Goal: Transaction & Acquisition: Purchase product/service

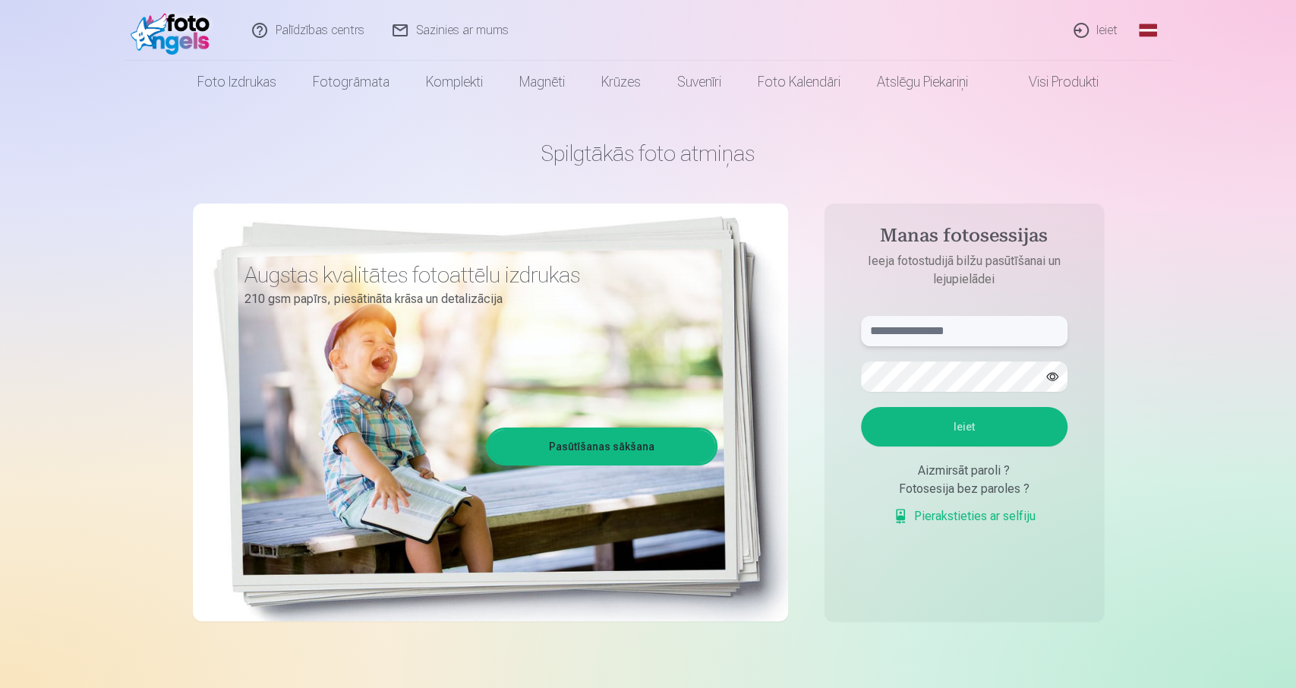
click at [973, 331] on input "text" at bounding box center [964, 331] width 207 height 30
type input "**********"
click at [999, 420] on button "Ieiet" at bounding box center [964, 426] width 207 height 39
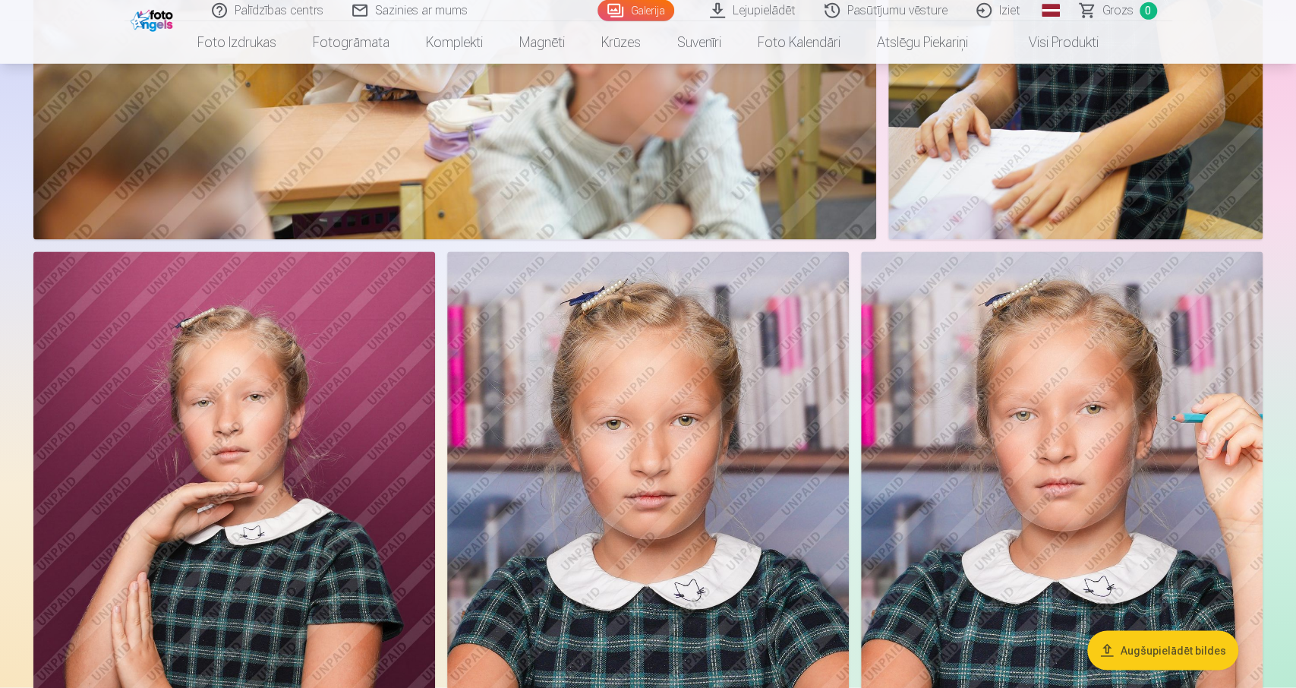
scroll to position [1353, 0]
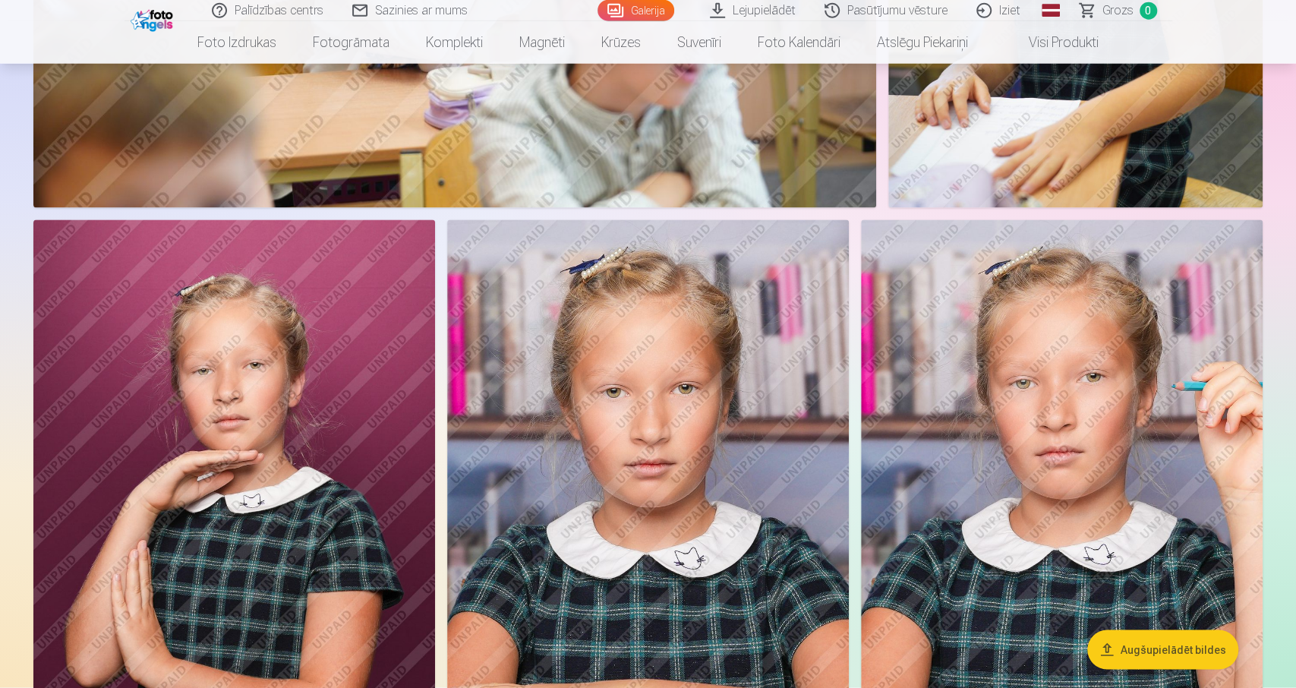
drag, startPoint x: 679, startPoint y: 402, endPoint x: 655, endPoint y: 383, distance: 30.8
click at [676, 401] on img at bounding box center [648, 521] width 402 height 603
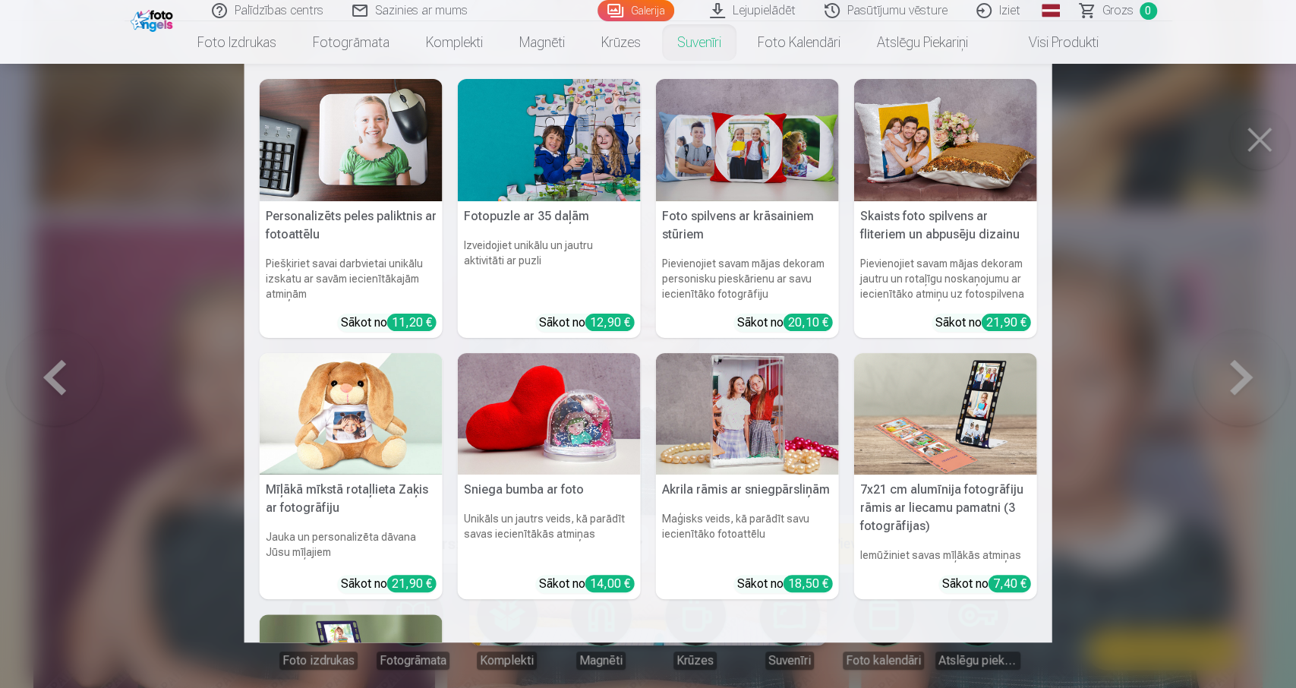
click at [1268, 141] on nav "Personalizēts peles paliktnis ar fotoattēlu Piešķiriet savai darbvietai unikālu…" at bounding box center [648, 353] width 1296 height 579
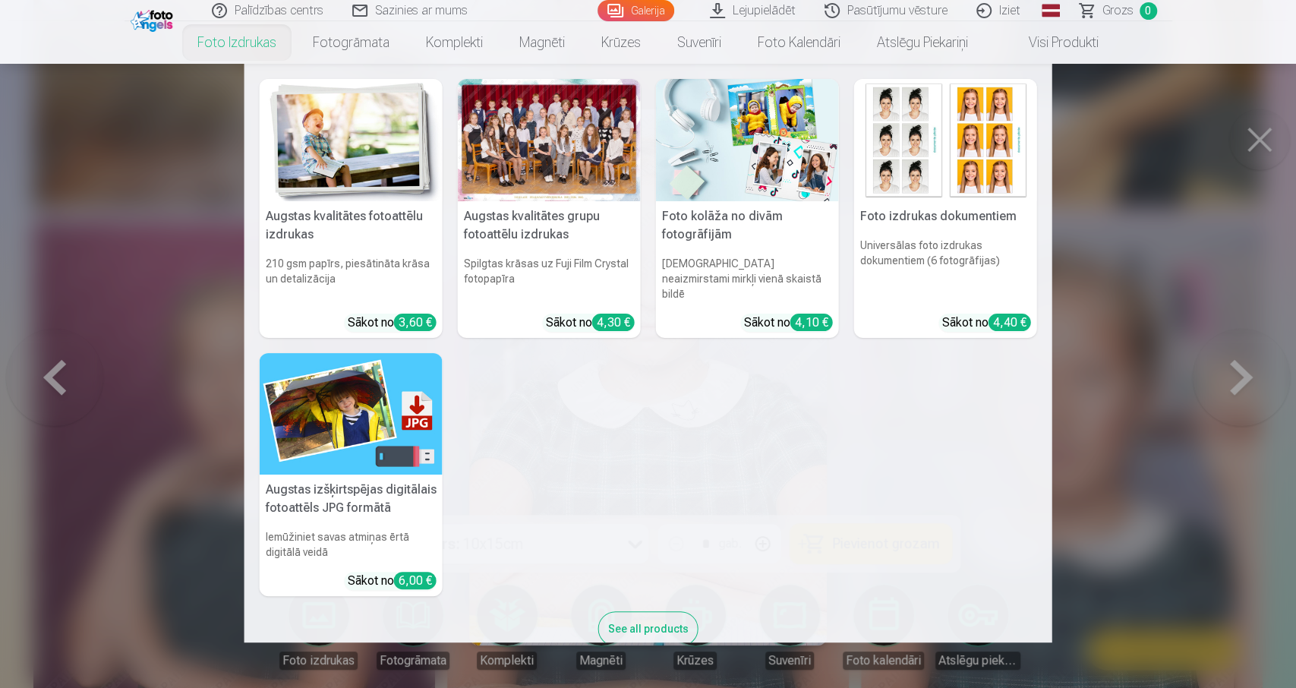
click at [542, 130] on div at bounding box center [549, 140] width 183 height 122
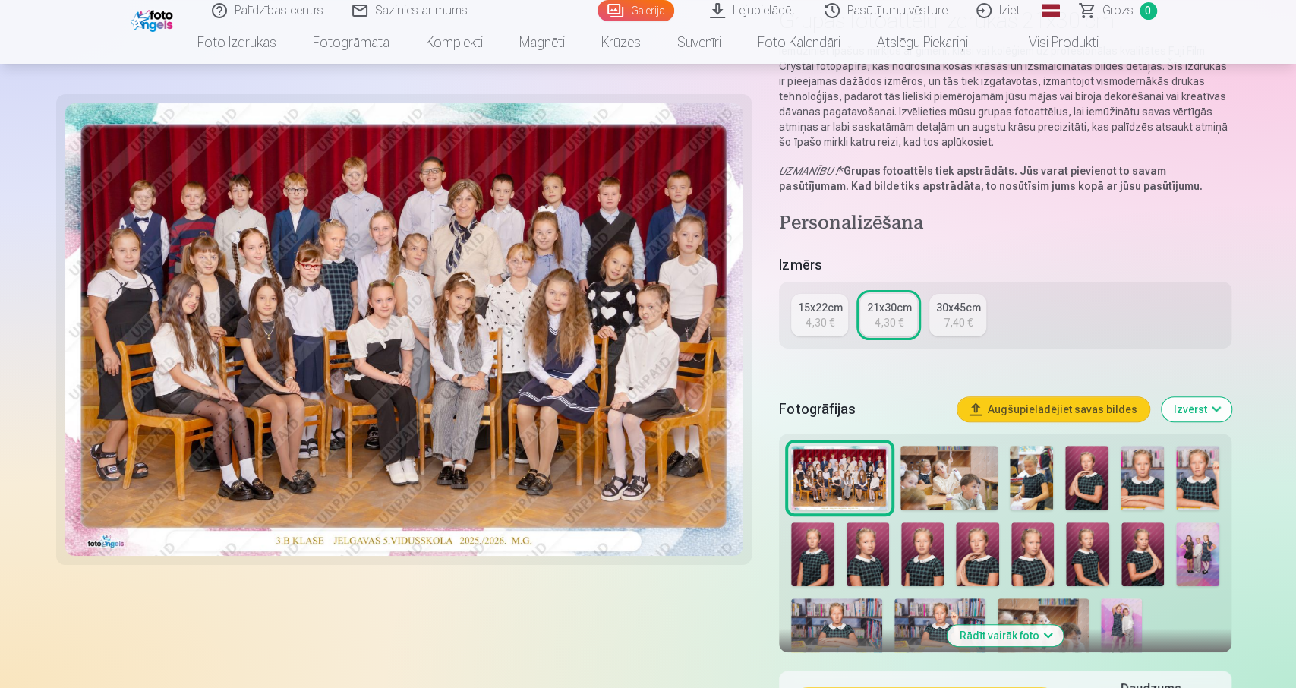
scroll to position [158, 0]
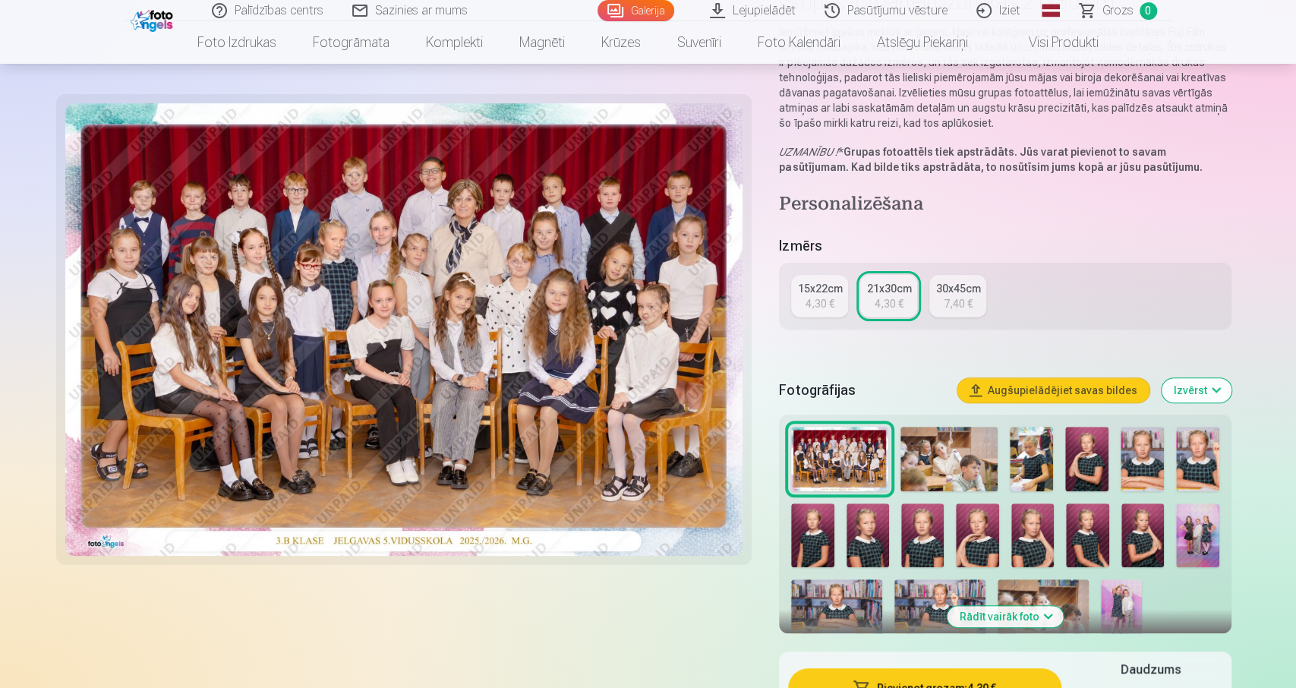
click at [809, 294] on div "15x22cm" at bounding box center [819, 288] width 45 height 15
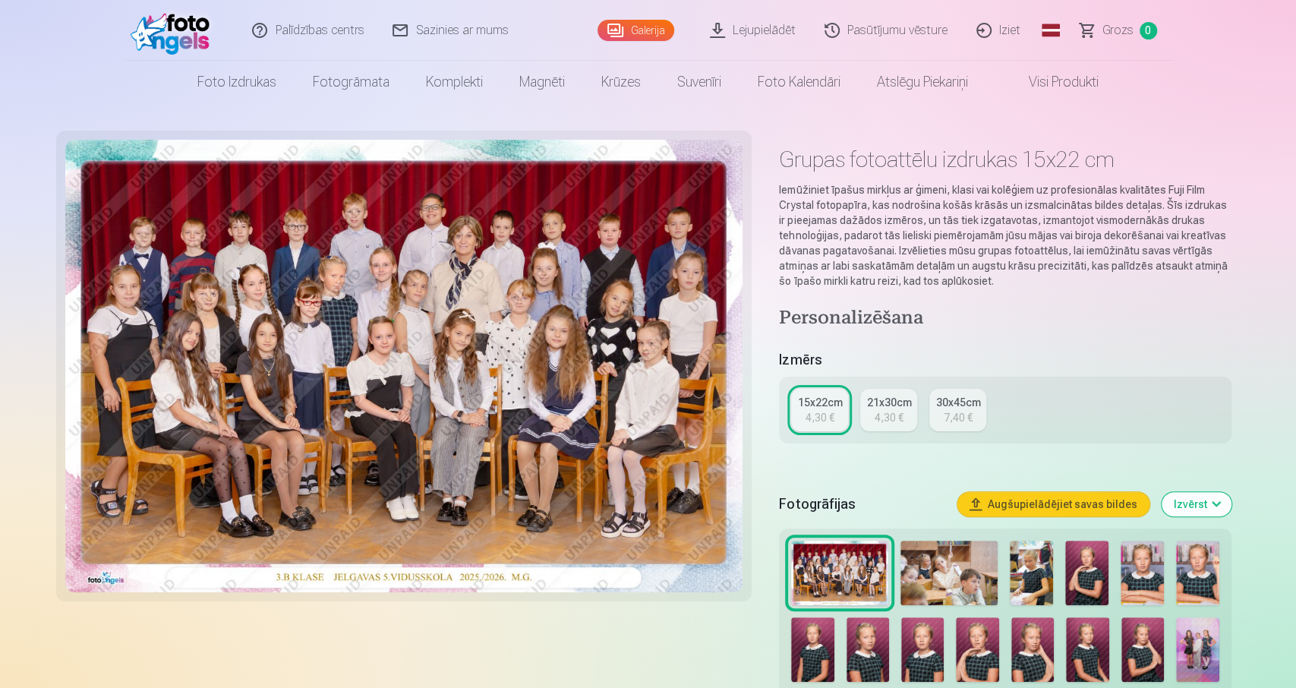
click at [879, 405] on div "21x30cm" at bounding box center [888, 402] width 45 height 15
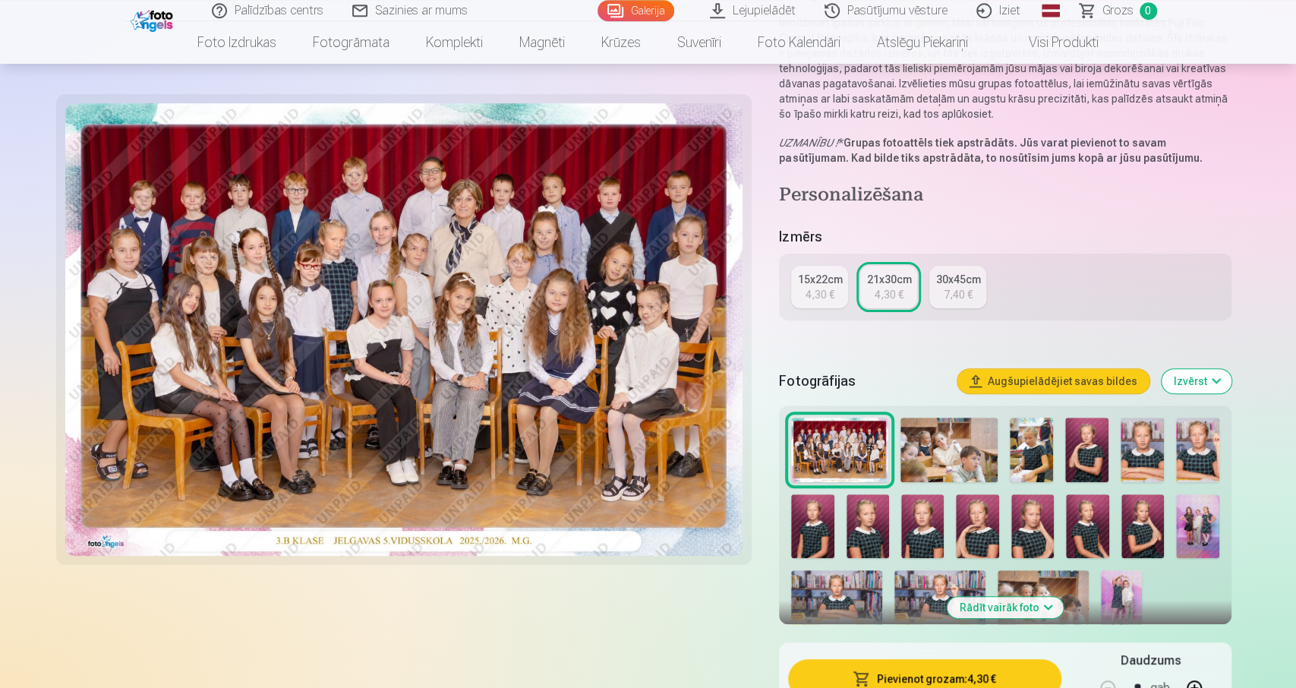
scroll to position [158, 0]
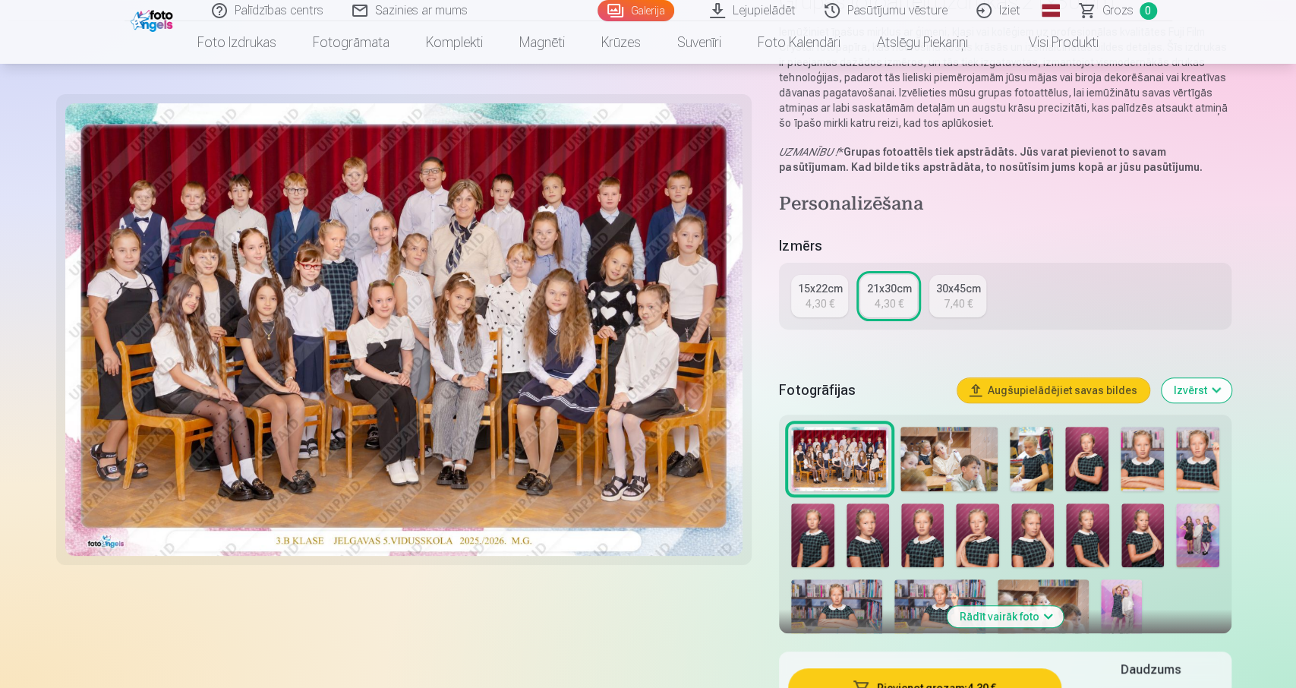
click at [809, 292] on div "15x22cm" at bounding box center [819, 288] width 45 height 15
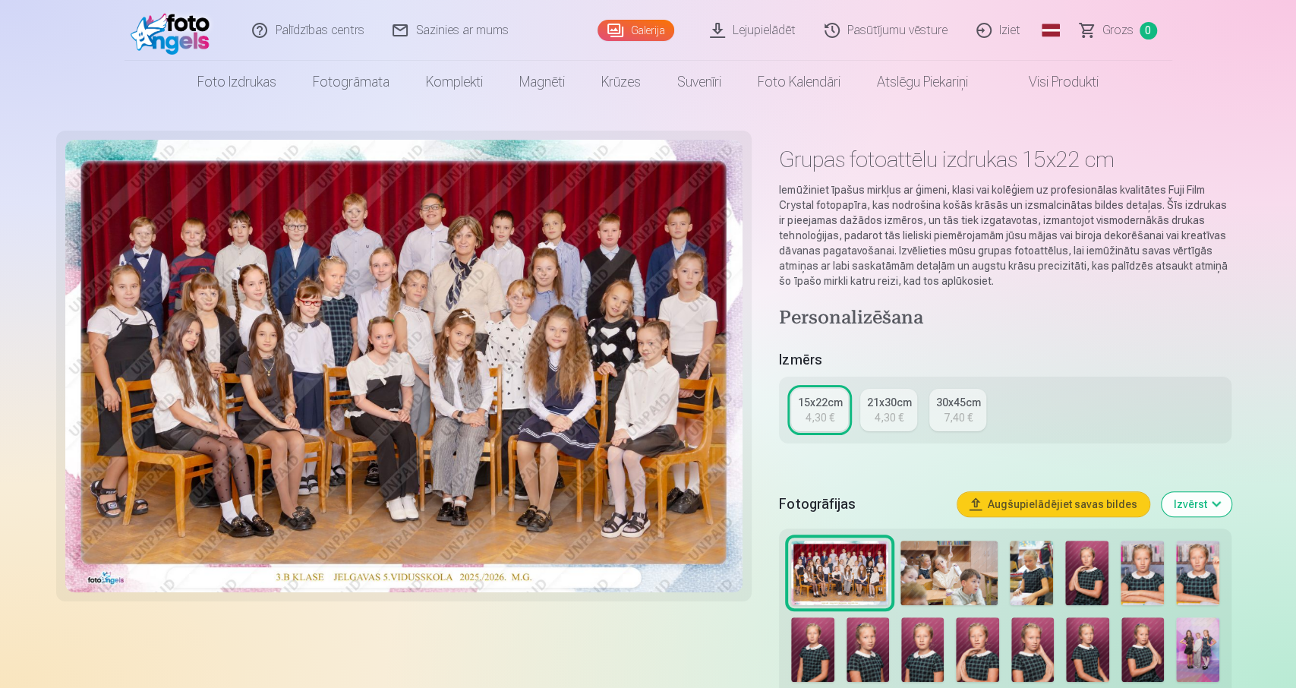
click at [878, 403] on div "21x30cm" at bounding box center [888, 402] width 45 height 15
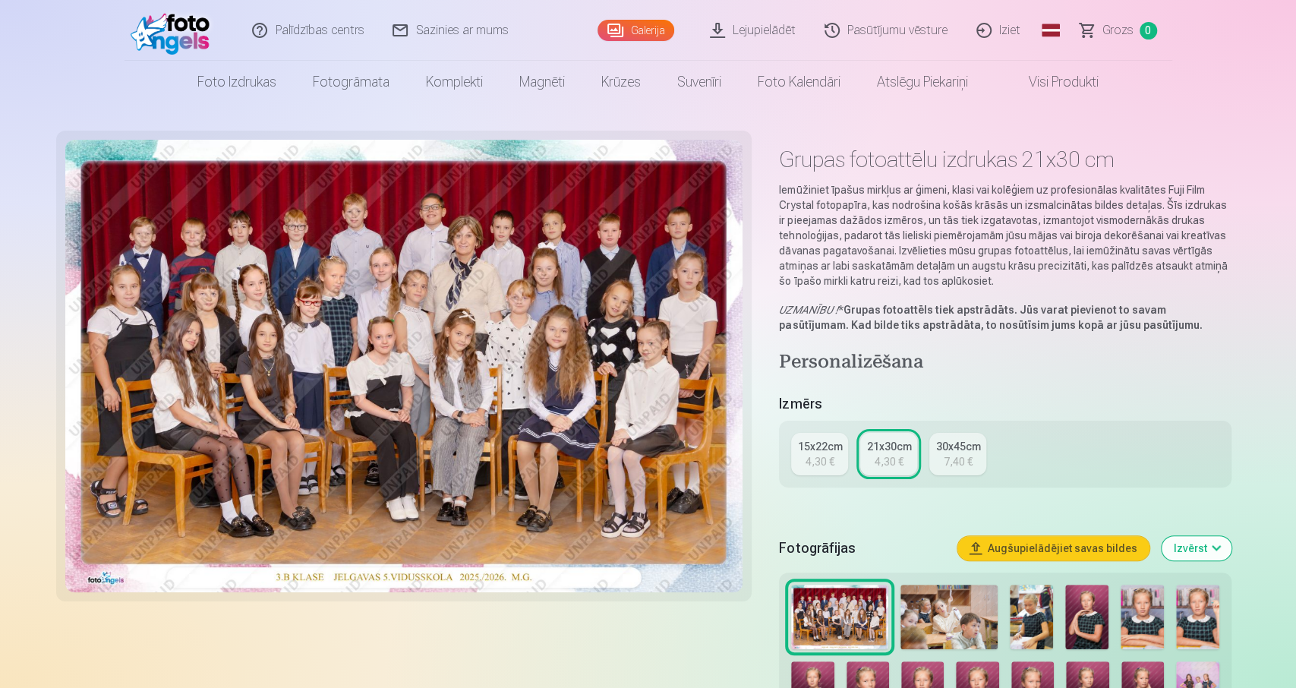
click at [818, 444] on div "15x22cm" at bounding box center [819, 446] width 45 height 15
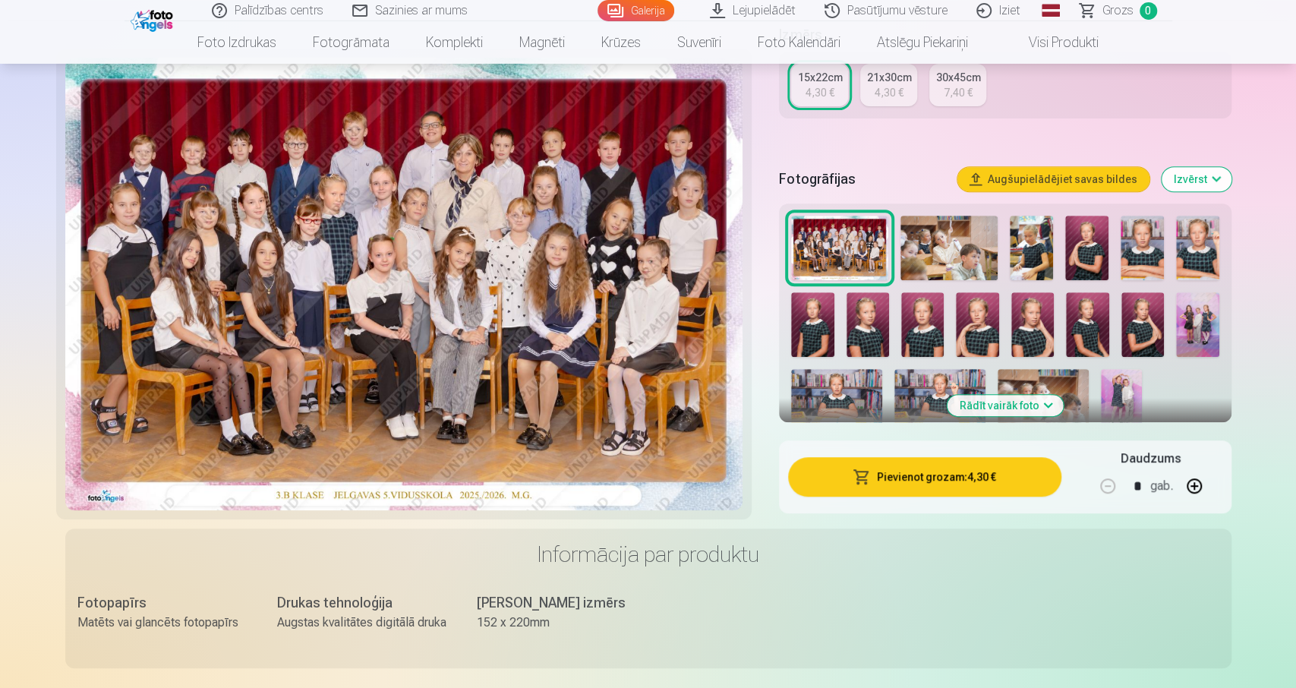
scroll to position [316, 0]
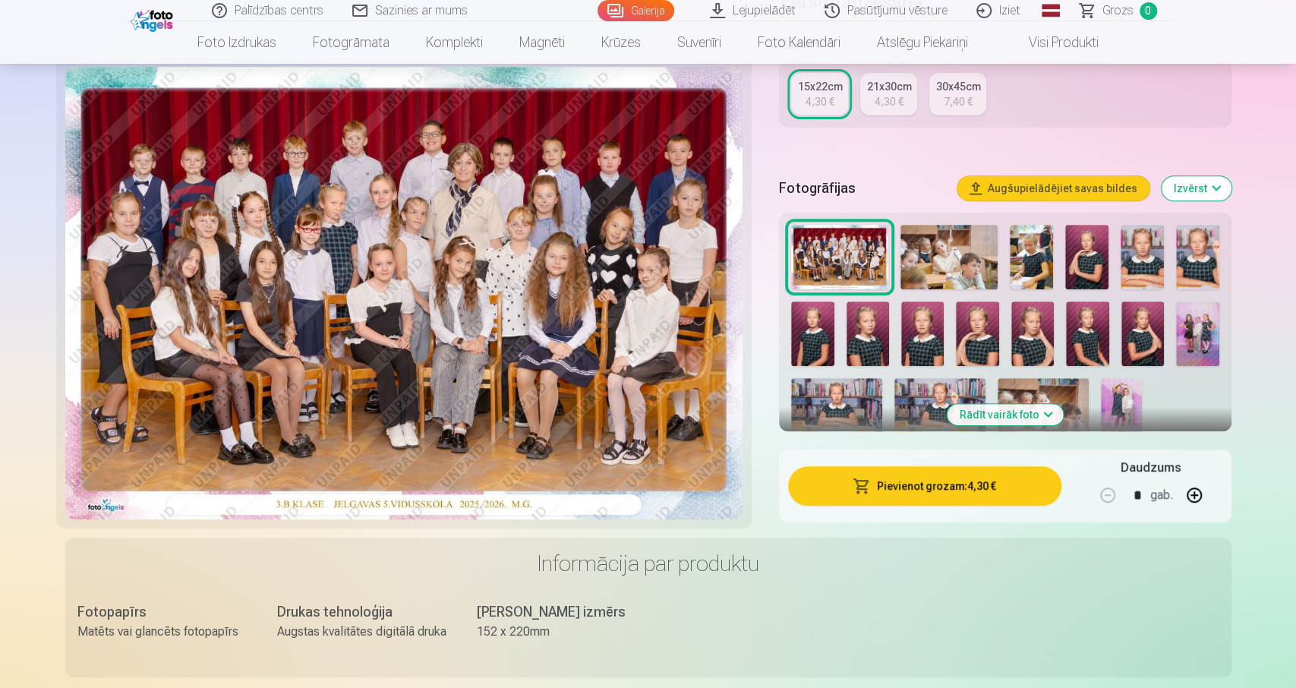
click at [912, 492] on button "Pievienot grozam : 4,30 €" at bounding box center [924, 485] width 273 height 39
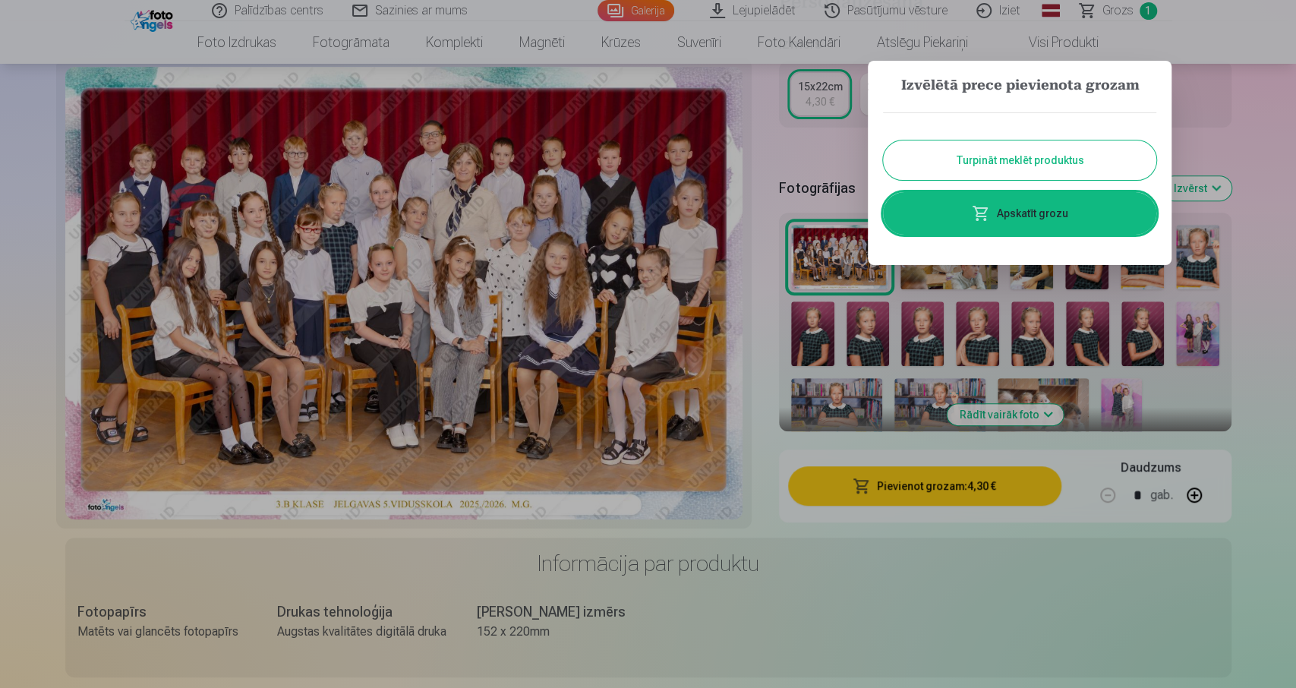
click at [1041, 156] on button "Turpināt meklēt produktus" at bounding box center [1019, 159] width 273 height 39
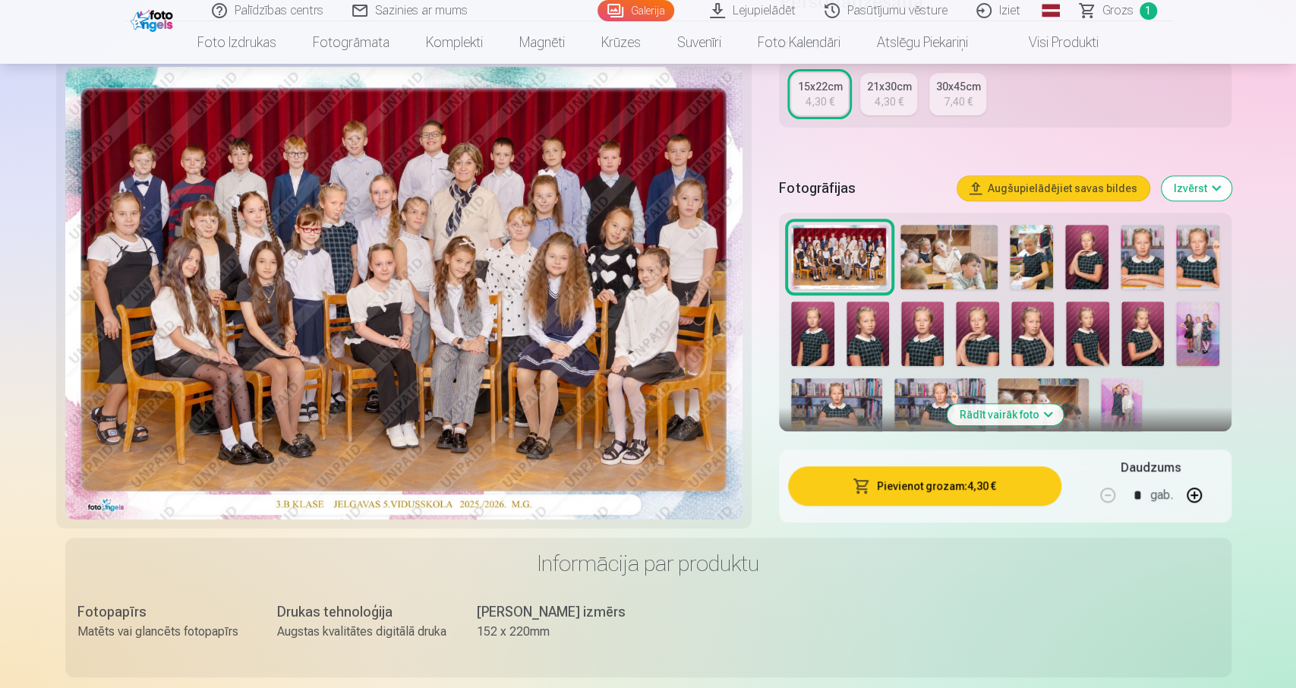
click at [1018, 259] on img at bounding box center [1031, 257] width 43 height 65
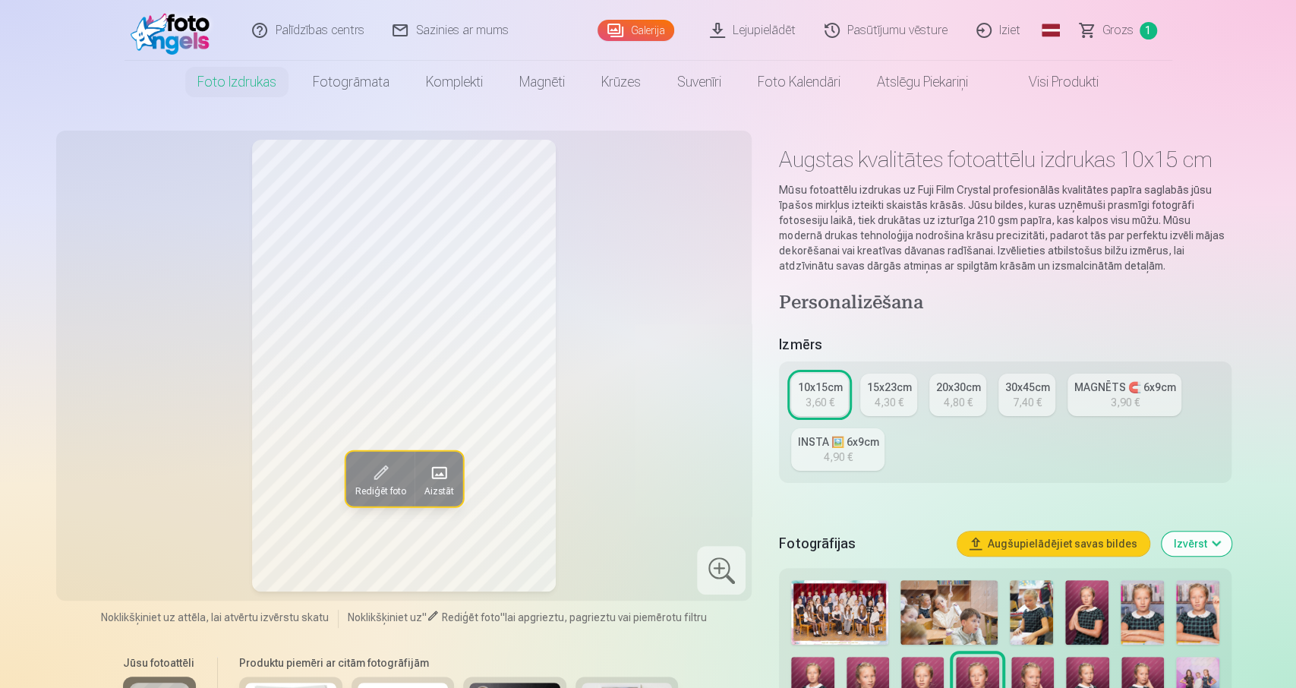
click at [1129, 605] on img at bounding box center [1142, 612] width 43 height 65
click at [1190, 597] on img at bounding box center [1197, 612] width 43 height 65
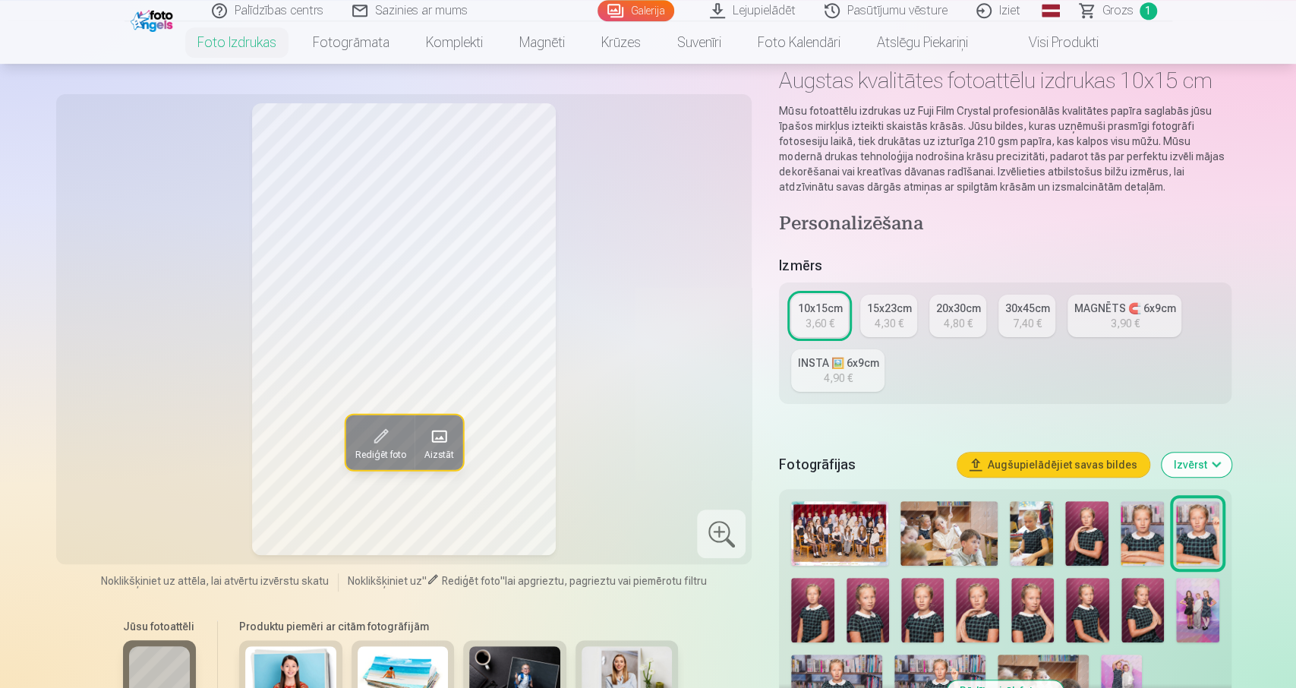
scroll to position [158, 0]
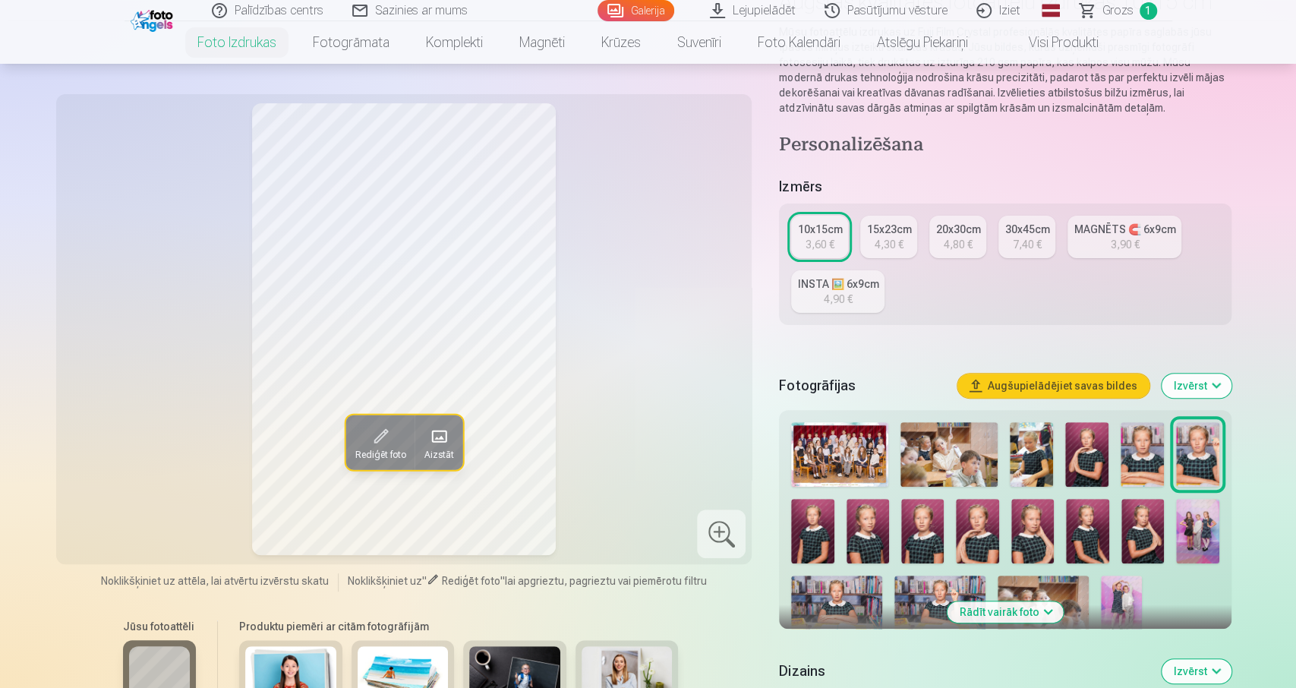
click at [1139, 455] on img at bounding box center [1142, 454] width 43 height 65
click at [1030, 529] on img at bounding box center [1032, 531] width 43 height 65
click at [1079, 462] on img at bounding box center [1086, 454] width 43 height 65
click at [1125, 462] on img at bounding box center [1142, 454] width 43 height 65
click at [1189, 465] on img at bounding box center [1197, 454] width 43 height 65
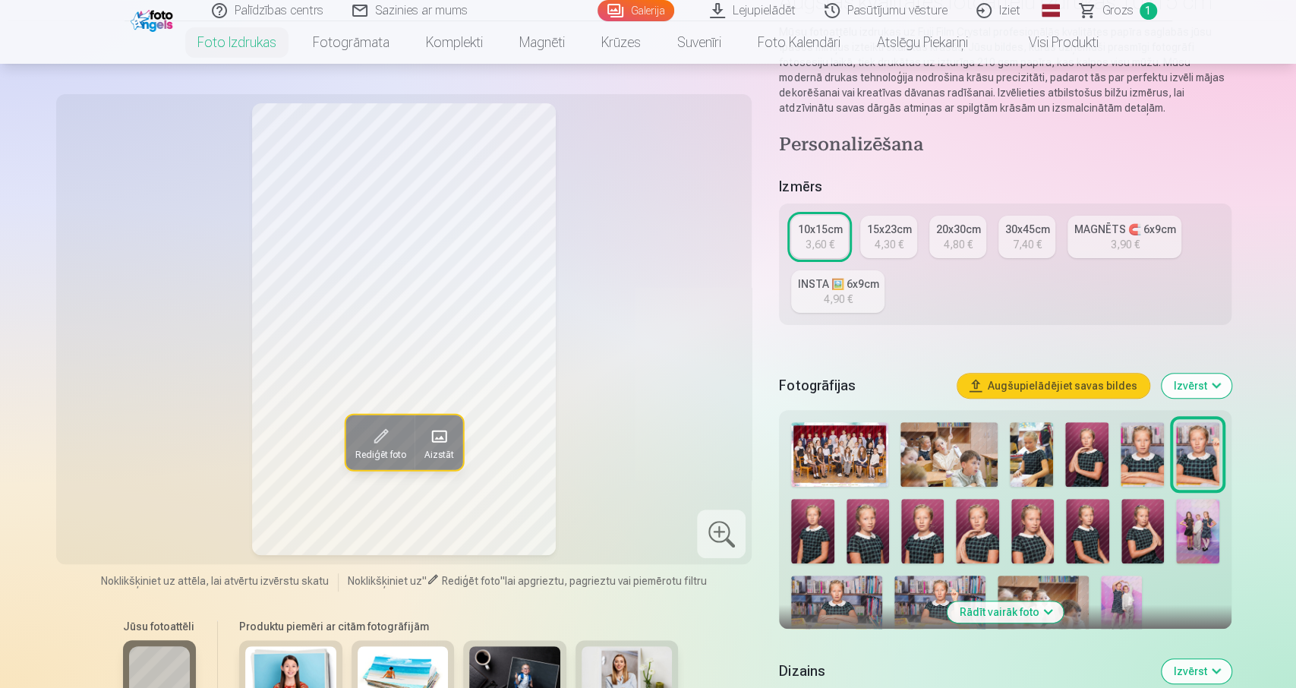
click at [818, 544] on img at bounding box center [812, 531] width 43 height 65
click at [841, 547] on div at bounding box center [1005, 529] width 440 height 226
click at [860, 538] on img at bounding box center [867, 531] width 43 height 65
click at [905, 537] on img at bounding box center [922, 531] width 43 height 65
click at [977, 546] on img at bounding box center [977, 531] width 43 height 65
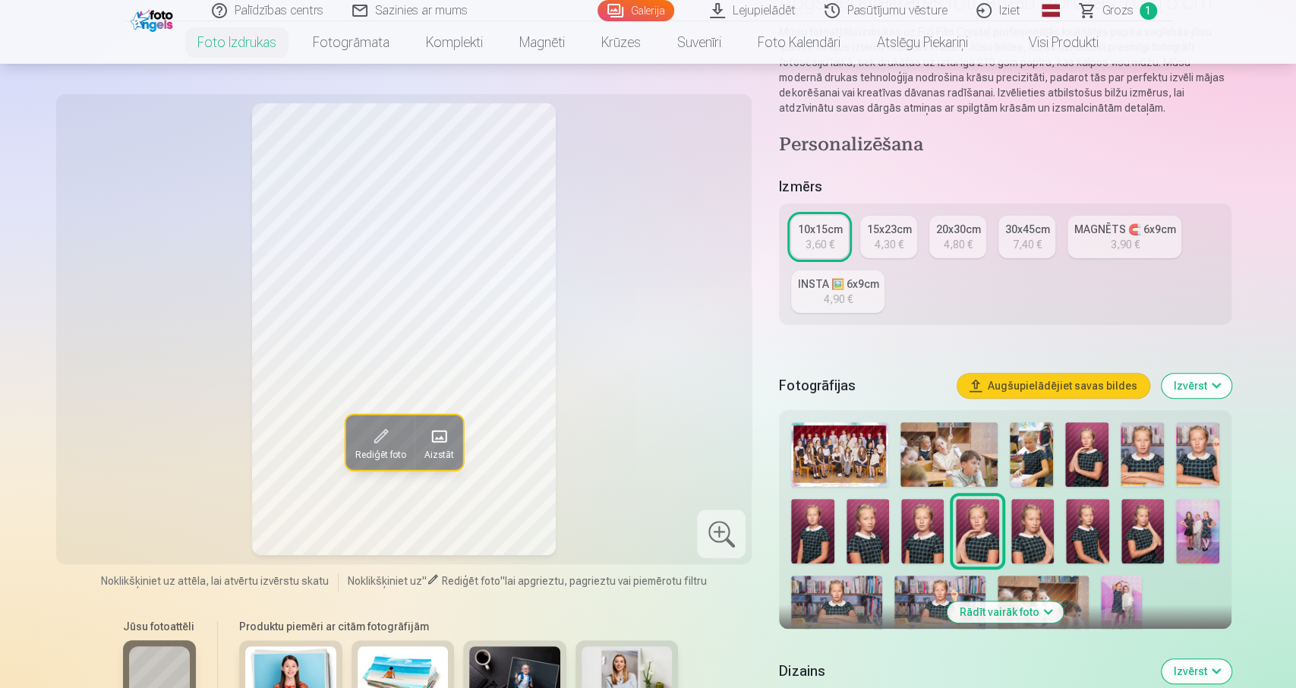
click at [1036, 546] on img at bounding box center [1032, 531] width 43 height 65
click at [1084, 547] on img at bounding box center [1087, 531] width 43 height 65
click at [1118, 553] on div at bounding box center [1005, 529] width 440 height 226
click at [1129, 533] on img at bounding box center [1142, 531] width 43 height 65
click at [969, 534] on img at bounding box center [977, 531] width 43 height 65
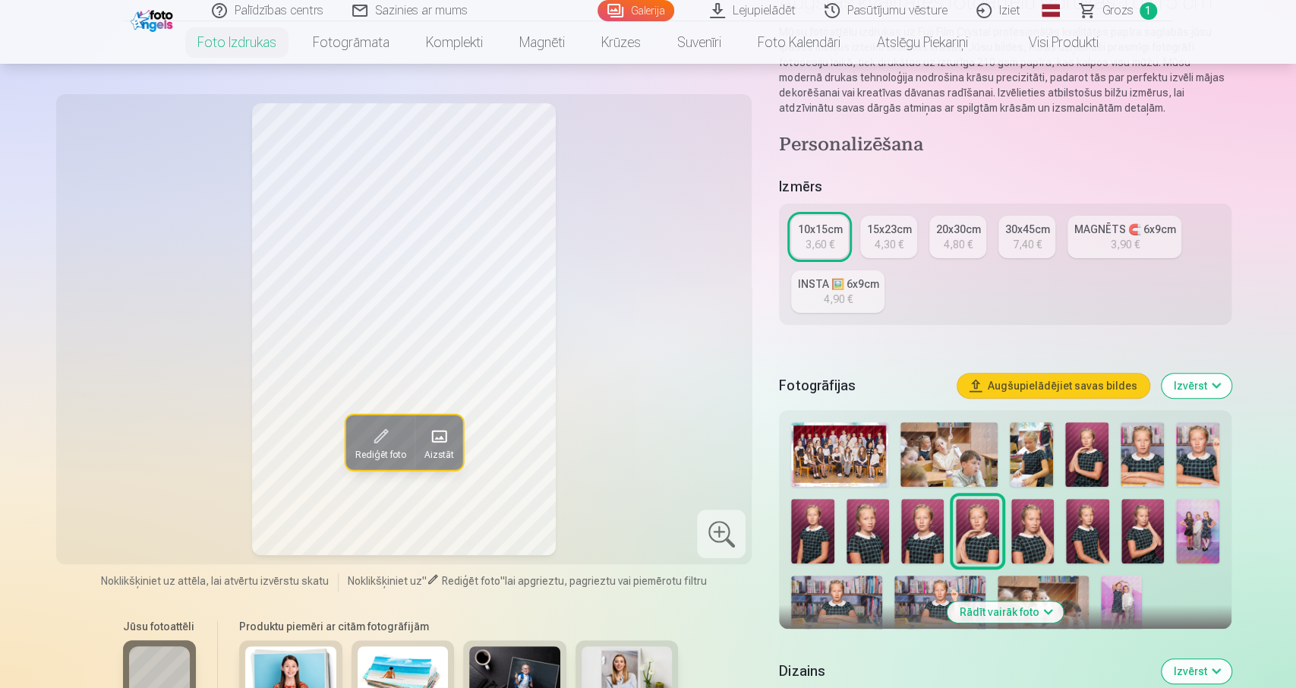
click at [1023, 541] on img at bounding box center [1032, 531] width 43 height 65
click at [1196, 535] on img at bounding box center [1197, 531] width 43 height 65
click at [1123, 595] on img at bounding box center [1121, 605] width 40 height 61
click at [837, 594] on img at bounding box center [836, 605] width 91 height 61
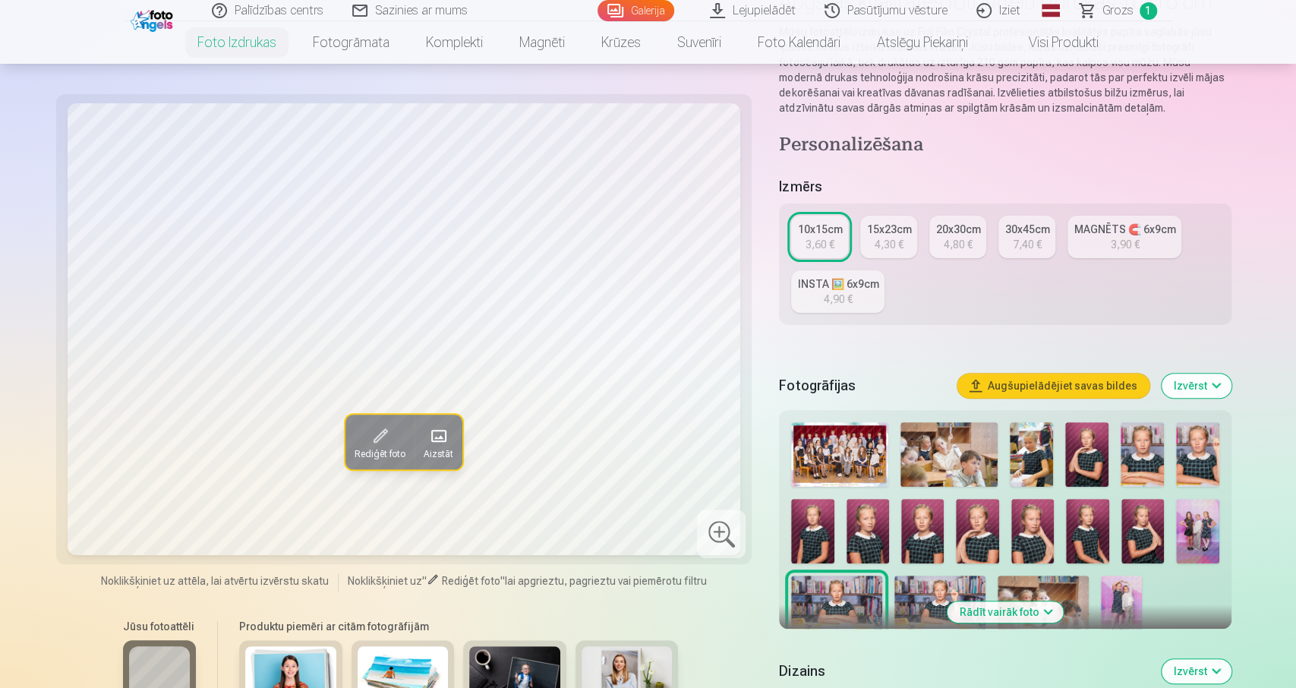
click at [913, 598] on img at bounding box center [939, 605] width 91 height 61
click at [913, 541] on img at bounding box center [922, 531] width 43 height 65
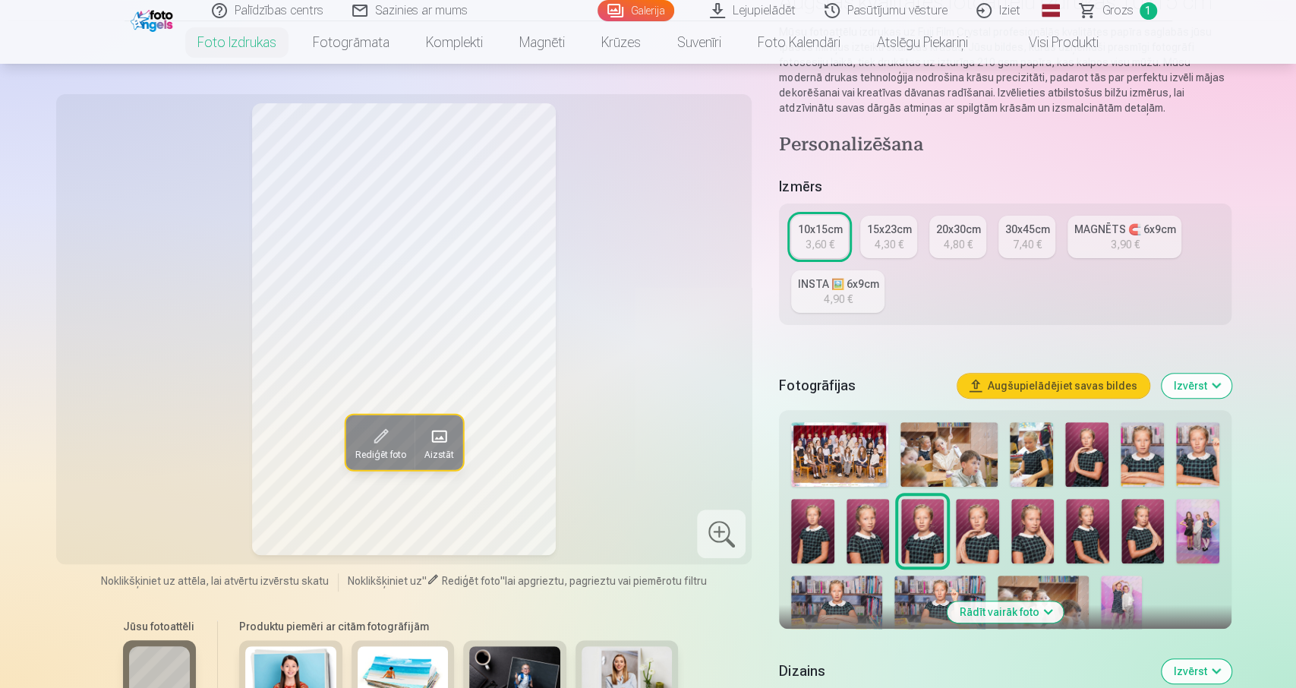
click at [1078, 482] on img at bounding box center [1086, 454] width 43 height 65
click at [1138, 470] on img at bounding box center [1142, 454] width 43 height 65
click at [1200, 462] on img at bounding box center [1197, 454] width 43 height 65
click at [812, 531] on img at bounding box center [812, 531] width 43 height 65
click at [842, 542] on div at bounding box center [1005, 529] width 440 height 226
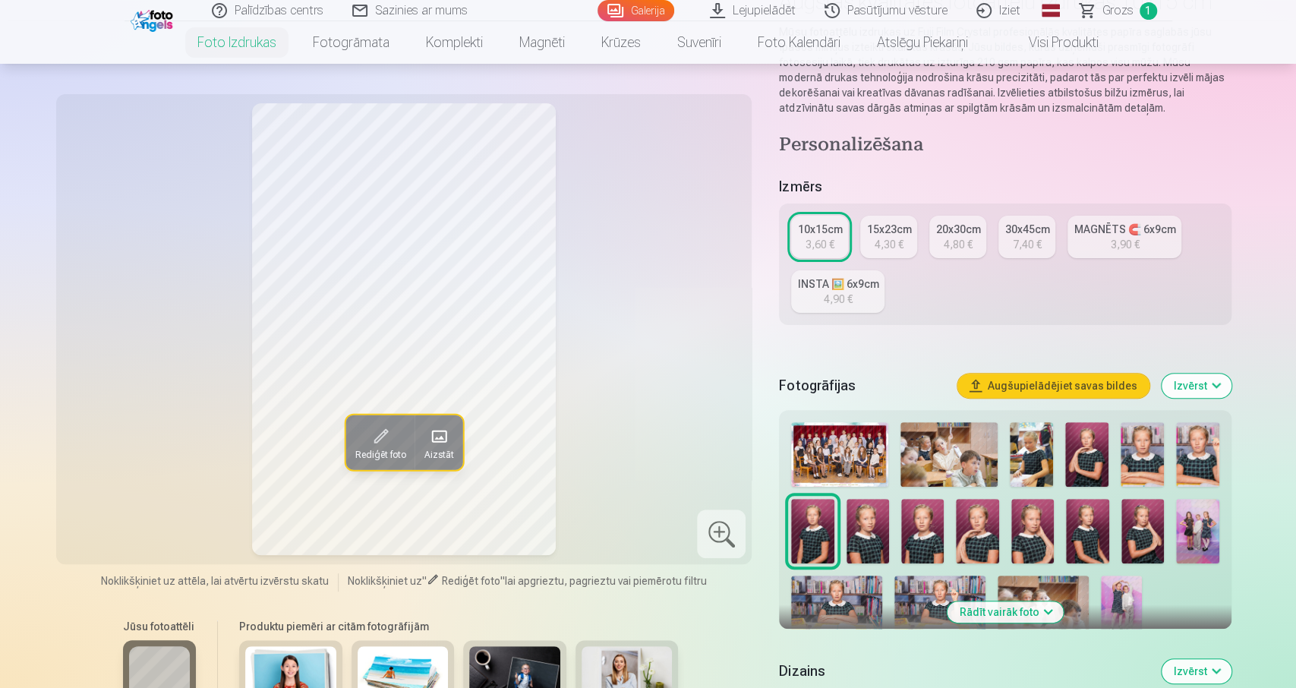
click at [869, 541] on img at bounding box center [867, 531] width 43 height 65
click at [932, 544] on img at bounding box center [922, 531] width 43 height 65
click at [966, 547] on img at bounding box center [977, 531] width 43 height 65
click at [1008, 547] on div at bounding box center [1005, 529] width 440 height 226
click at [1036, 547] on img at bounding box center [1032, 531] width 43 height 65
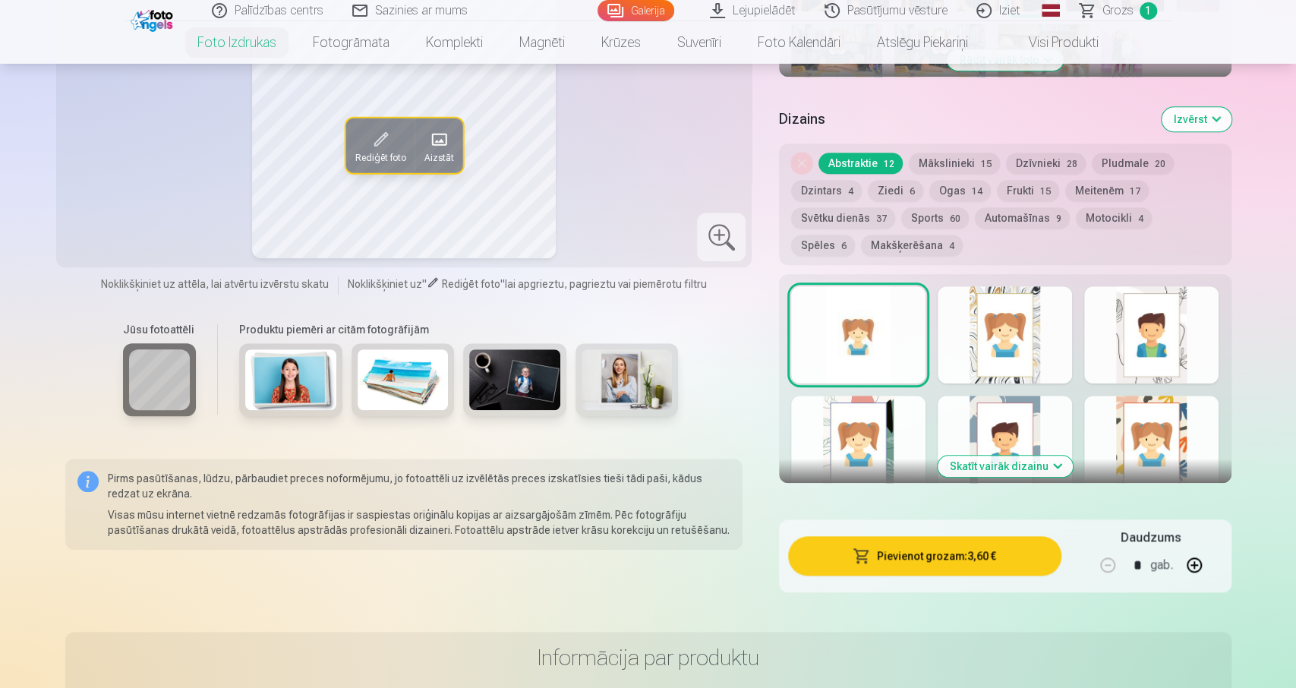
scroll to position [711, 0]
click at [976, 465] on button "Skatīt vairāk dizainu" at bounding box center [1005, 465] width 135 height 21
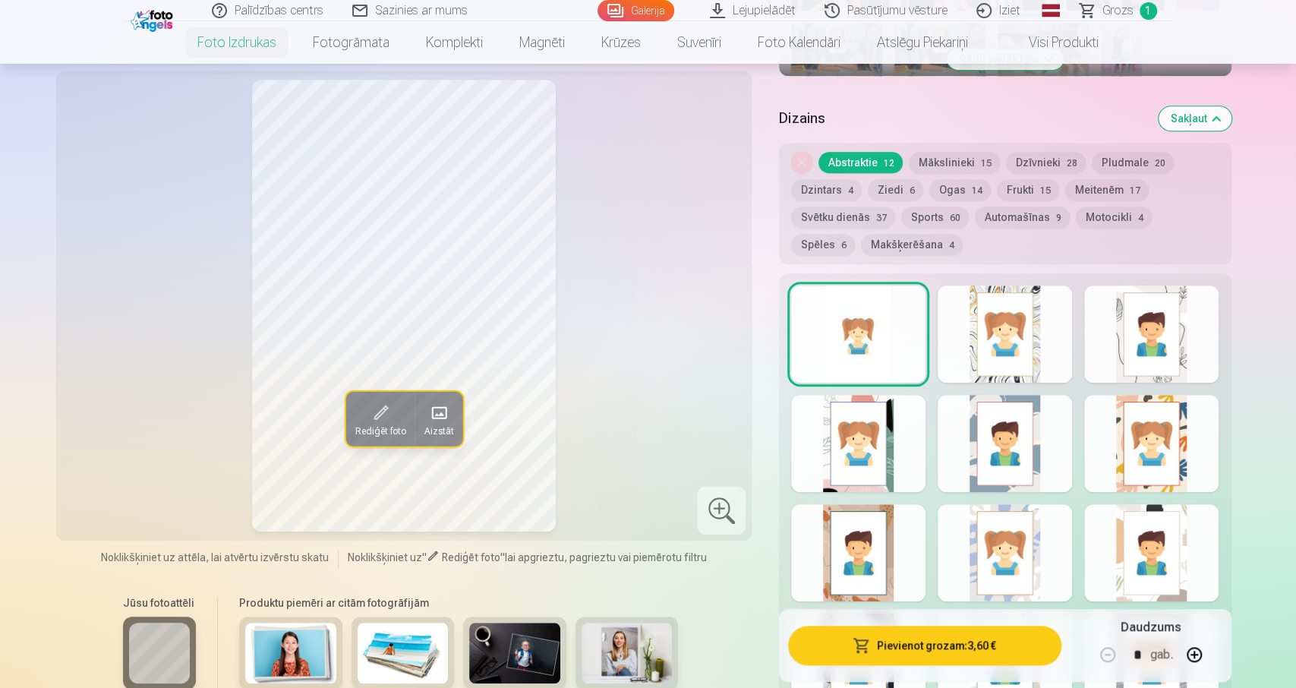
click at [985, 346] on div at bounding box center [1005, 333] width 134 height 97
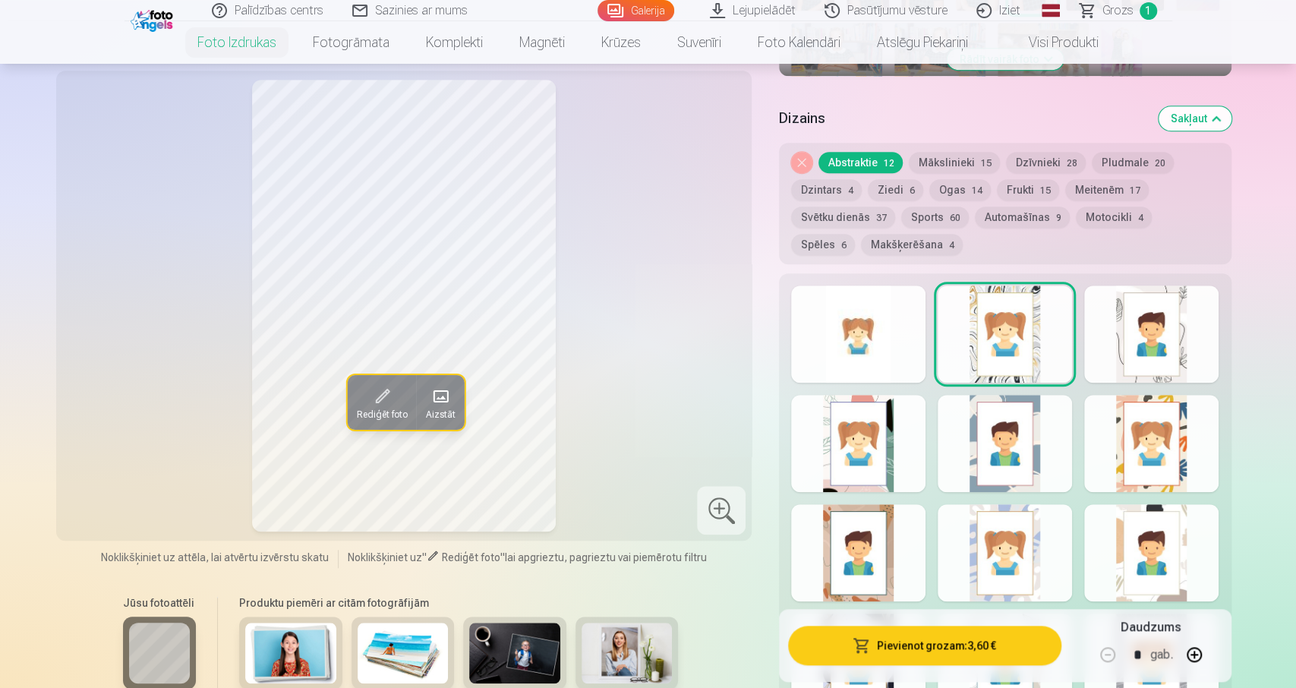
click at [889, 344] on div at bounding box center [858, 333] width 134 height 97
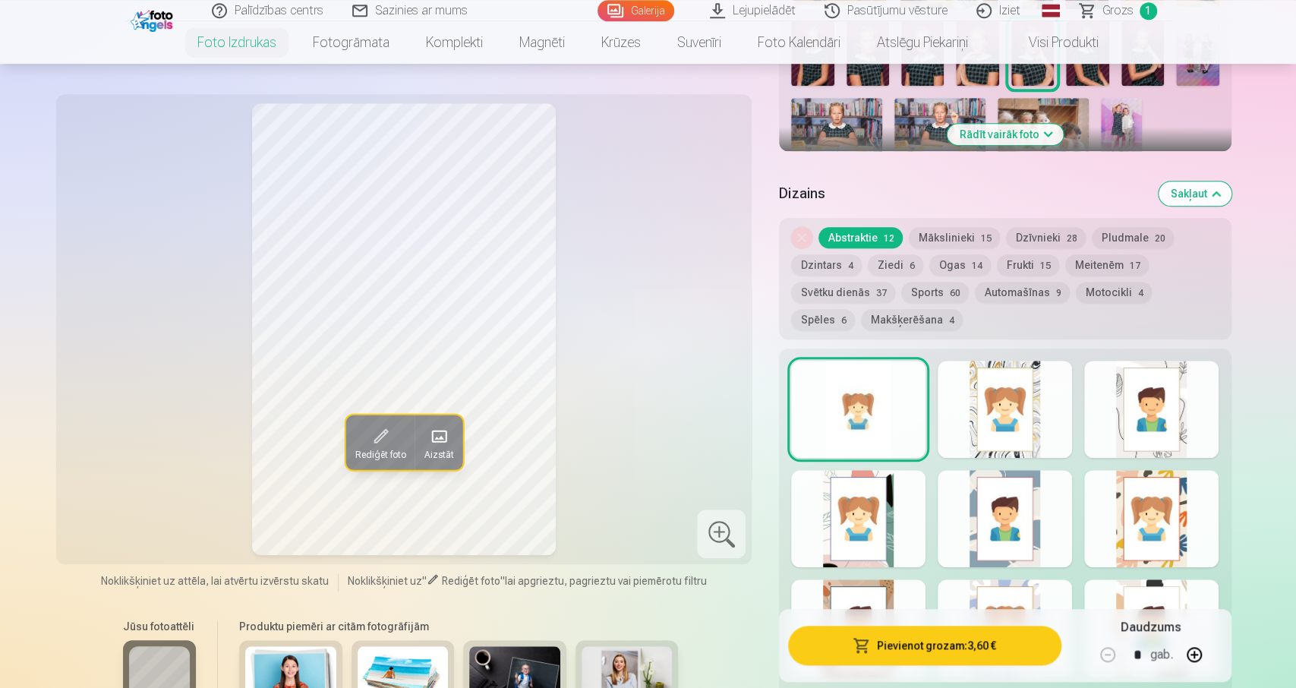
scroll to position [632, 0]
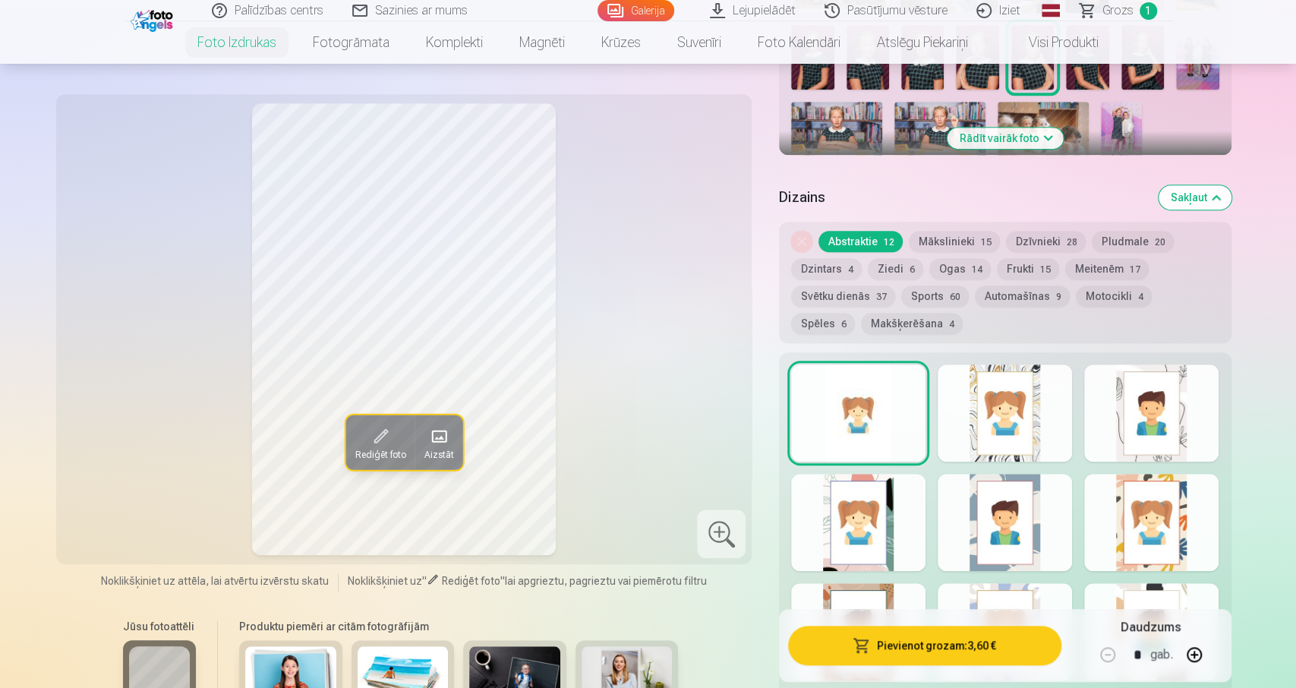
click at [966, 239] on button "Mākslinieki 15" at bounding box center [954, 241] width 91 height 21
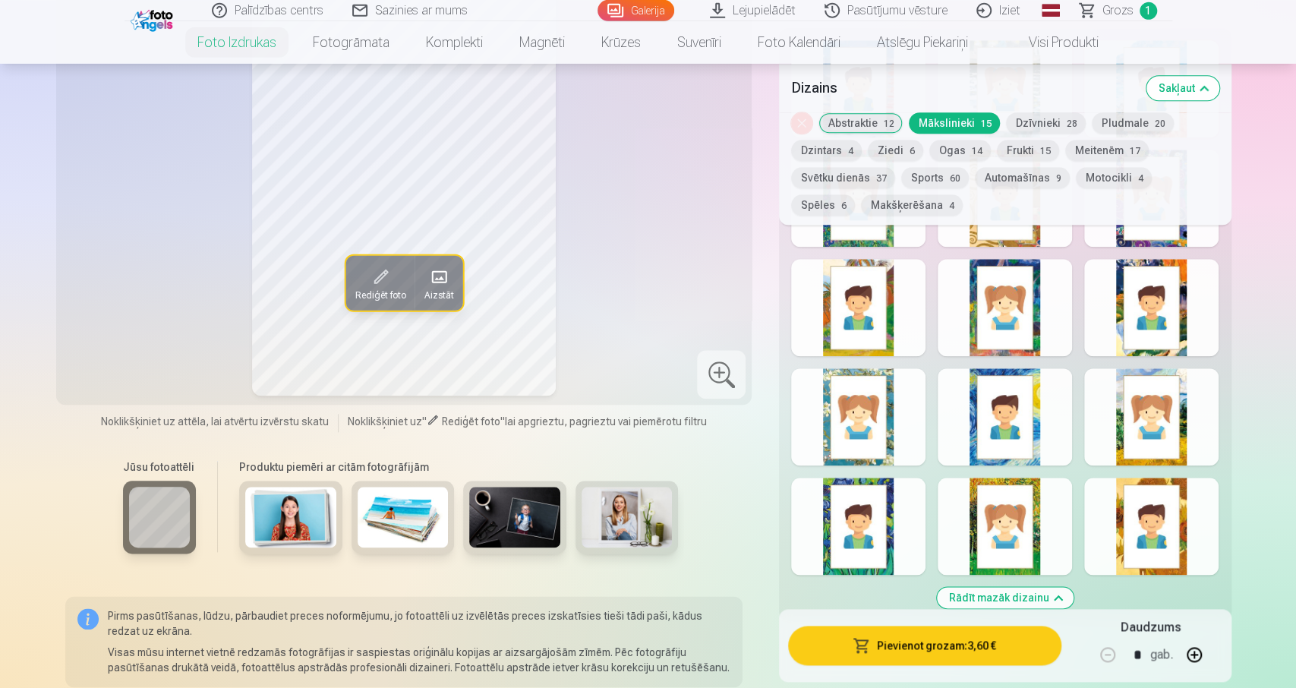
scroll to position [947, 0]
click at [311, 517] on img at bounding box center [290, 516] width 91 height 61
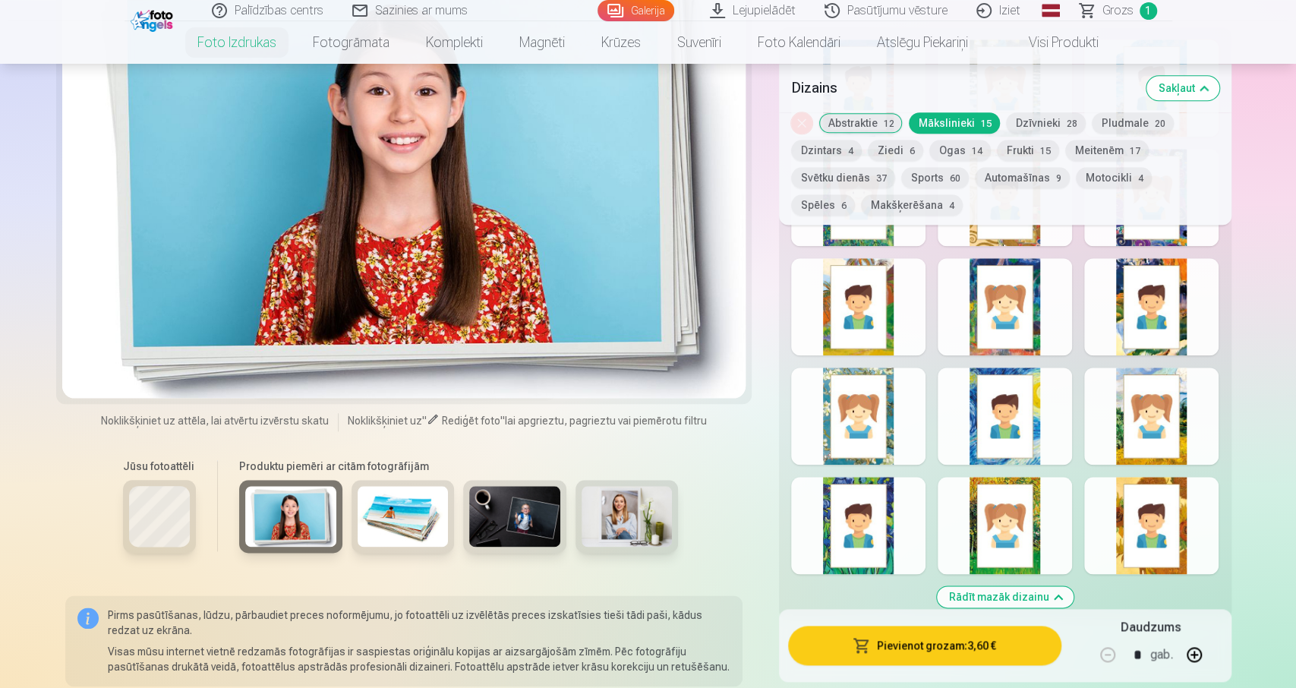
scroll to position [711, 0]
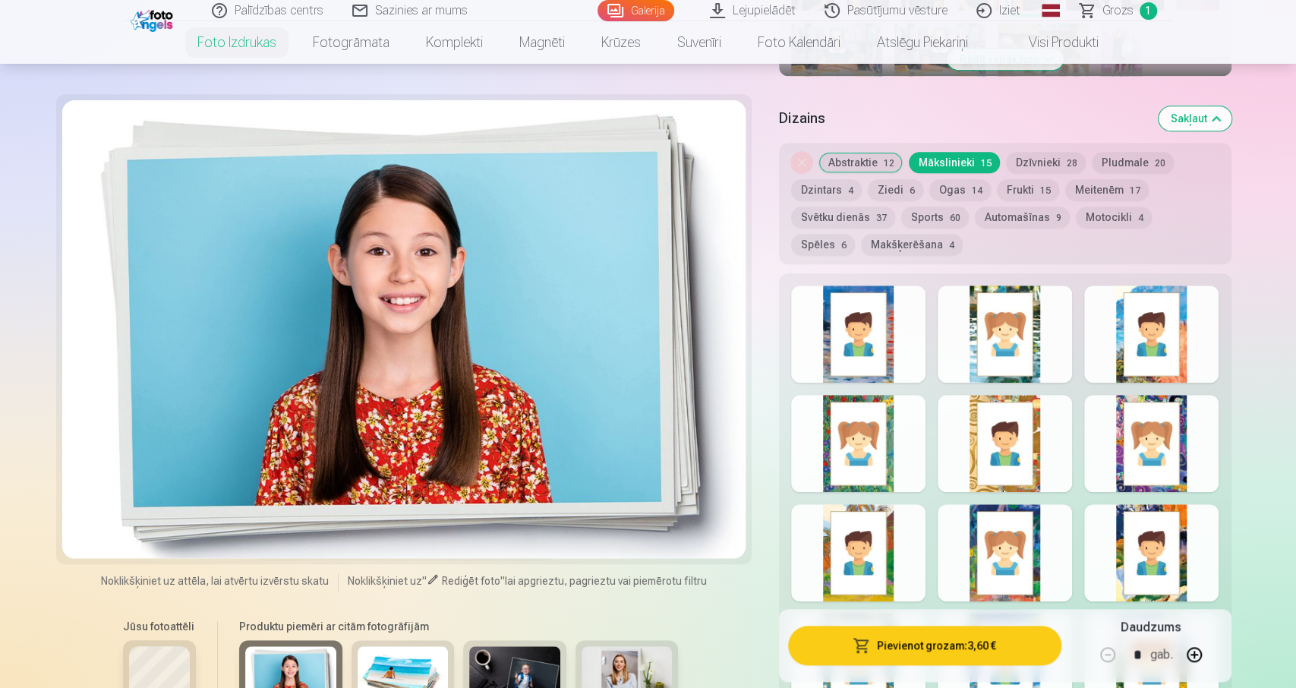
click at [316, 258] on div at bounding box center [404, 329] width 684 height 458
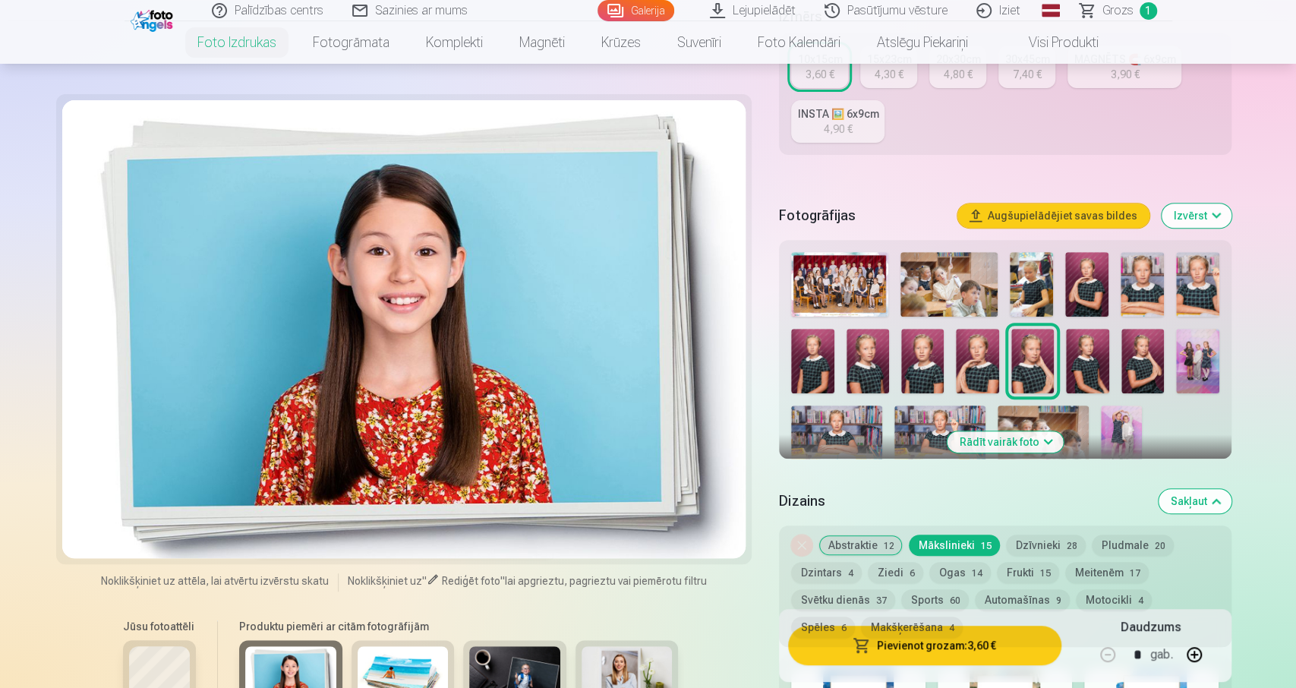
scroll to position [316, 0]
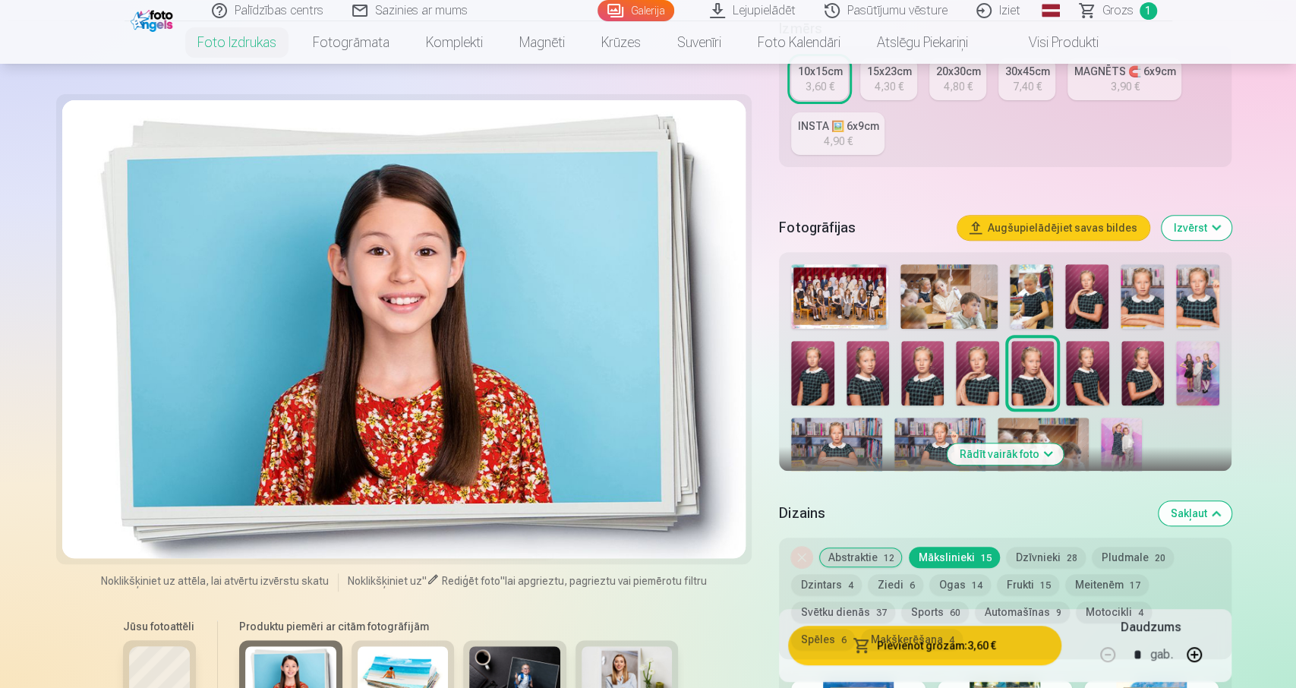
click at [1027, 374] on img at bounding box center [1032, 373] width 43 height 65
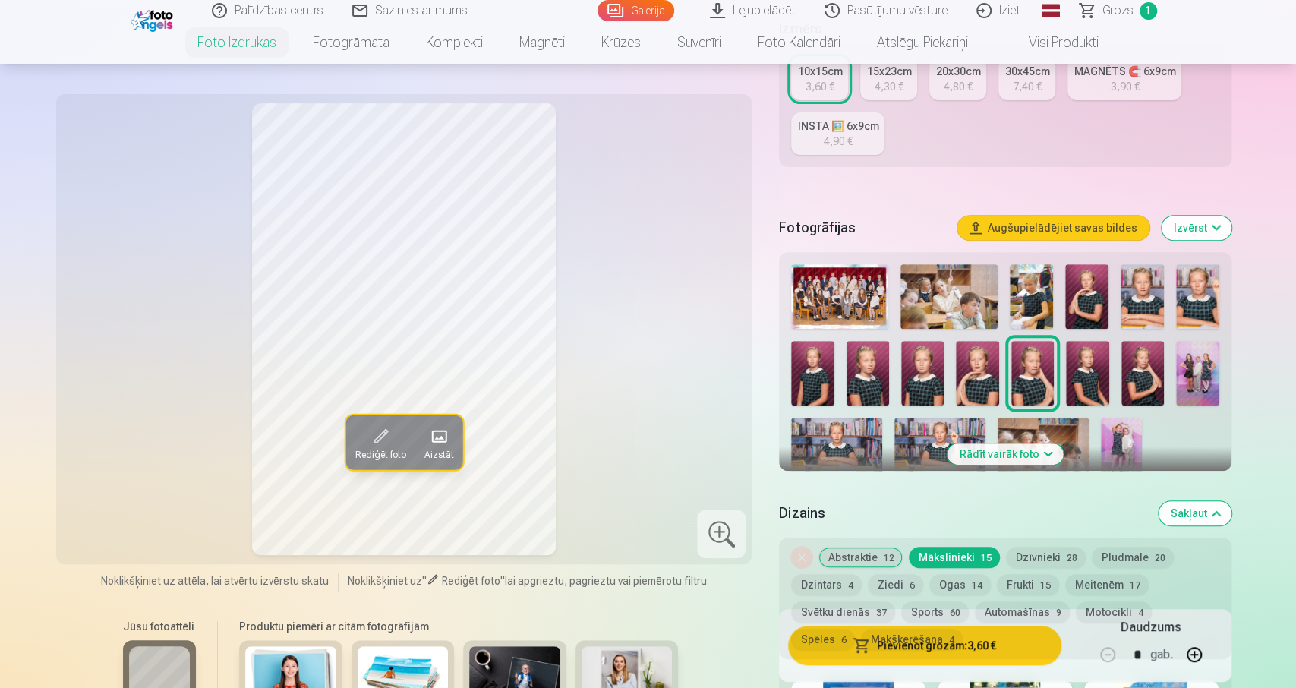
click at [392, 418] on button "Rediģēt foto" at bounding box center [379, 442] width 69 height 55
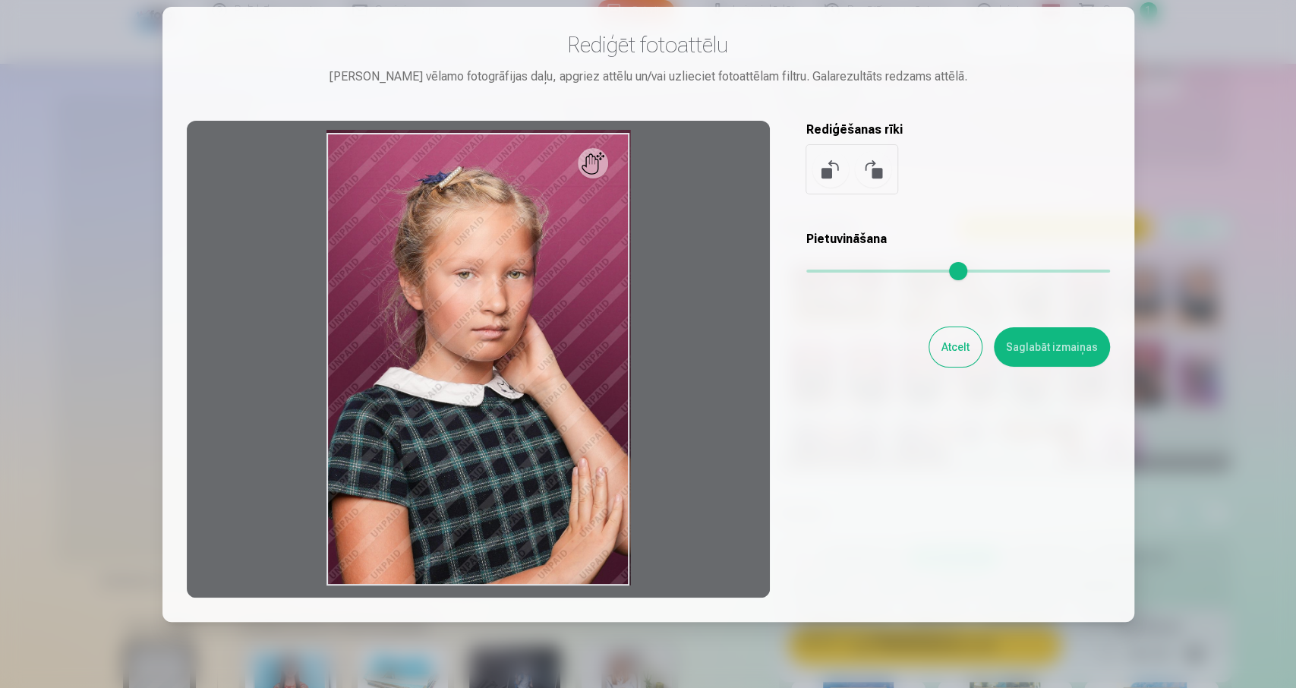
scroll to position [0, 0]
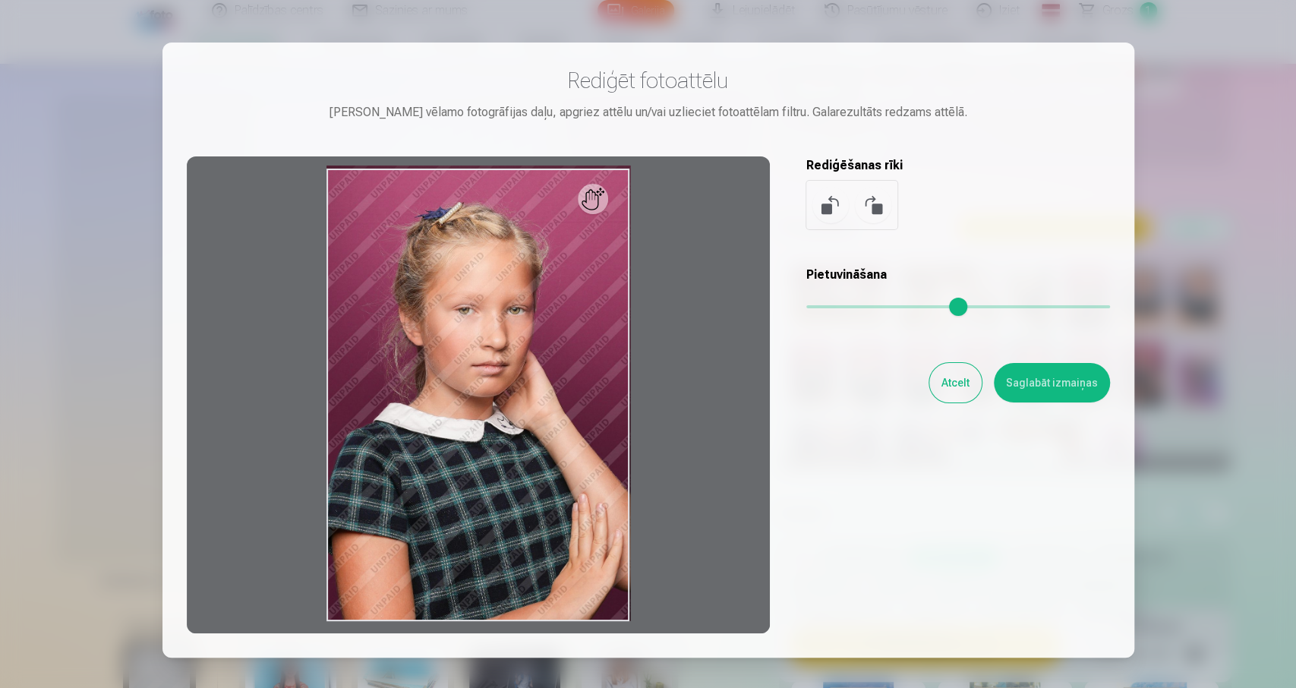
click at [570, 205] on div at bounding box center [478, 394] width 583 height 477
click at [598, 206] on div at bounding box center [478, 394] width 583 height 477
click at [881, 195] on button at bounding box center [873, 205] width 36 height 36
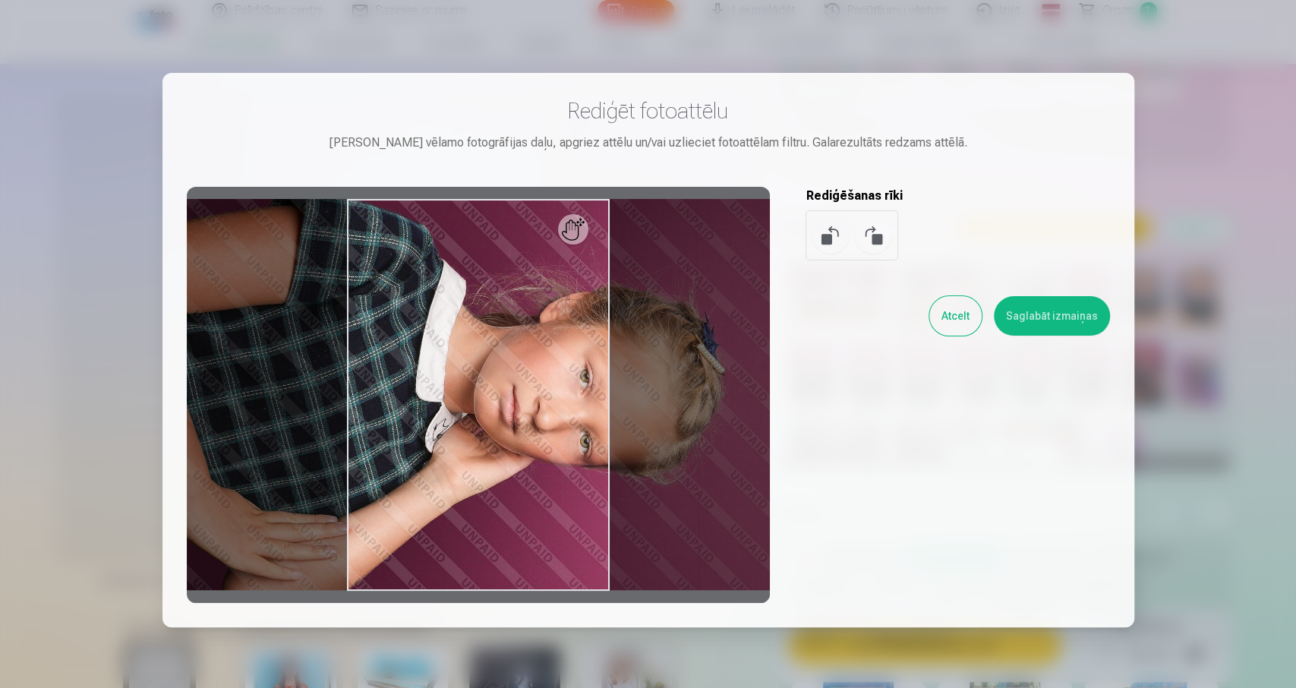
click at [951, 312] on button "Atcelt" at bounding box center [955, 315] width 52 height 39
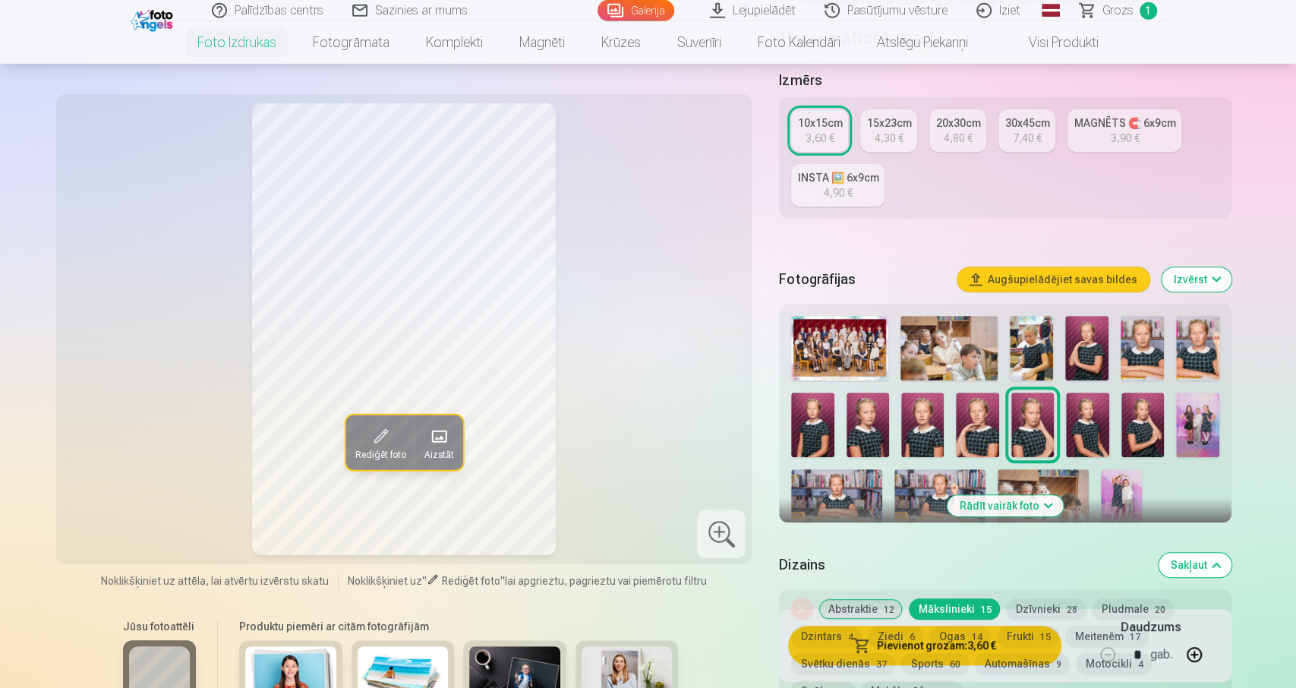
scroll to position [237, 0]
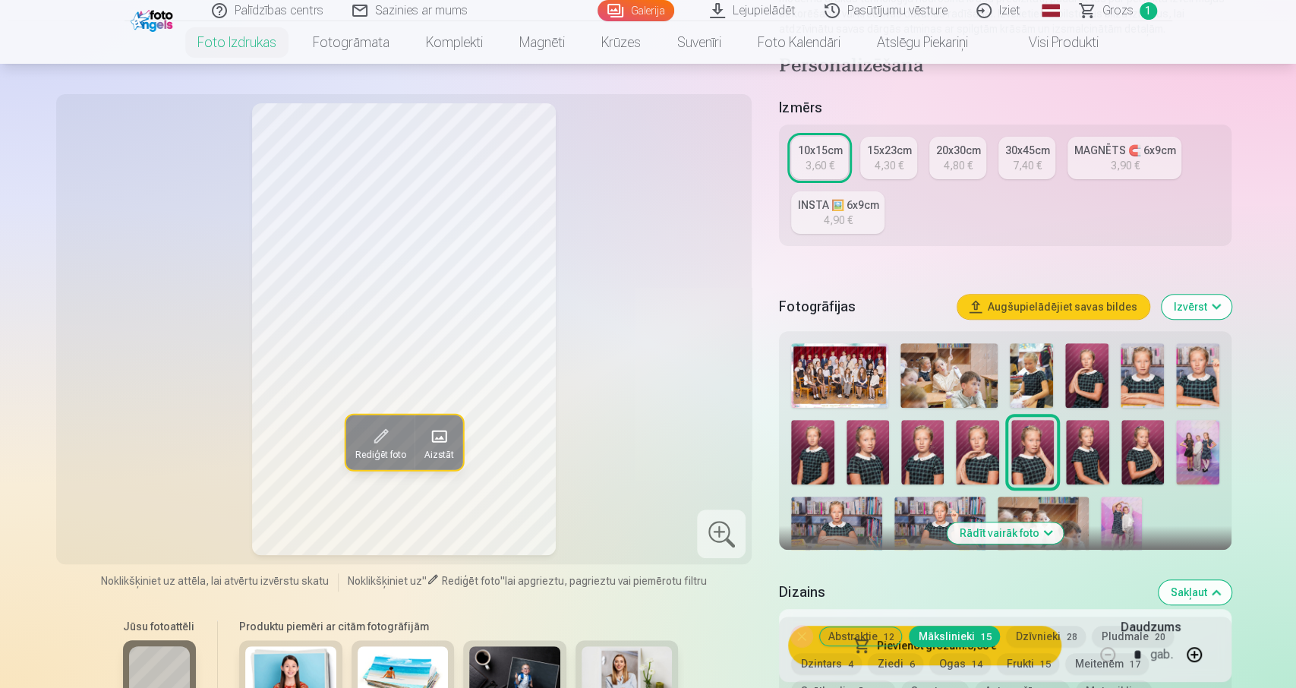
click at [840, 213] on div "4,90 €" at bounding box center [838, 220] width 29 height 15
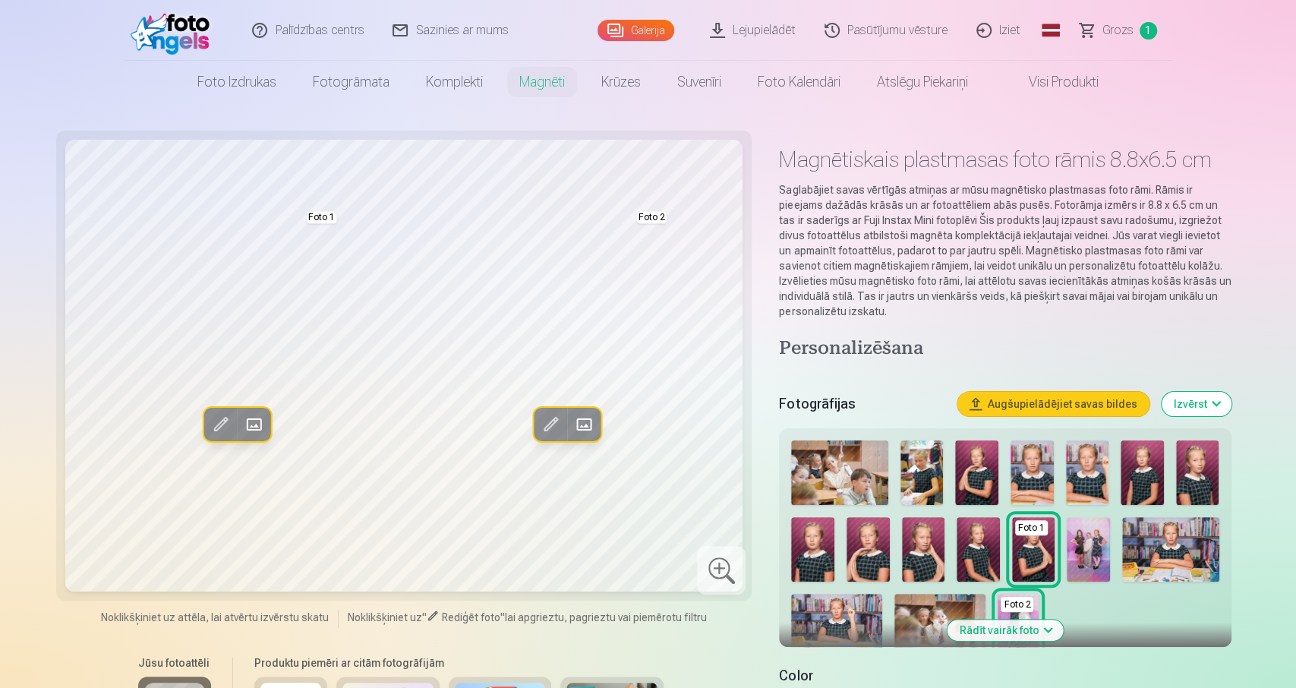
scroll to position [237, 0]
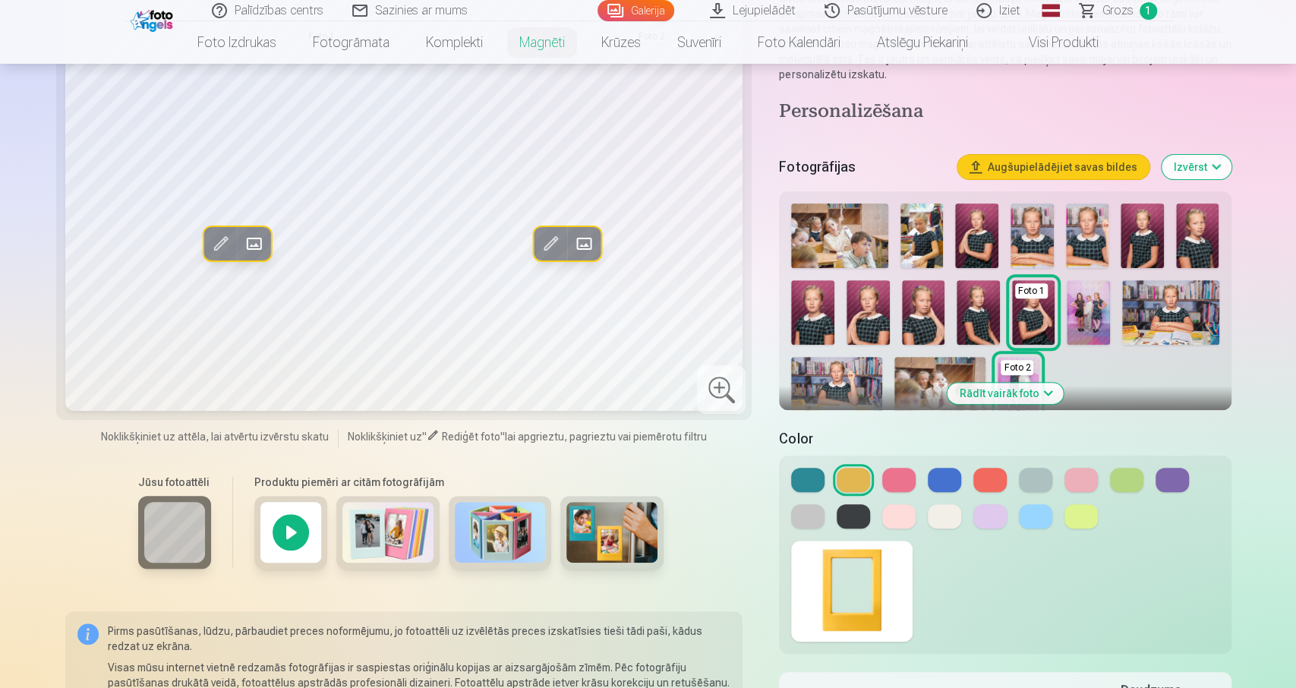
click at [1035, 301] on img at bounding box center [1033, 312] width 43 height 65
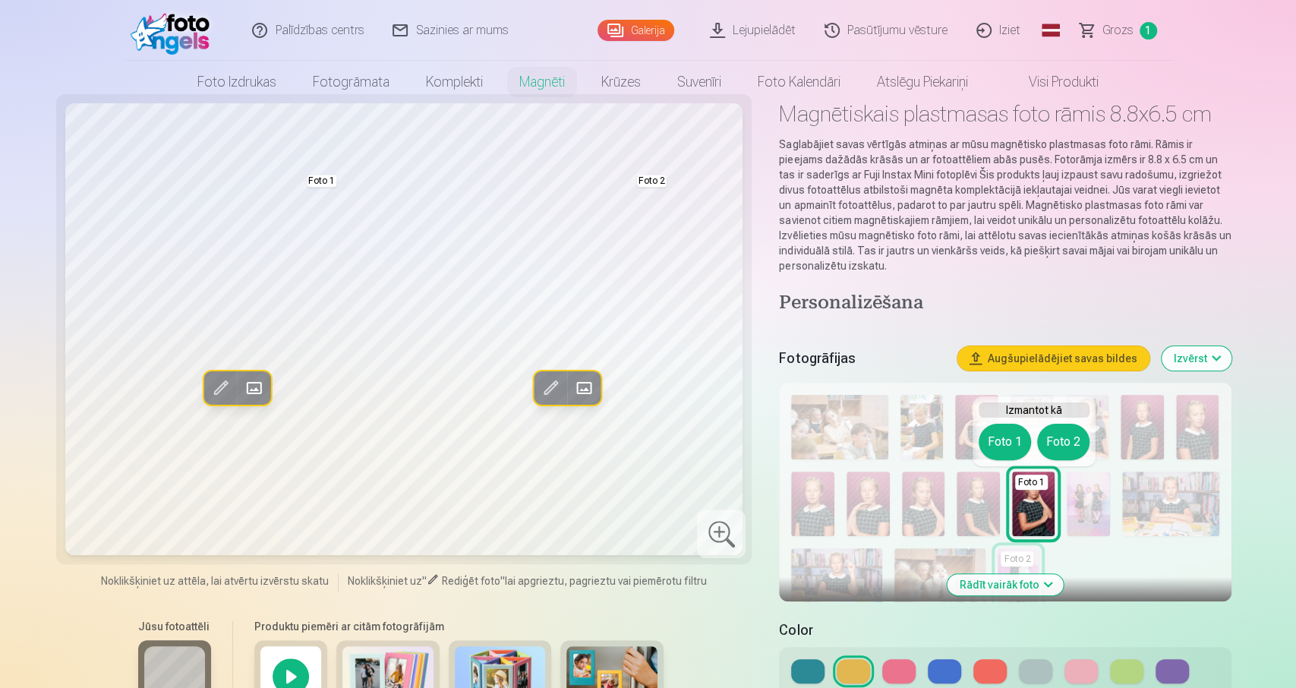
scroll to position [0, 0]
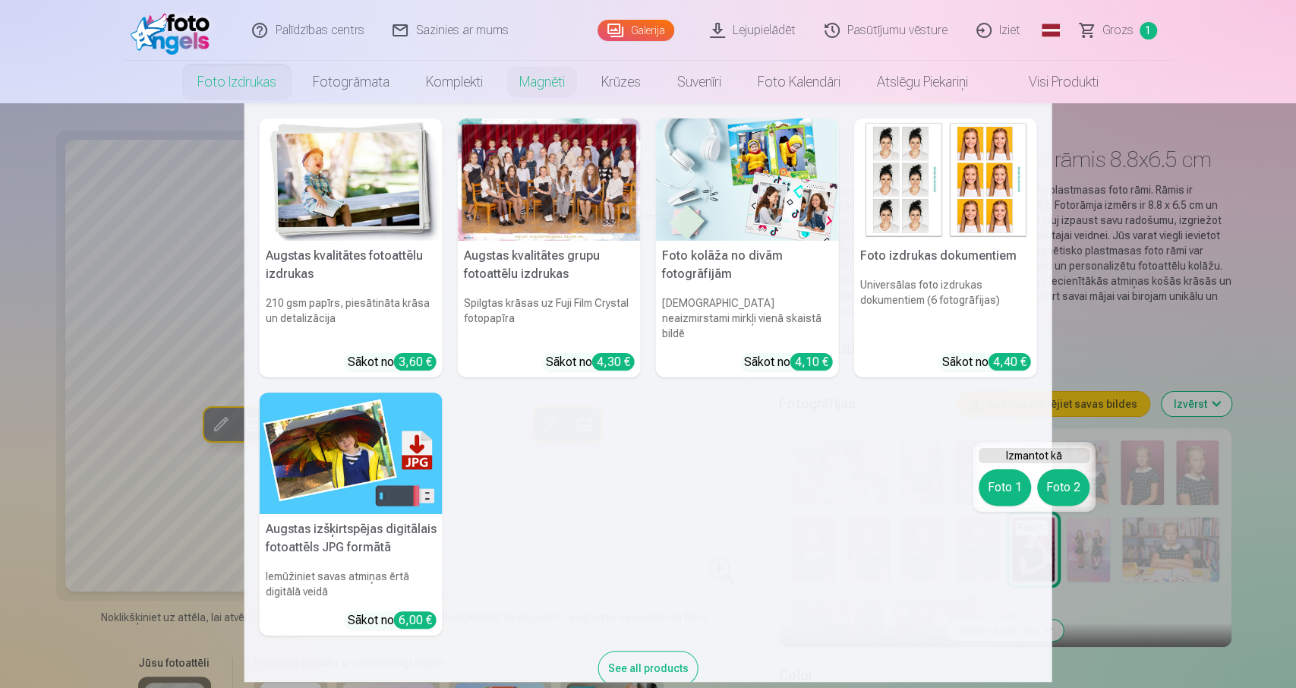
click at [258, 84] on link "Foto izdrukas" at bounding box center [236, 82] width 115 height 43
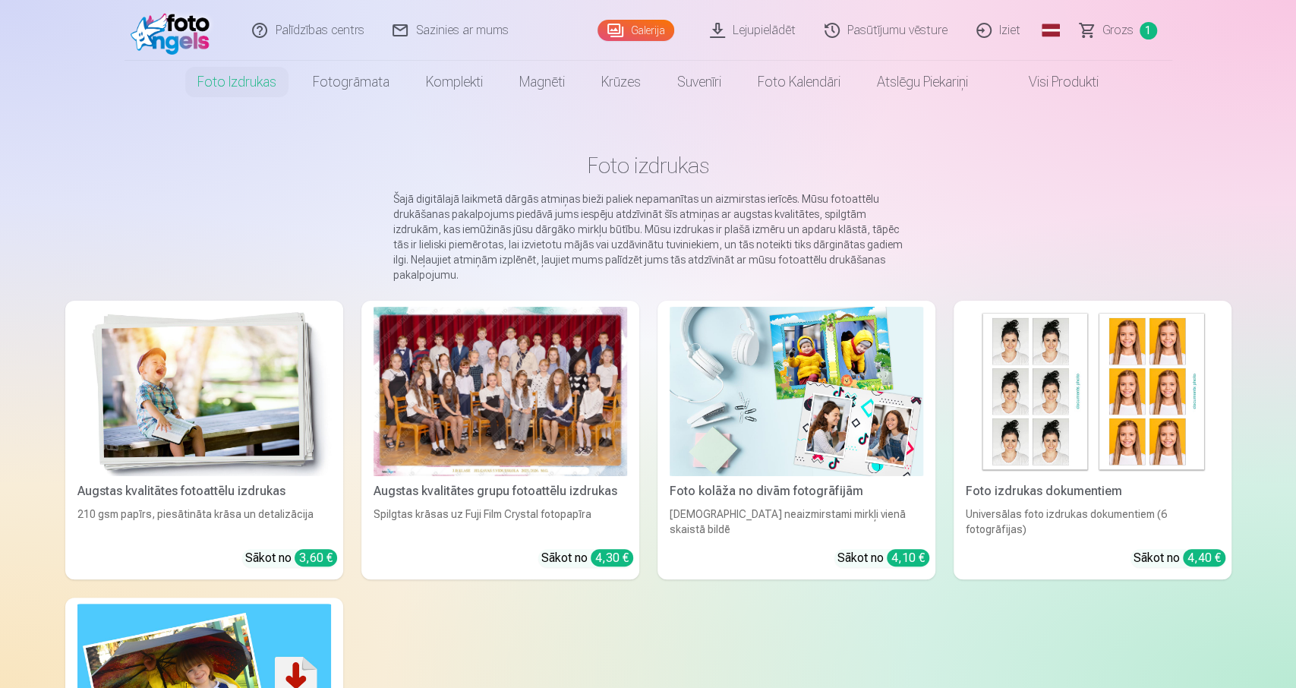
click at [552, 402] on div at bounding box center [501, 391] width 254 height 169
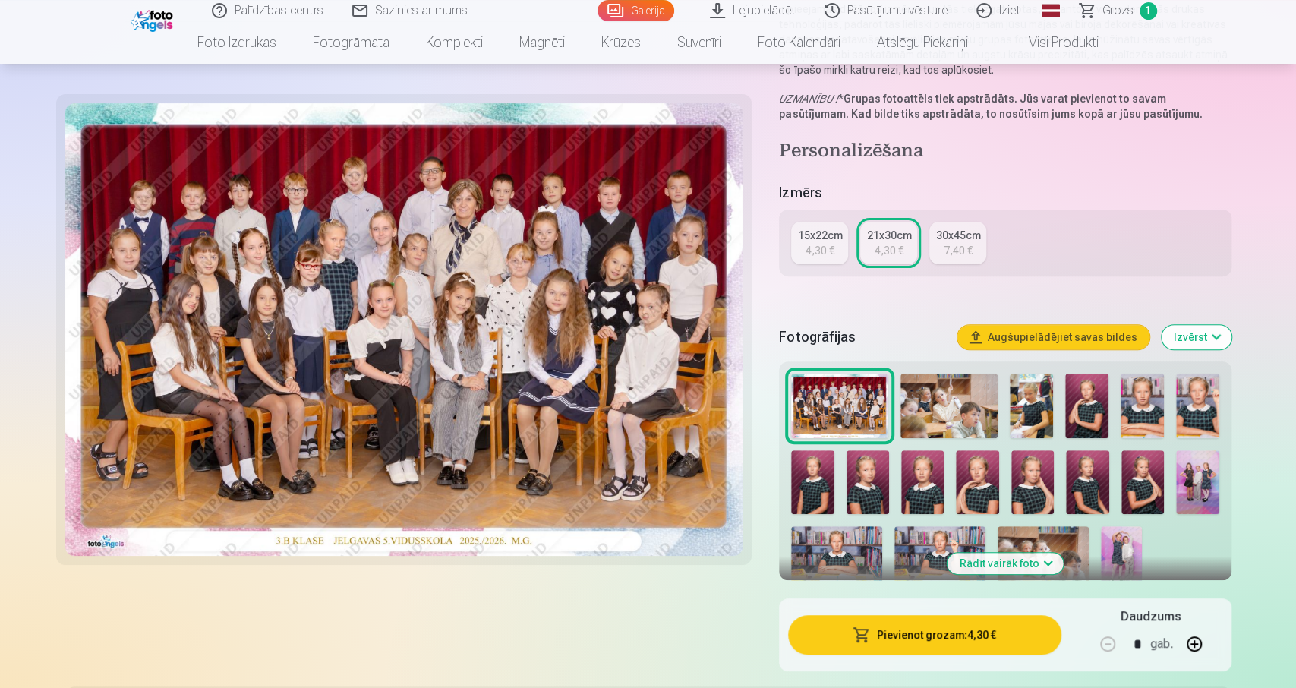
scroll to position [237, 0]
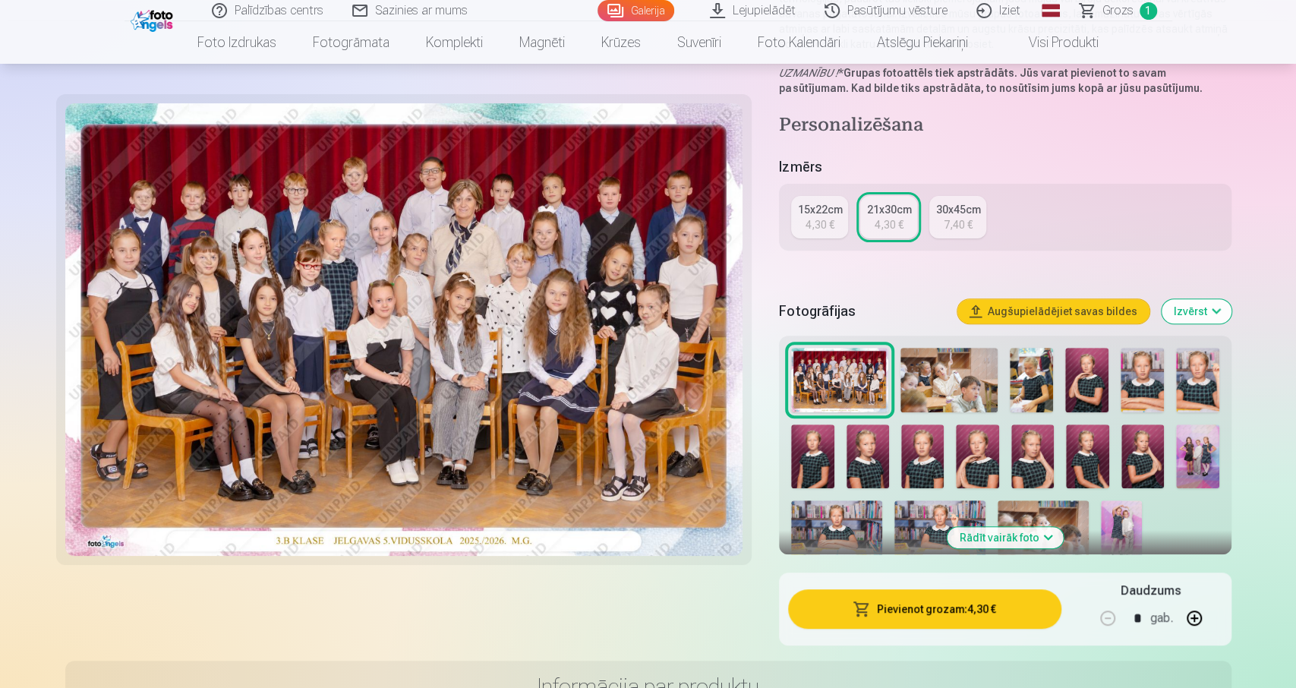
click at [1137, 459] on img at bounding box center [1142, 456] width 43 height 65
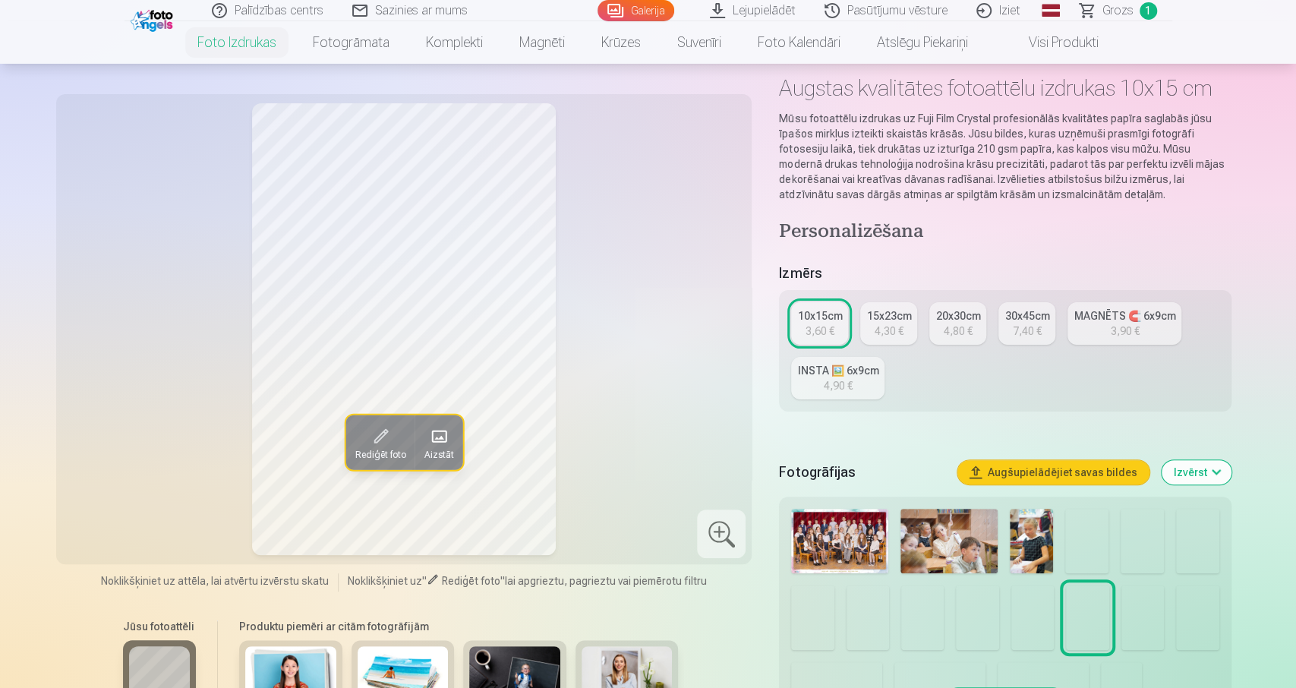
scroll to position [79, 0]
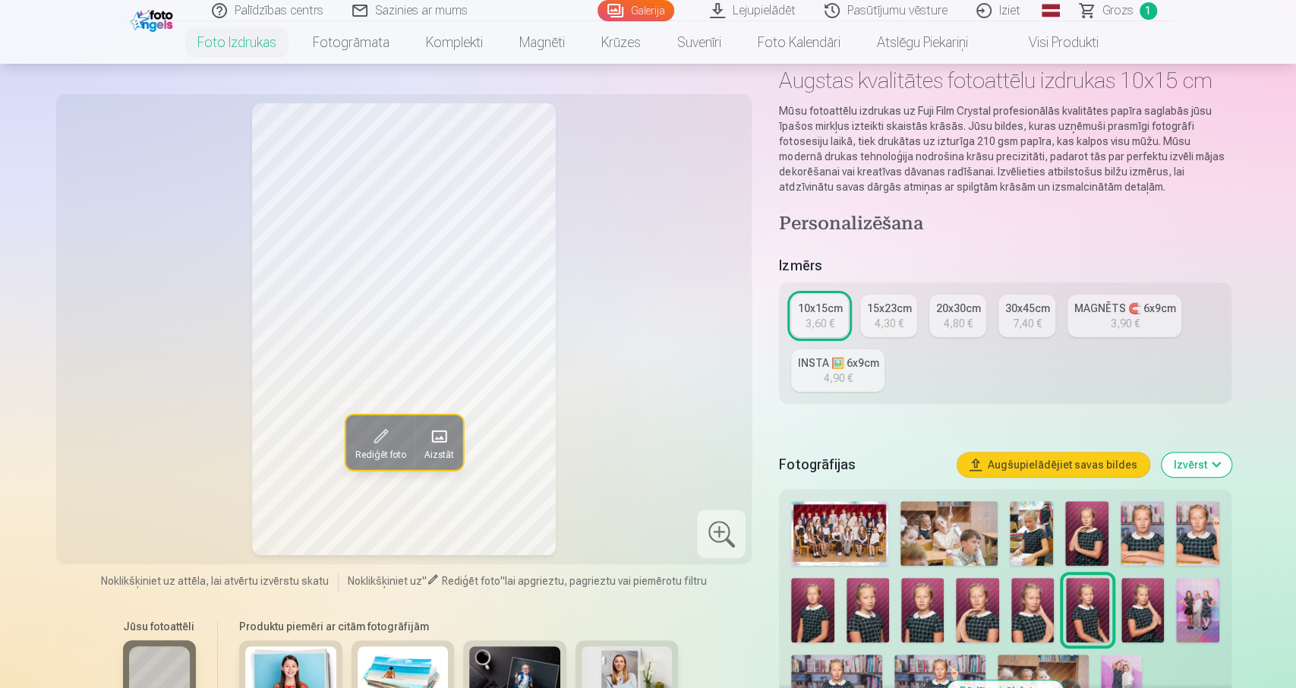
click at [1141, 612] on img at bounding box center [1142, 610] width 43 height 65
click at [1112, 320] on div "3,90 €" at bounding box center [1124, 323] width 29 height 15
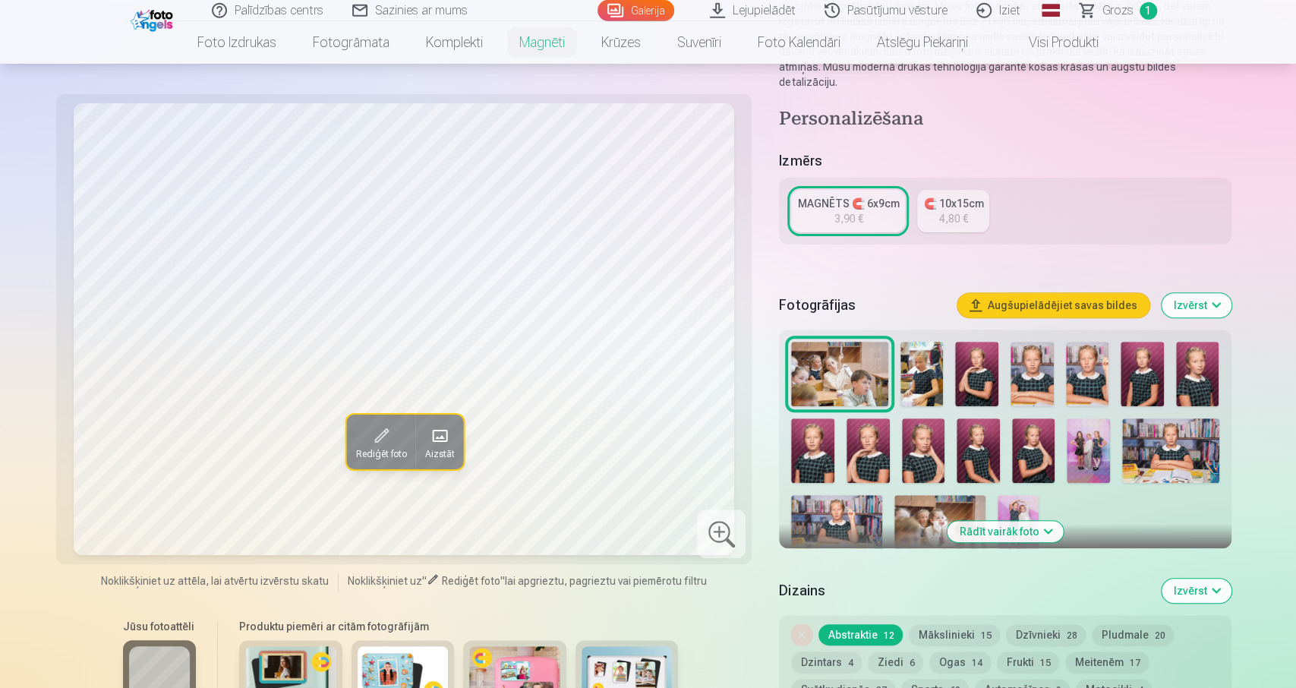
scroll to position [237, 0]
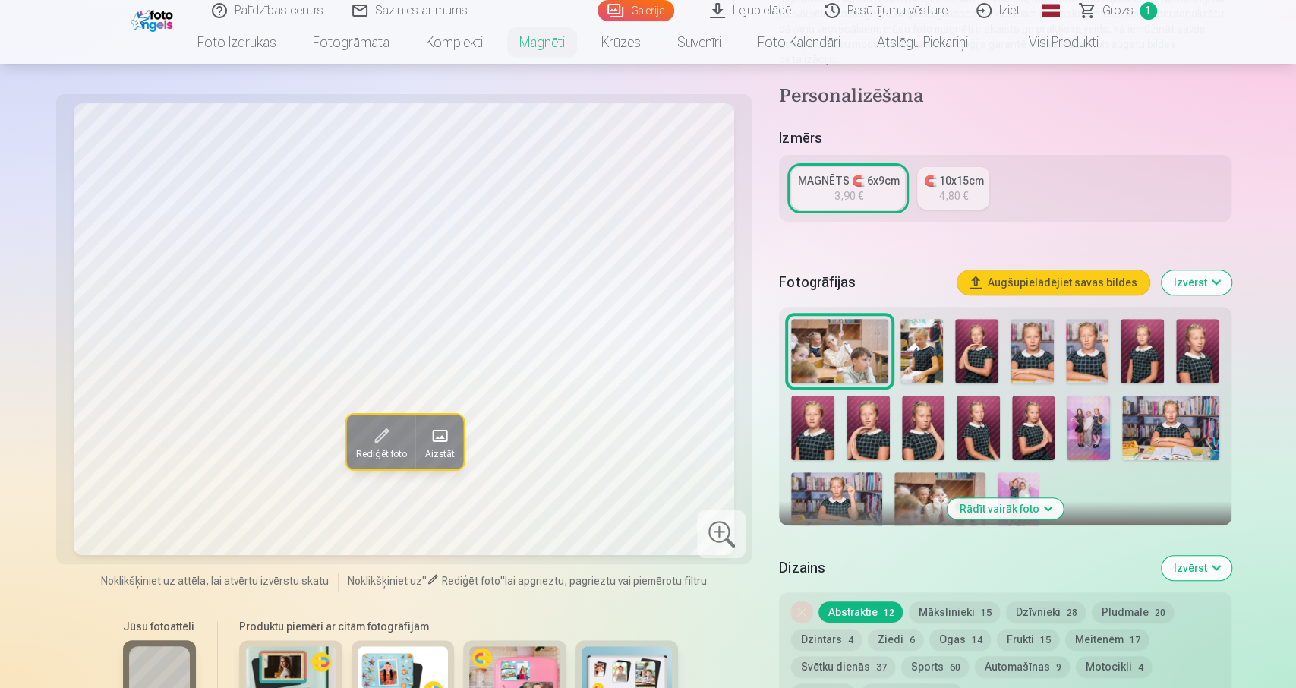
click at [1024, 424] on img at bounding box center [1033, 428] width 43 height 65
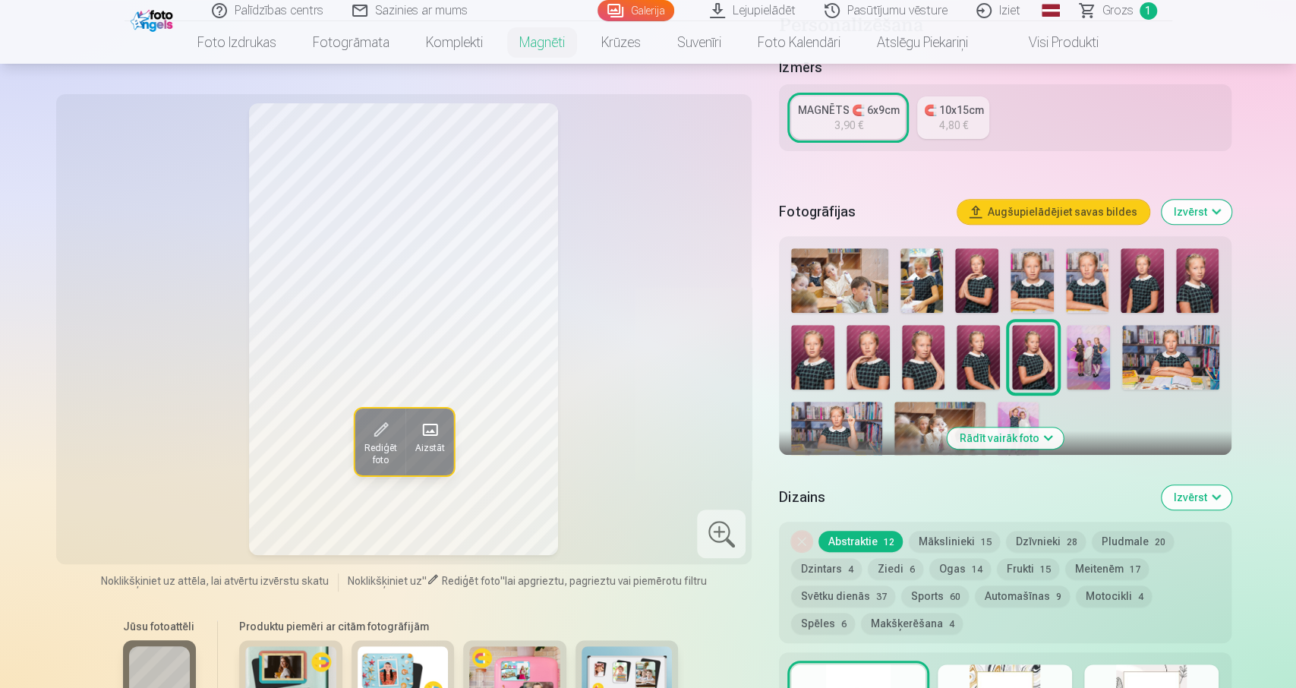
scroll to position [316, 0]
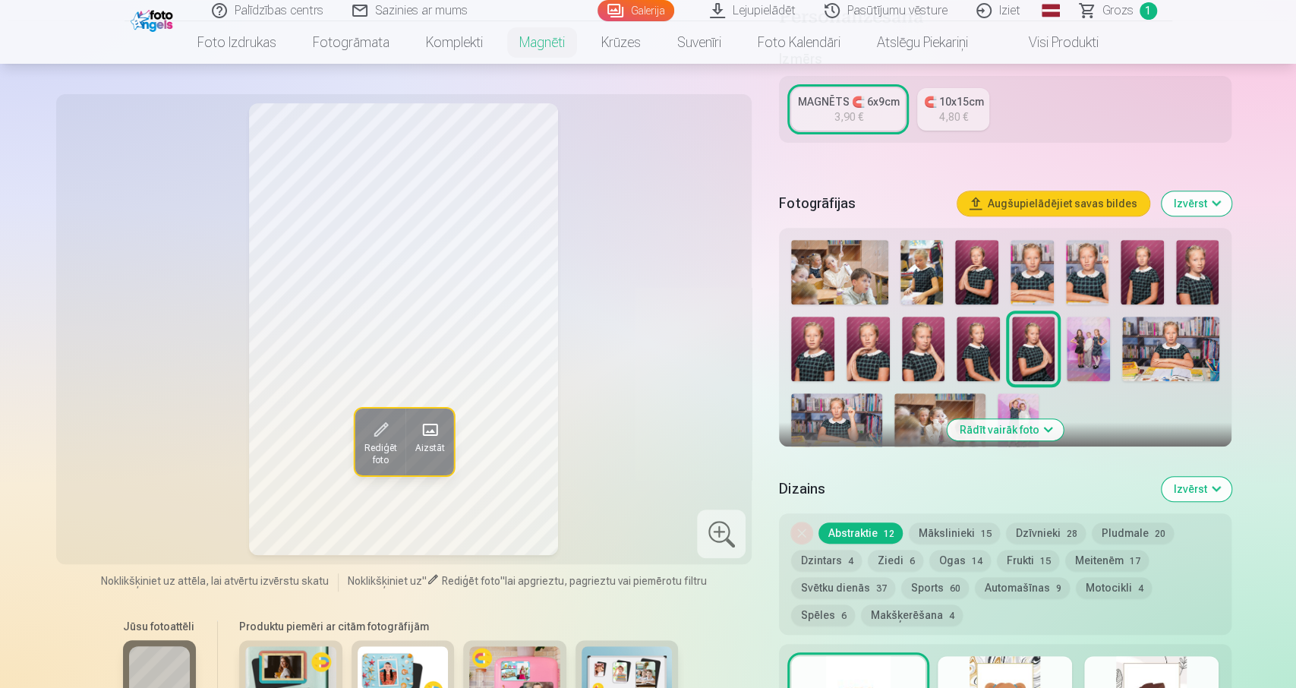
click at [908, 334] on img at bounding box center [923, 349] width 43 height 65
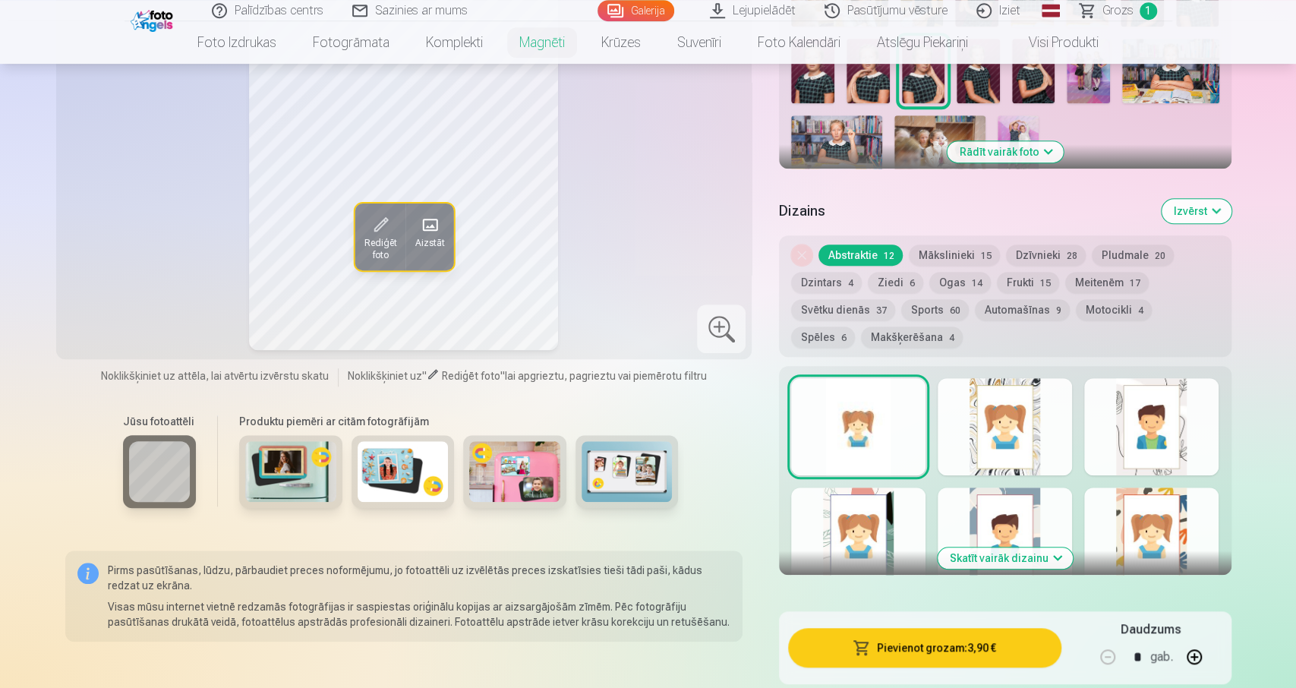
scroll to position [790, 0]
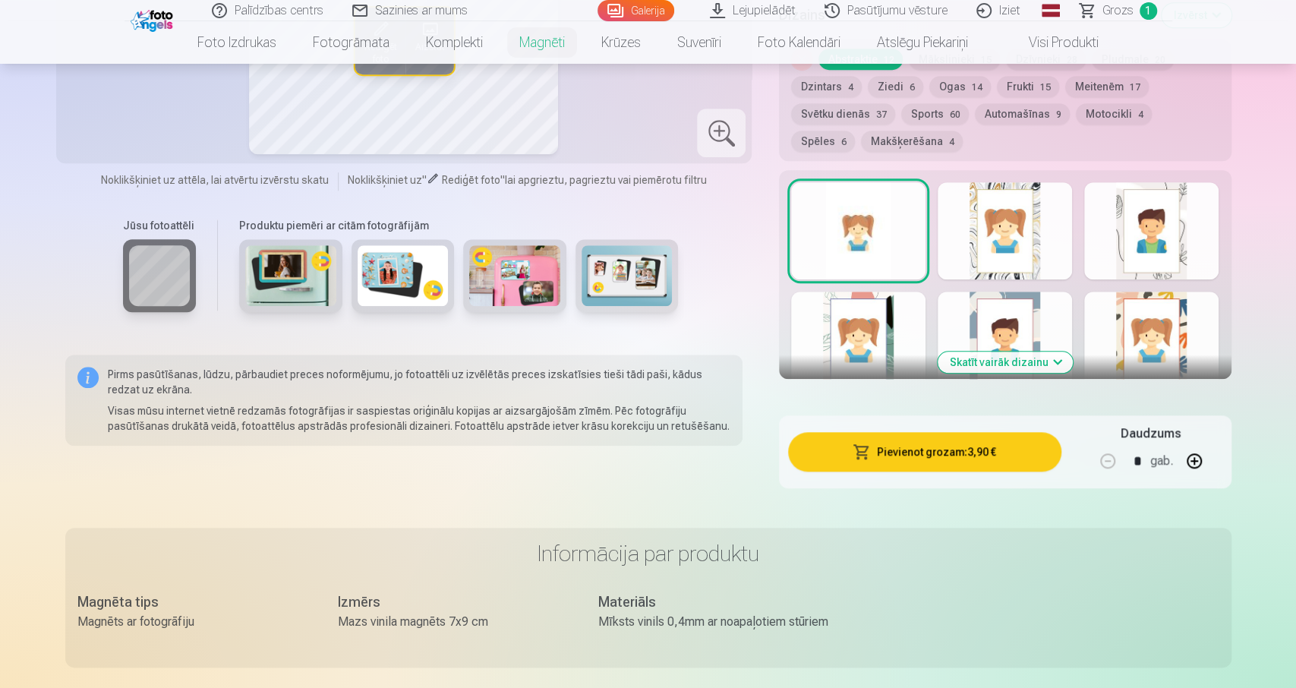
click at [933, 433] on button "Pievienot grozam : 3,90 €" at bounding box center [924, 451] width 273 height 39
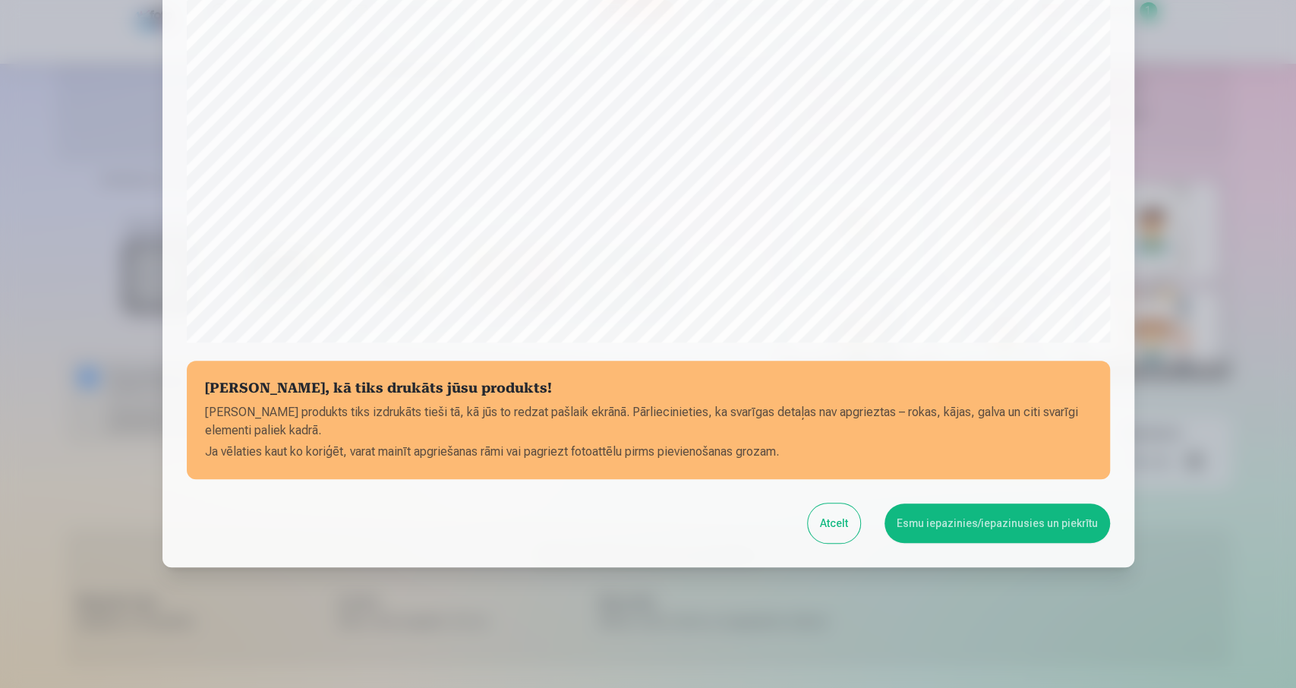
scroll to position [405, 0]
click at [993, 524] on button "Esmu iepazinies/iepazinusies un piekrītu" at bounding box center [996, 522] width 225 height 39
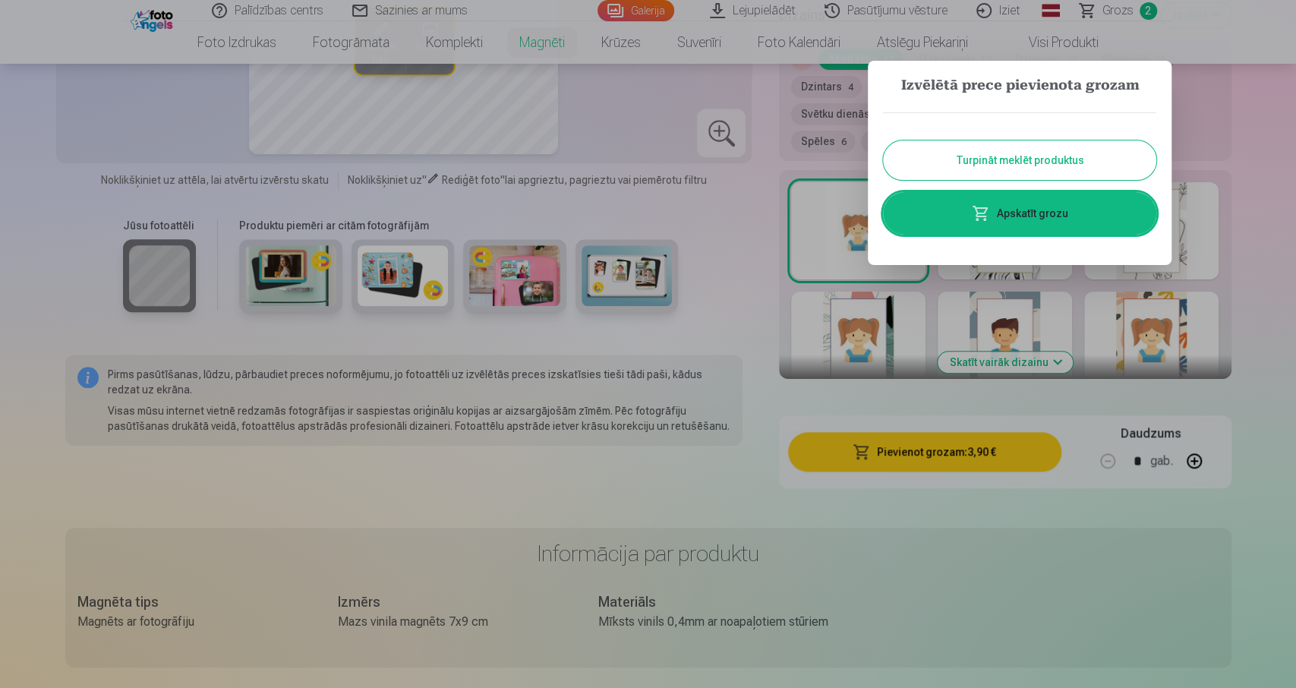
click at [979, 150] on button "Turpināt meklēt produktus" at bounding box center [1019, 159] width 273 height 39
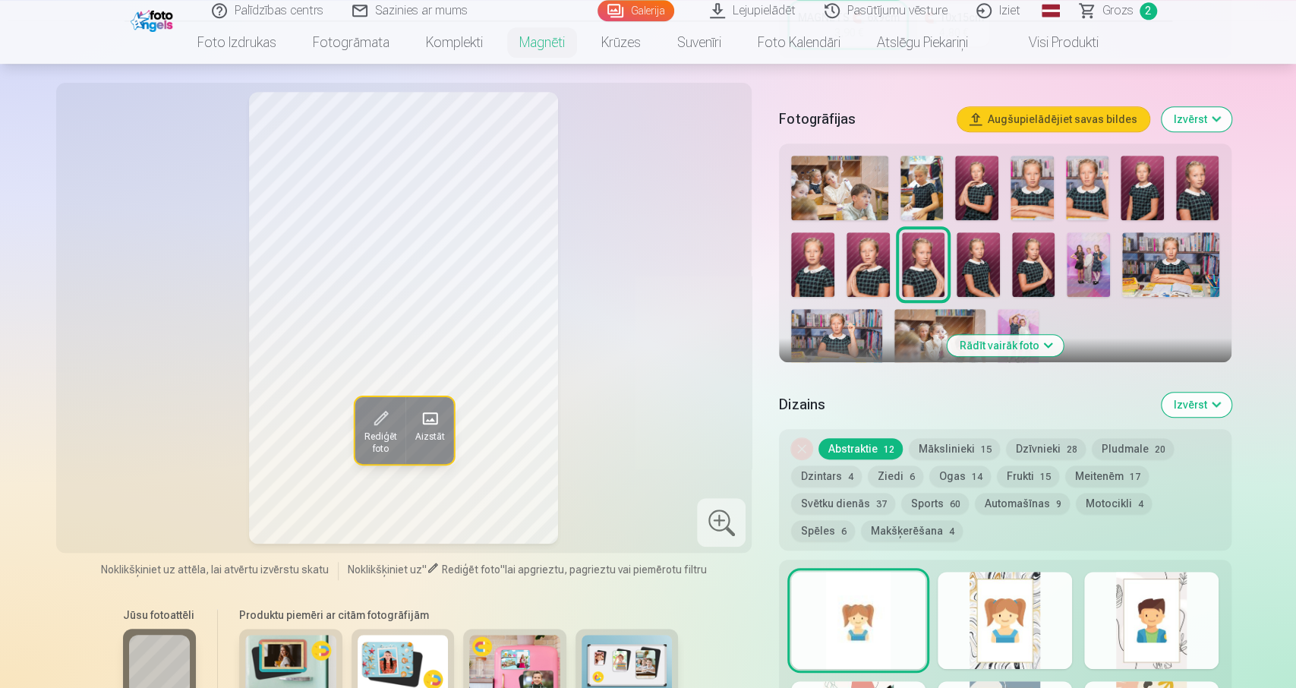
scroll to position [395, 0]
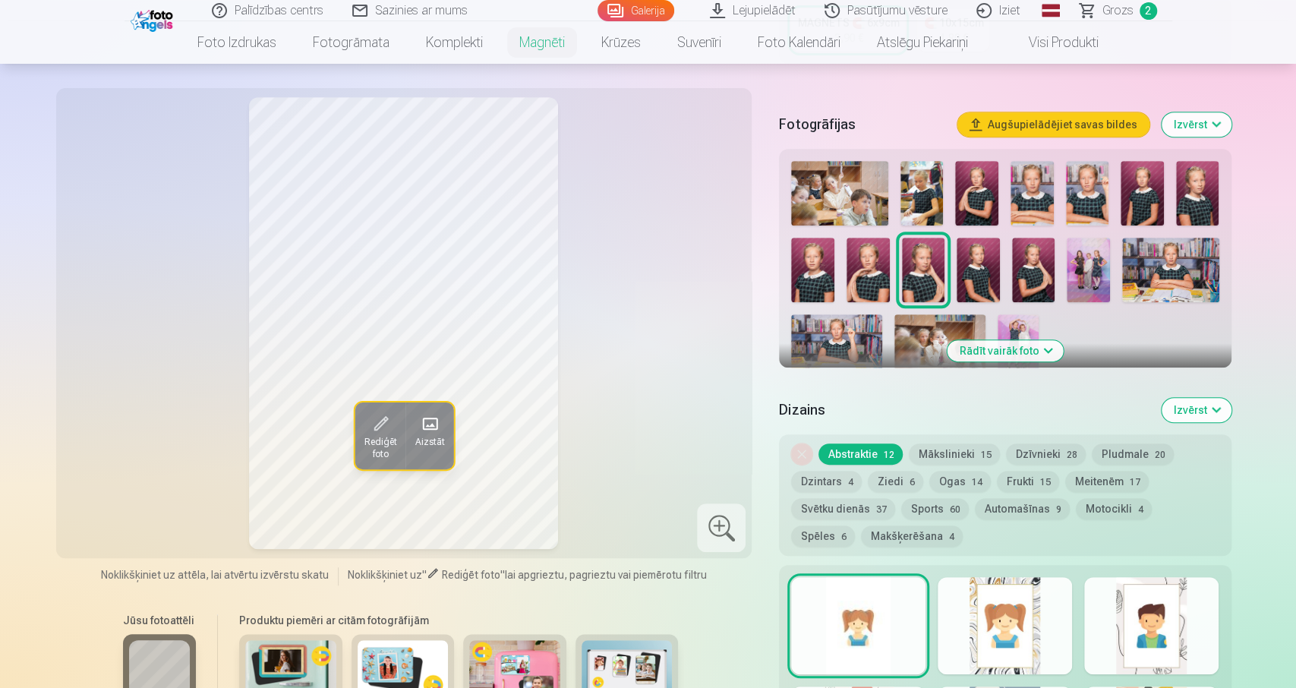
click at [1023, 247] on img at bounding box center [1033, 270] width 43 height 65
click at [907, 260] on img at bounding box center [923, 270] width 43 height 65
click at [1041, 184] on img at bounding box center [1031, 193] width 43 height 65
click at [936, 262] on img at bounding box center [923, 270] width 43 height 65
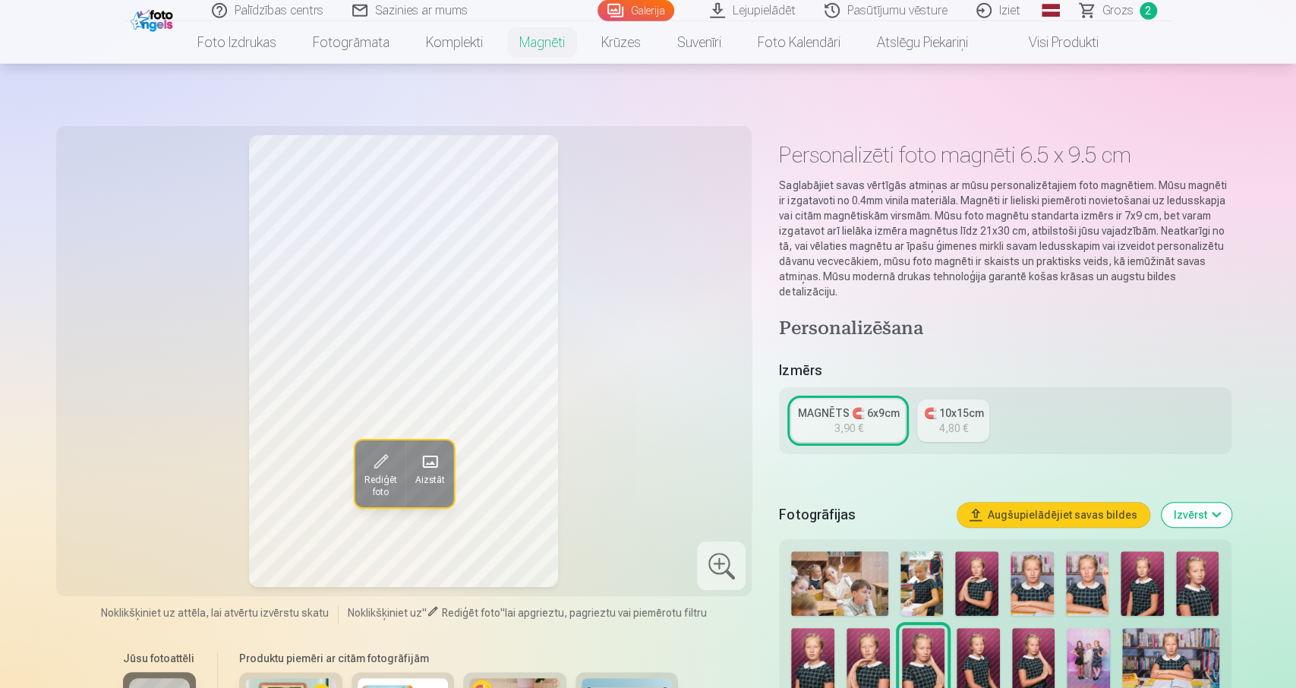
scroll to position [0, 0]
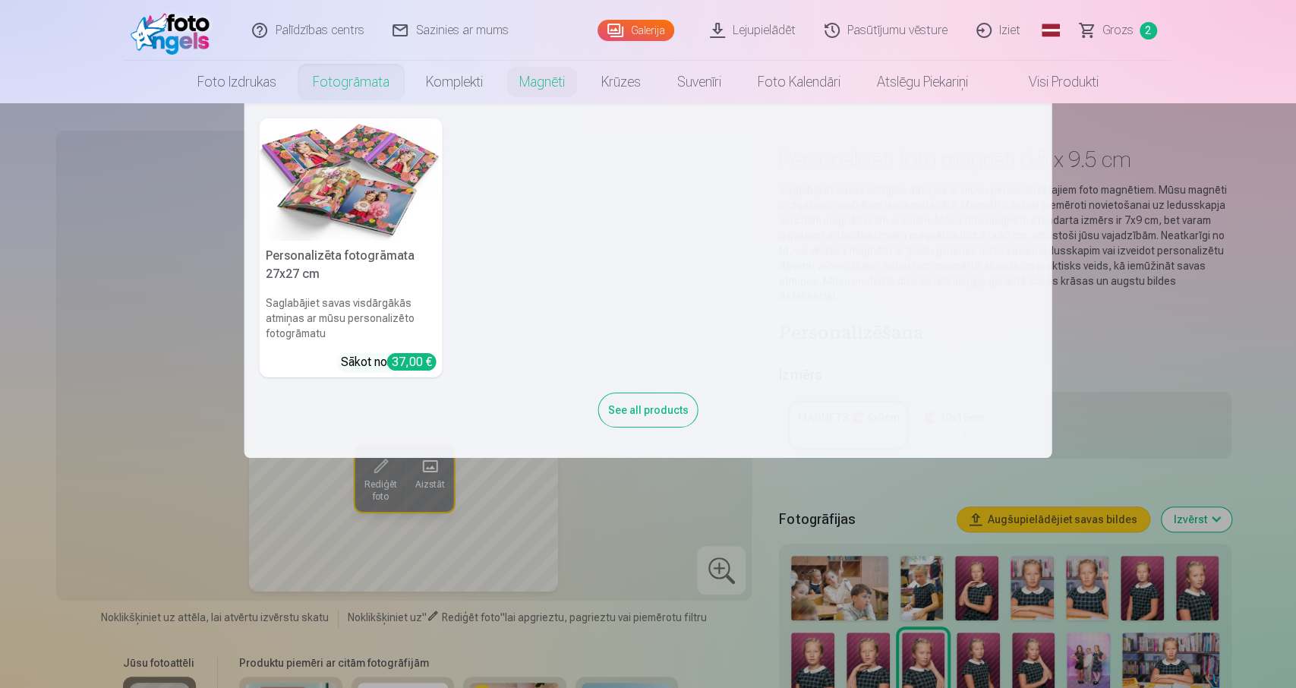
click at [344, 84] on link "Fotogrāmata" at bounding box center [351, 82] width 113 height 43
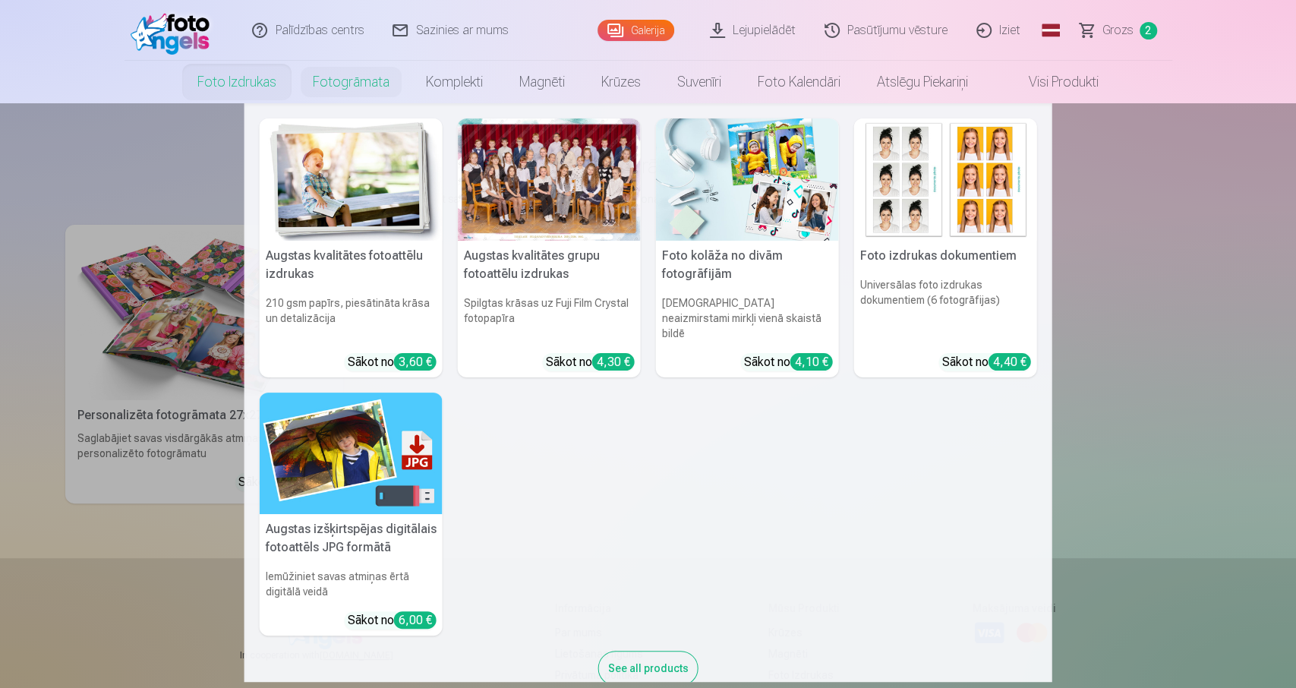
click at [247, 87] on link "Foto izdrukas" at bounding box center [236, 82] width 115 height 43
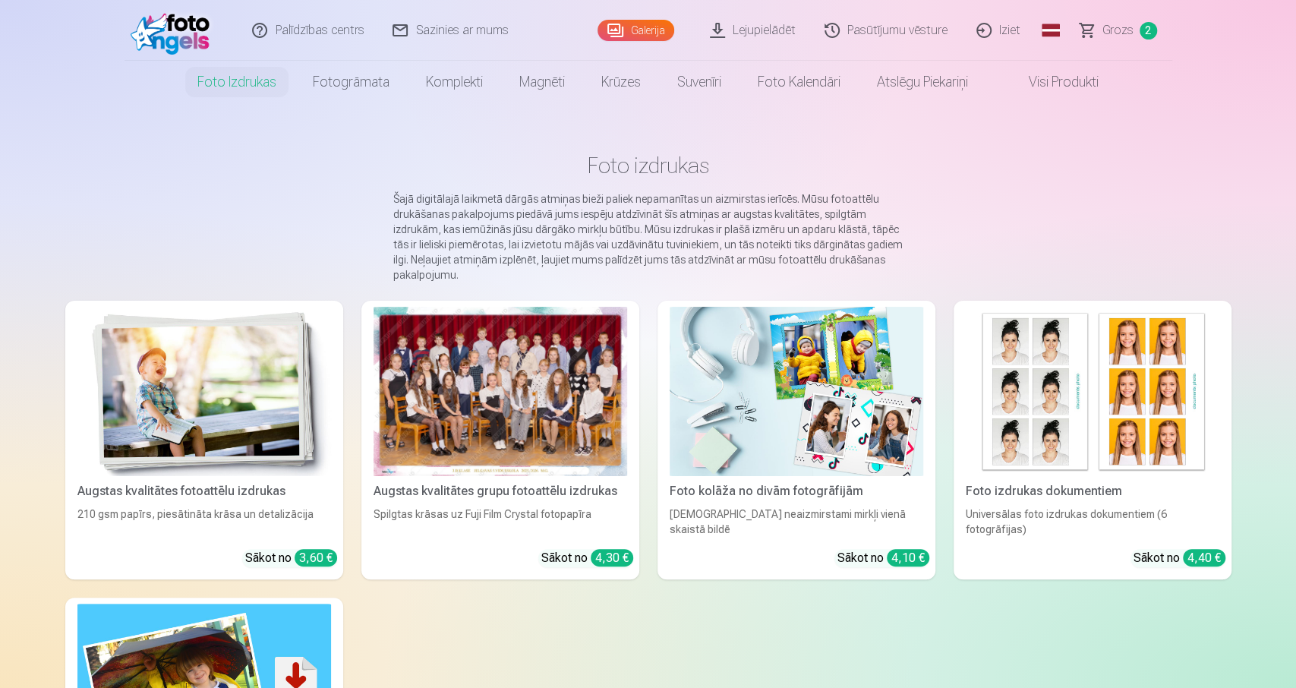
click at [439, 411] on div at bounding box center [501, 391] width 254 height 169
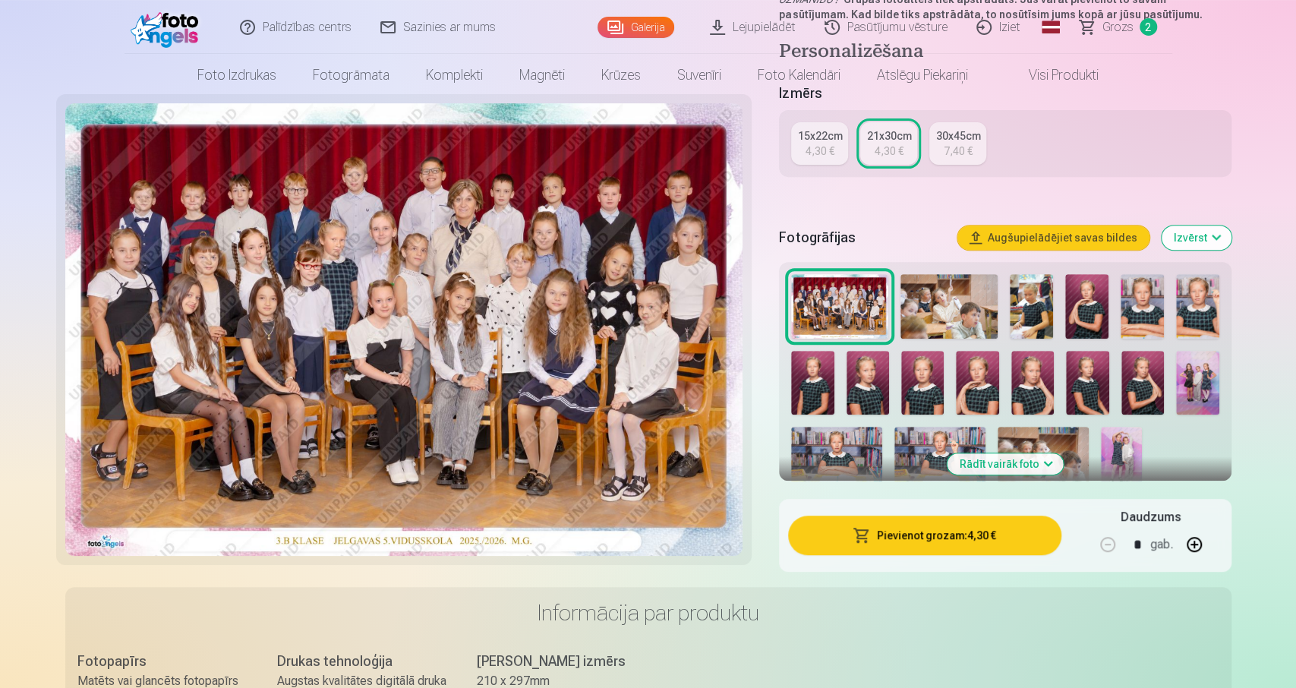
scroll to position [316, 0]
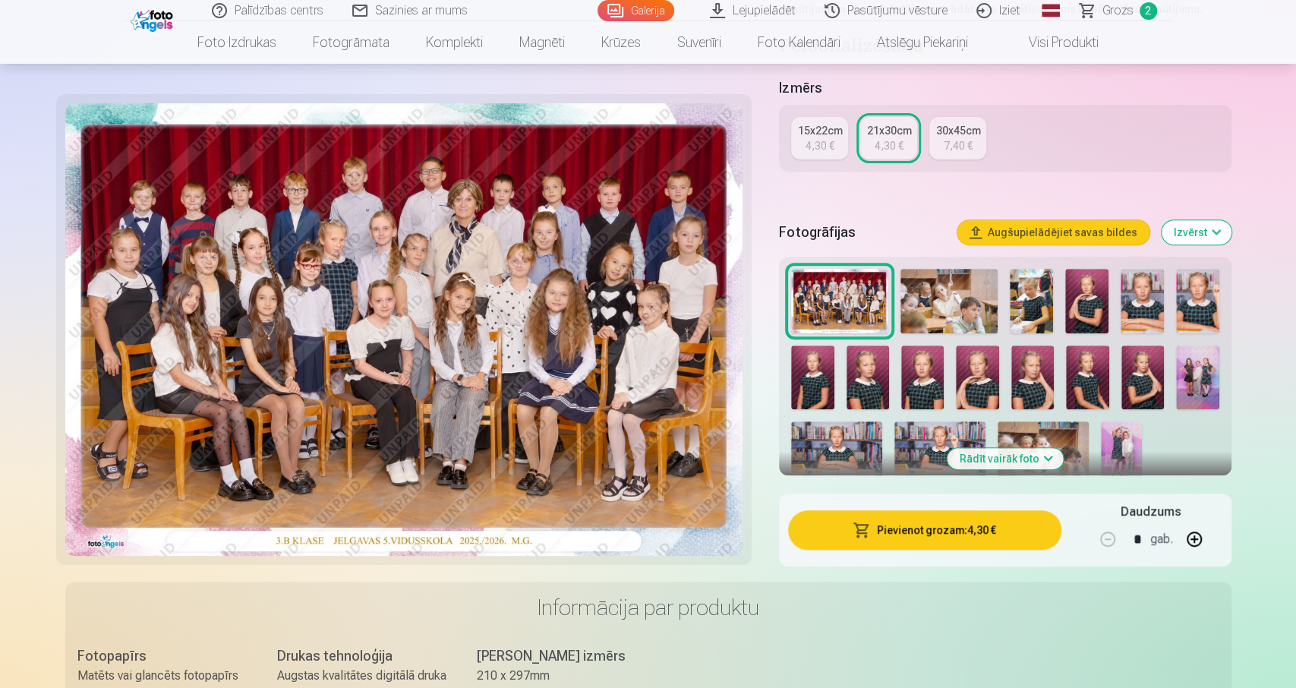
click at [966, 374] on img at bounding box center [977, 377] width 43 height 65
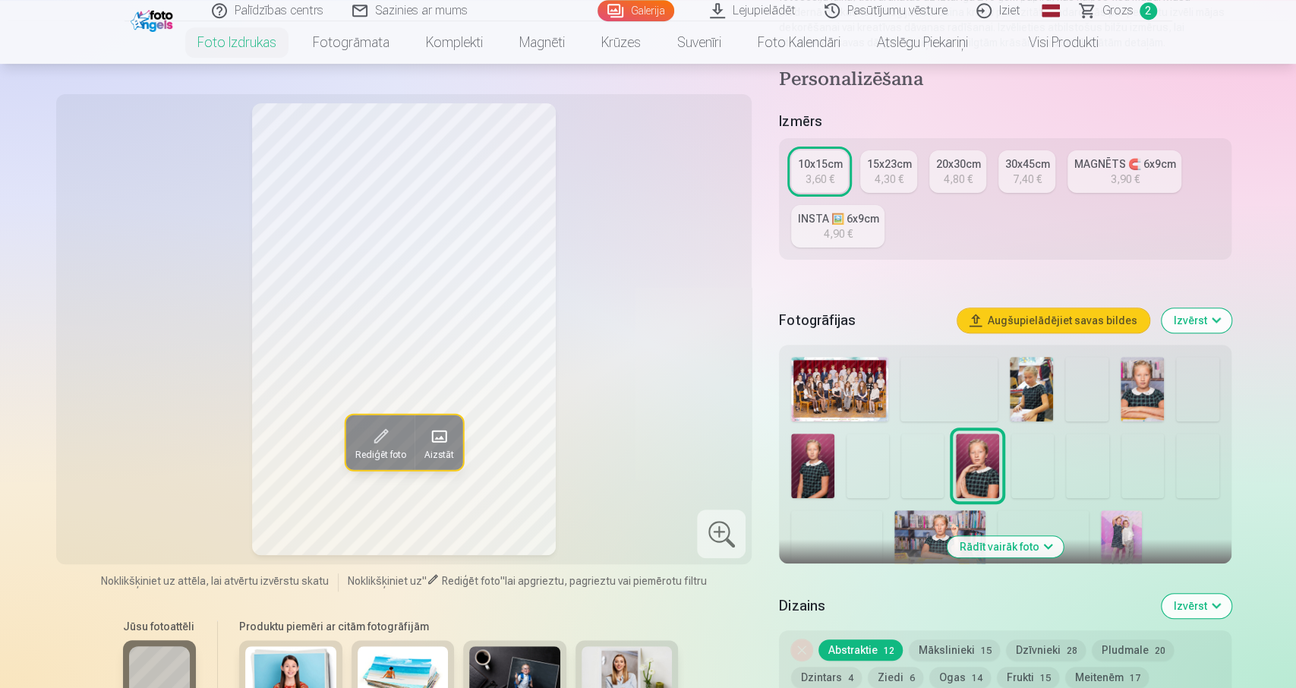
scroll to position [237, 0]
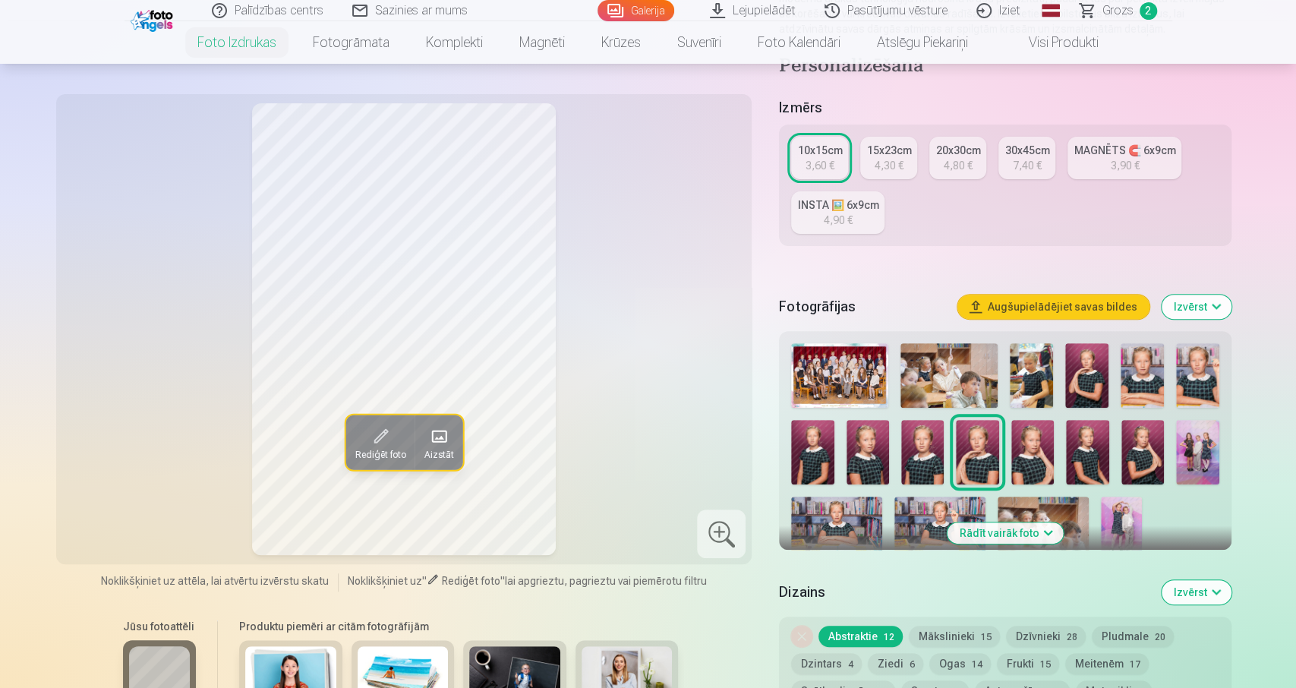
click at [1073, 379] on img at bounding box center [1086, 375] width 43 height 65
click at [1133, 449] on img at bounding box center [1142, 452] width 43 height 65
click at [1026, 445] on img at bounding box center [1032, 452] width 43 height 65
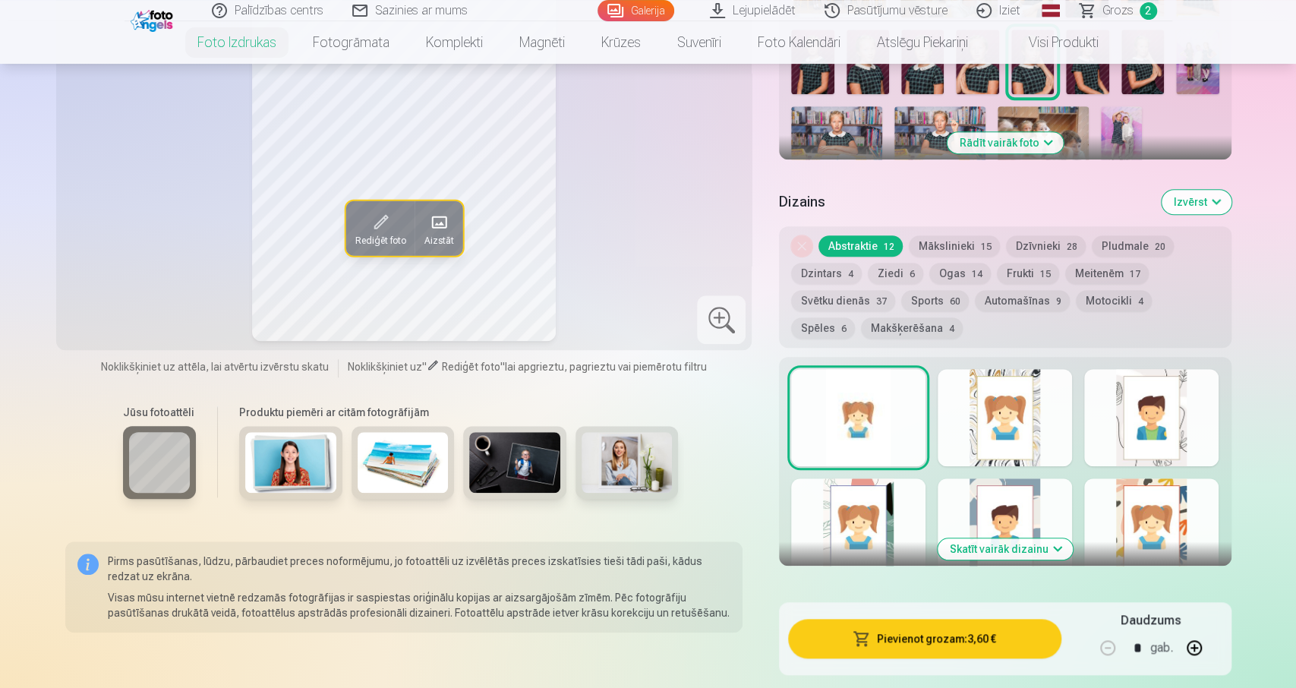
scroll to position [711, 0]
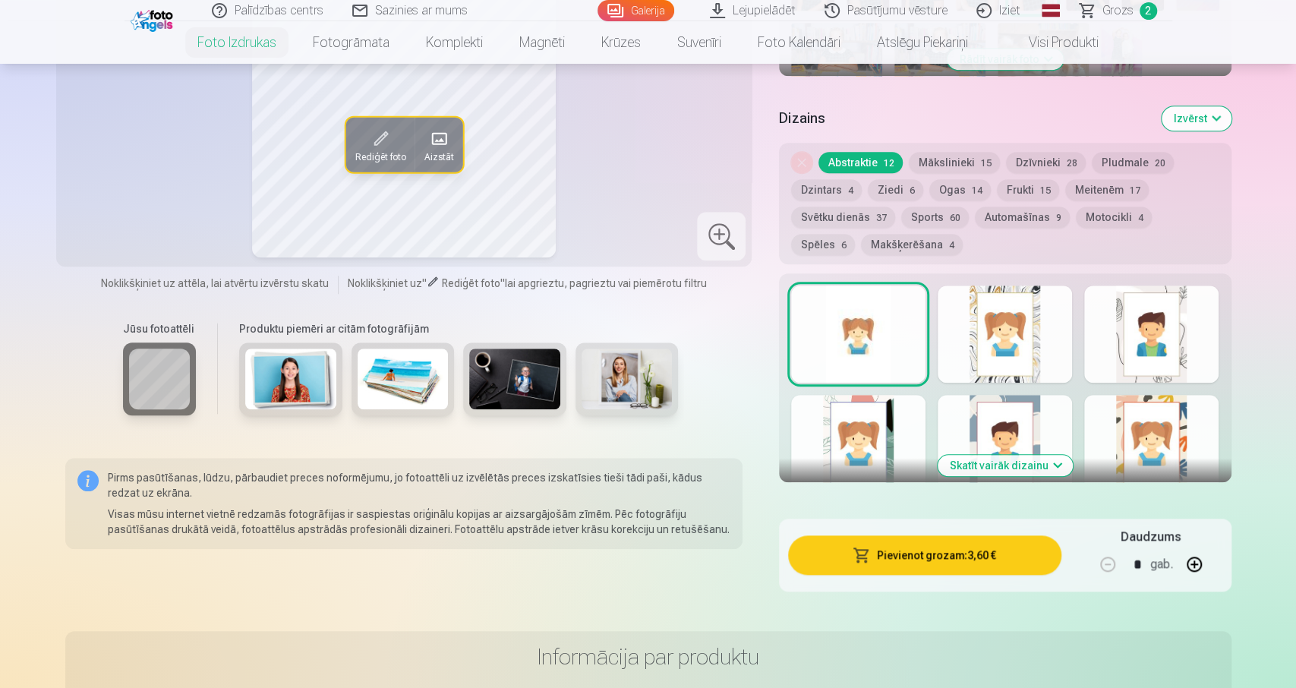
click at [1202, 561] on button "button" at bounding box center [1194, 564] width 36 height 36
type input "*"
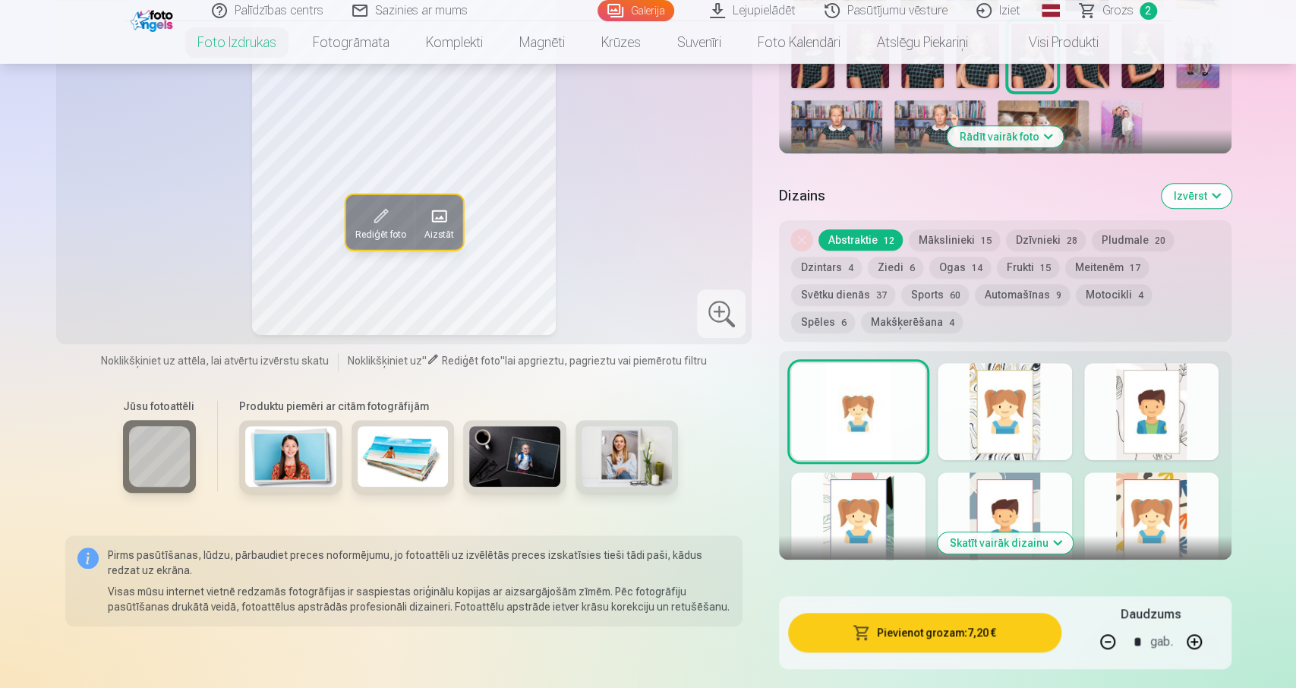
scroll to position [632, 0]
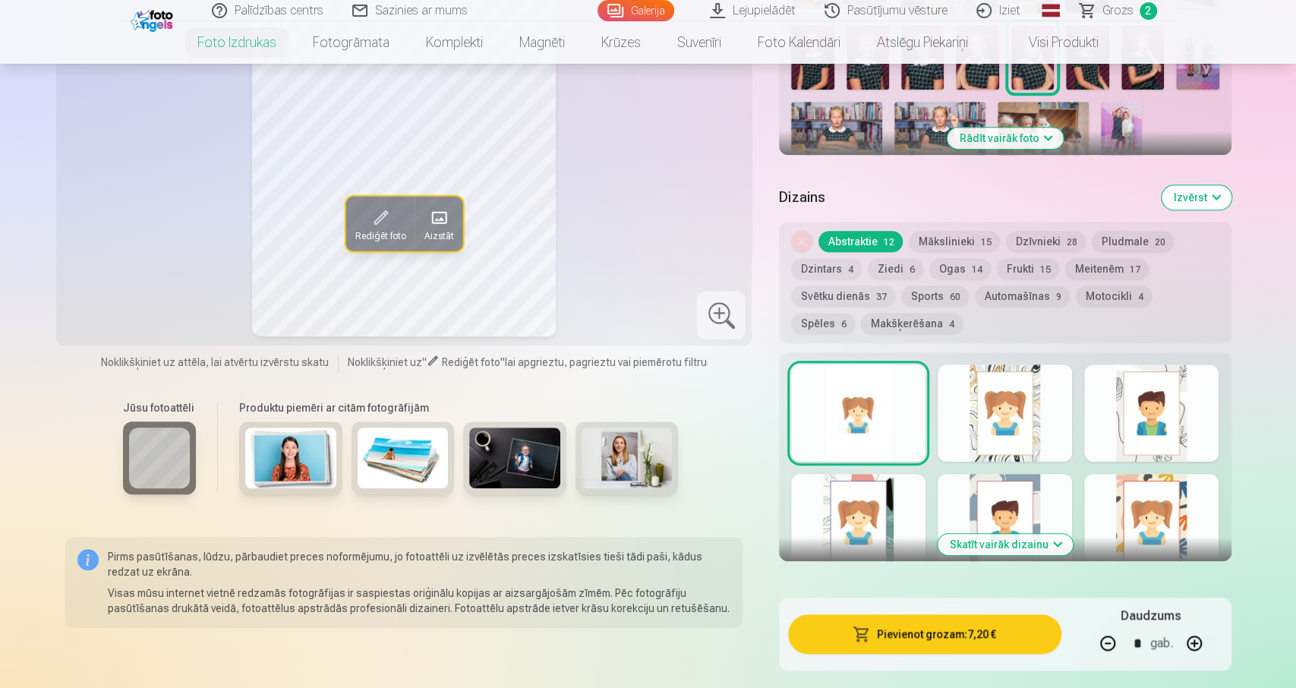
click at [912, 638] on button "Pievienot grozam : 7,20 €" at bounding box center [924, 633] width 273 height 39
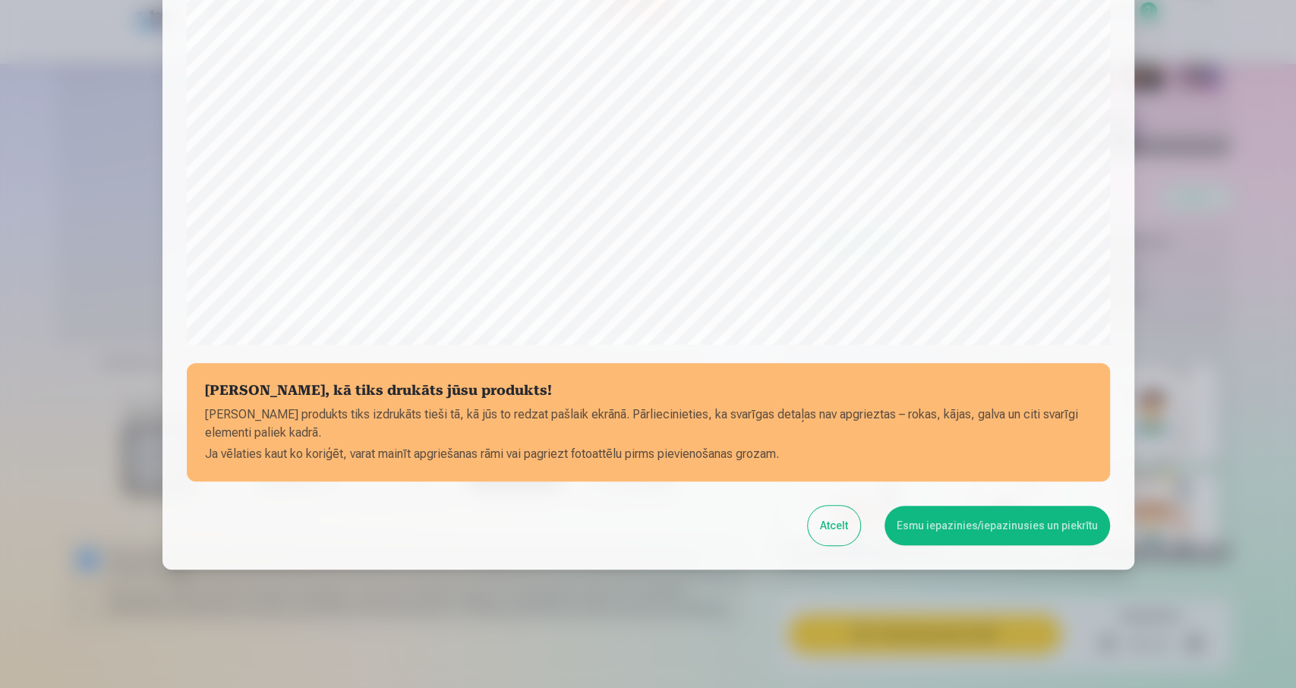
scroll to position [405, 0]
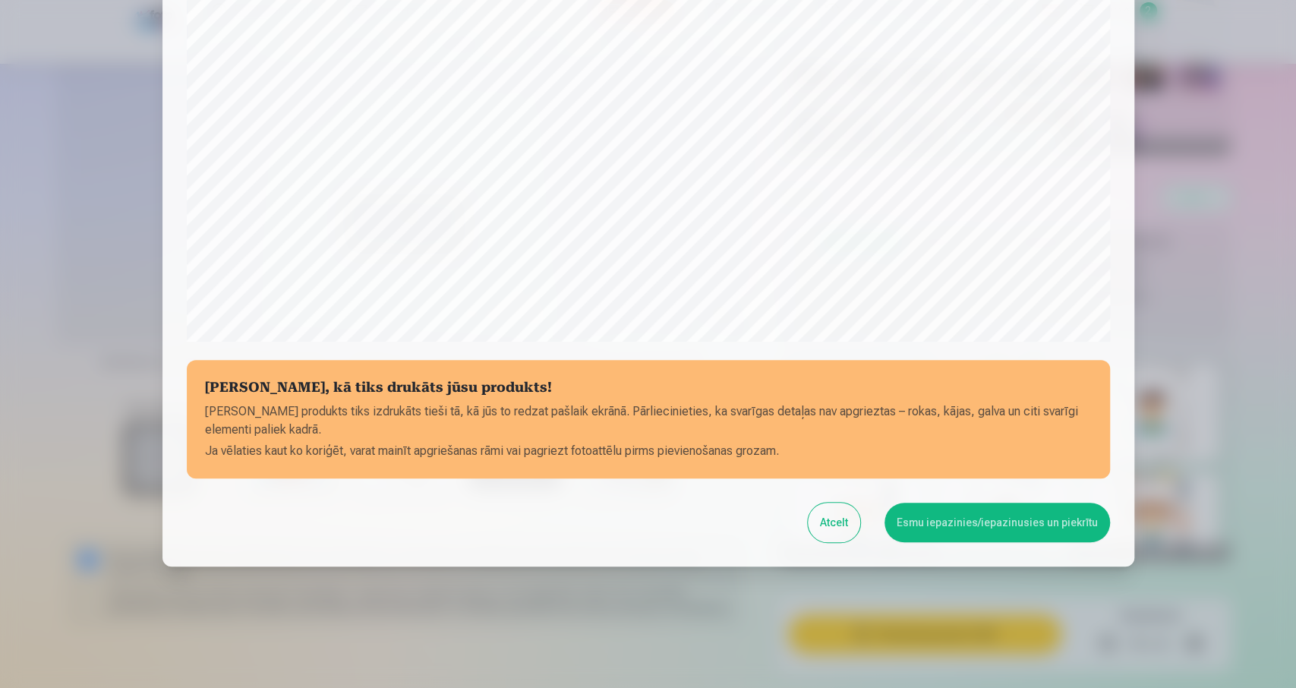
click at [992, 523] on button "Esmu iepazinies/iepazinusies un piekrītu" at bounding box center [996, 522] width 225 height 39
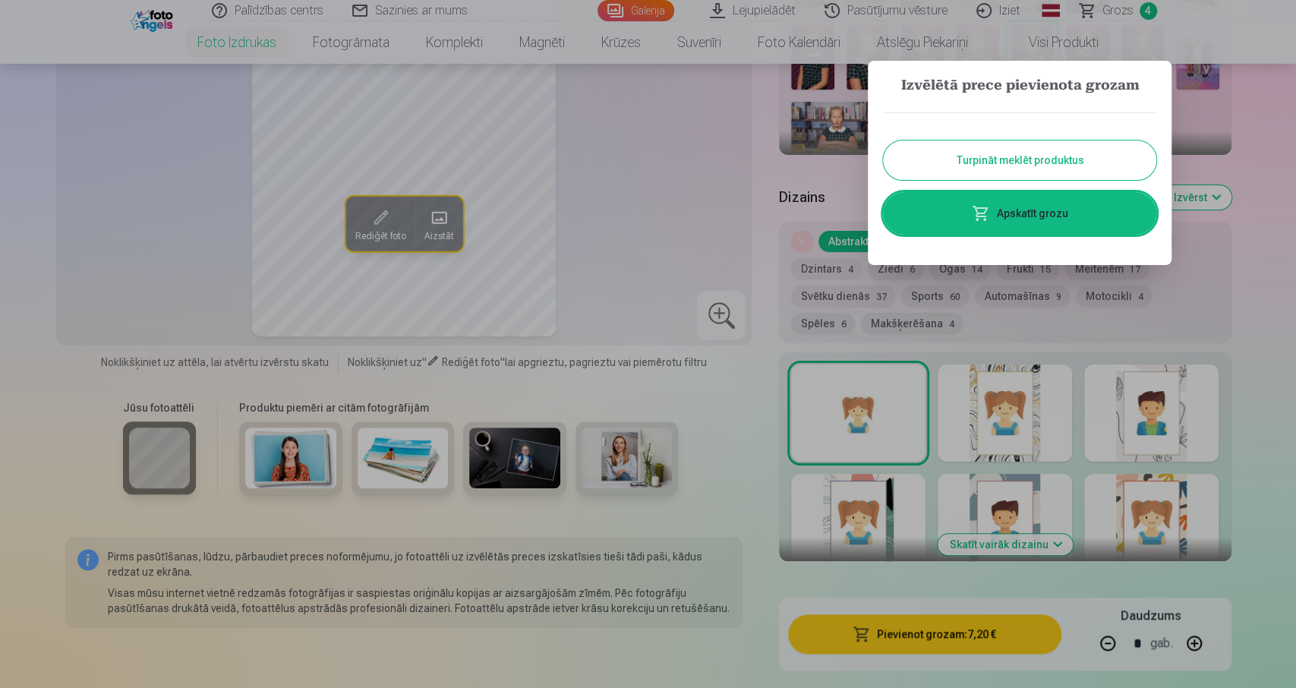
click at [1029, 166] on button "Turpināt meklēt produktus" at bounding box center [1019, 159] width 273 height 39
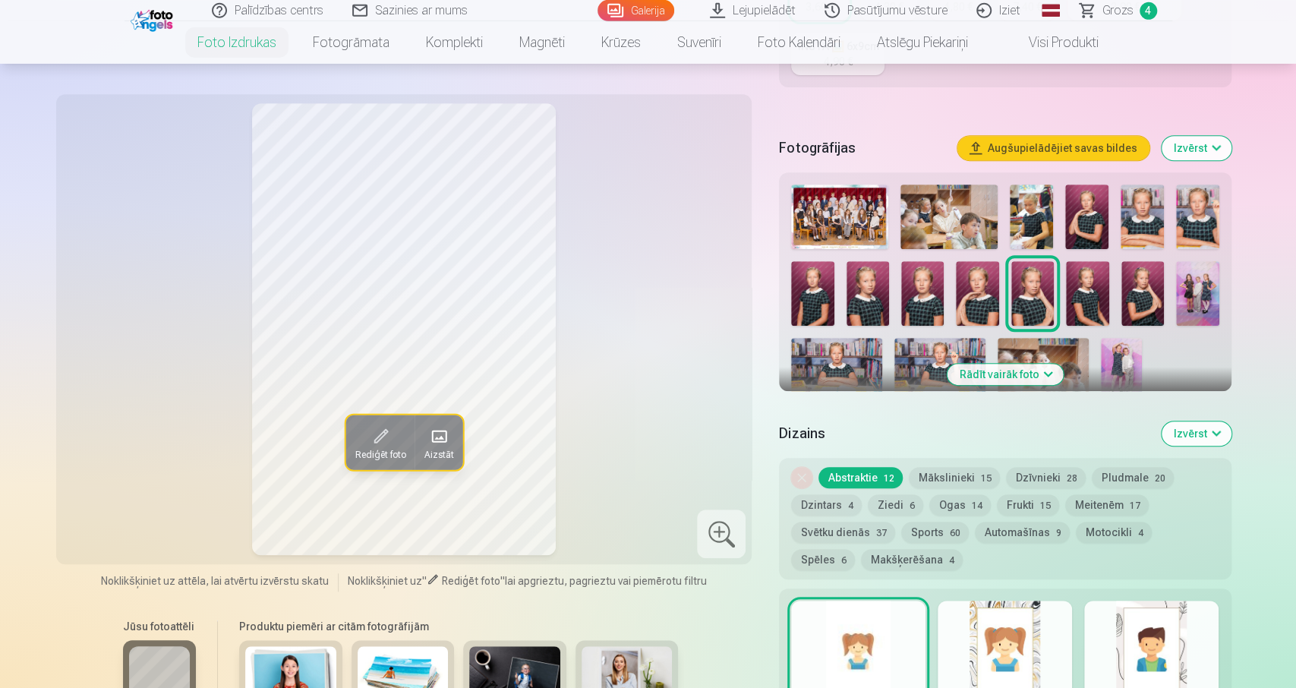
scroll to position [395, 0]
click at [1196, 290] on img at bounding box center [1197, 294] width 43 height 65
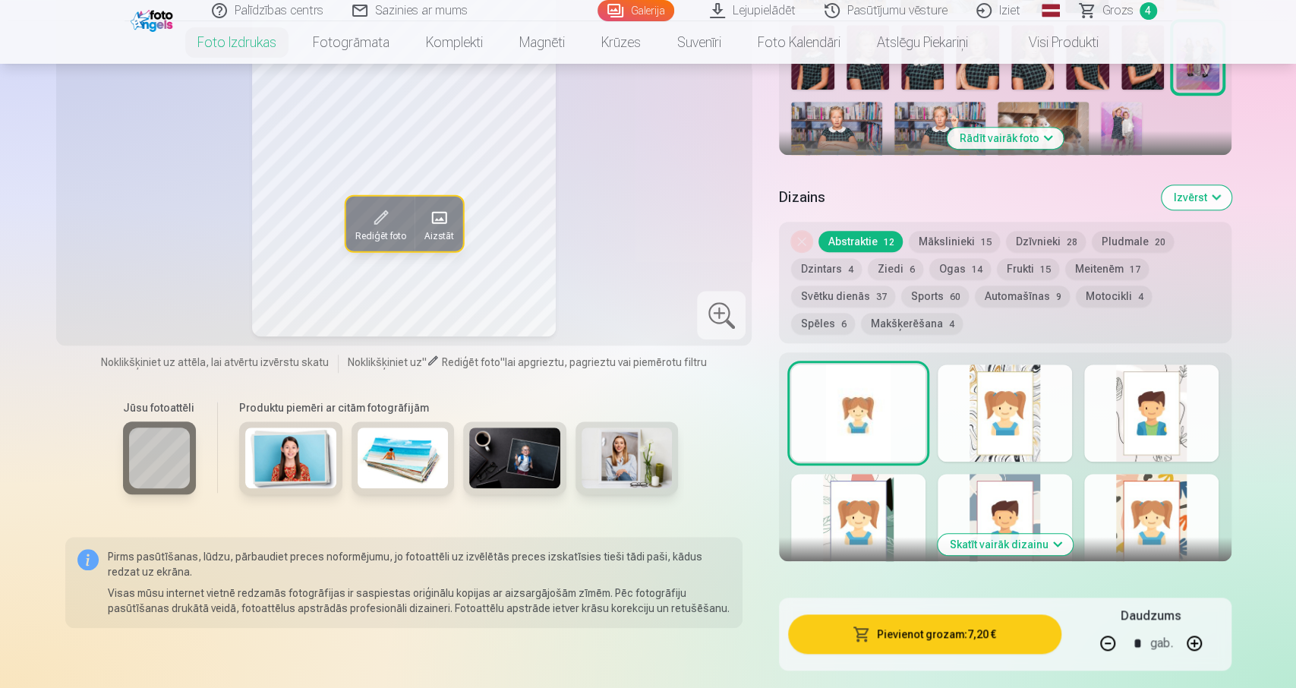
click at [907, 634] on button "Pievienot grozam : 7,20 €" at bounding box center [924, 633] width 273 height 39
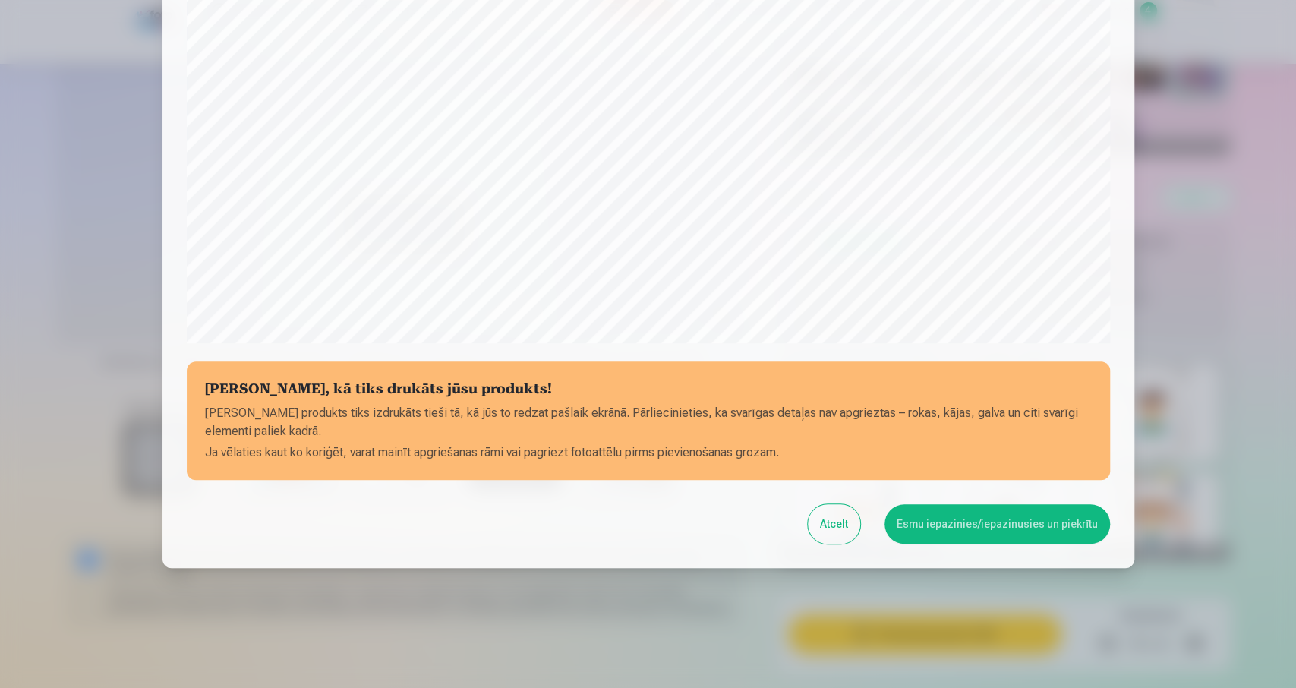
scroll to position [405, 0]
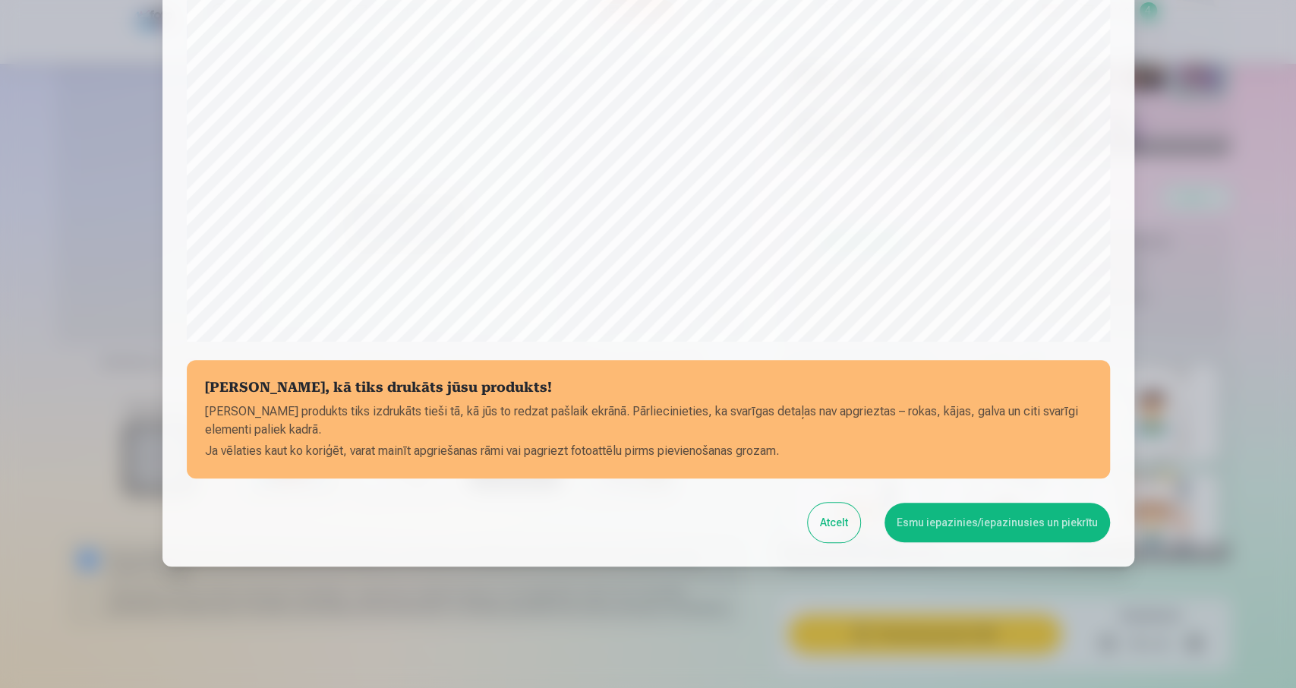
click at [970, 514] on button "Esmu iepazinies/iepazinusies un piekrītu" at bounding box center [996, 522] width 225 height 39
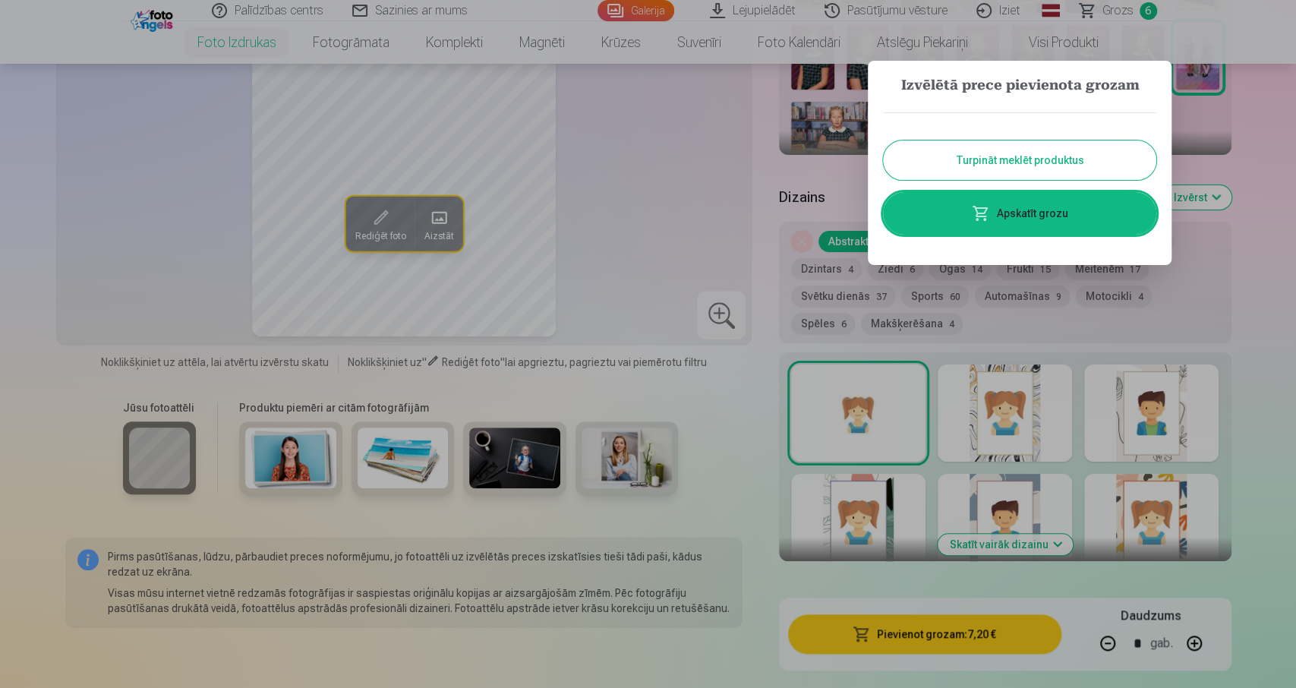
click at [1038, 168] on button "Turpināt meklēt produktus" at bounding box center [1019, 159] width 273 height 39
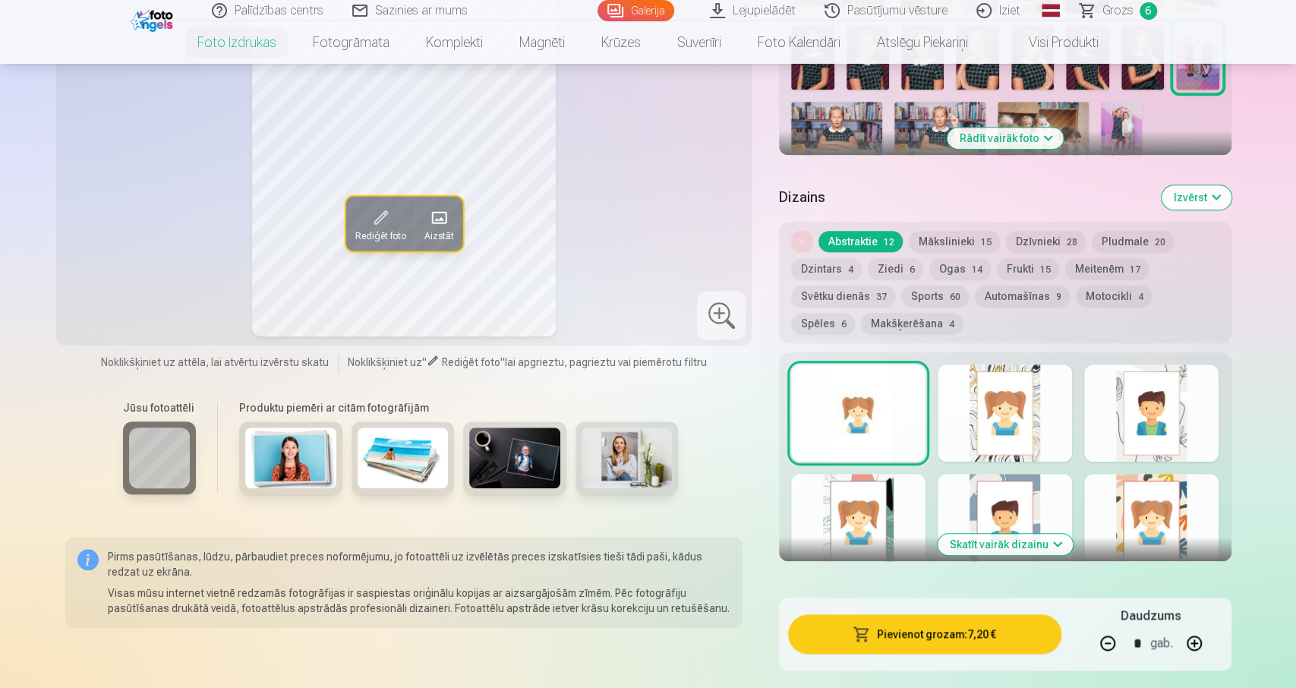
click at [1114, 131] on img at bounding box center [1121, 132] width 40 height 61
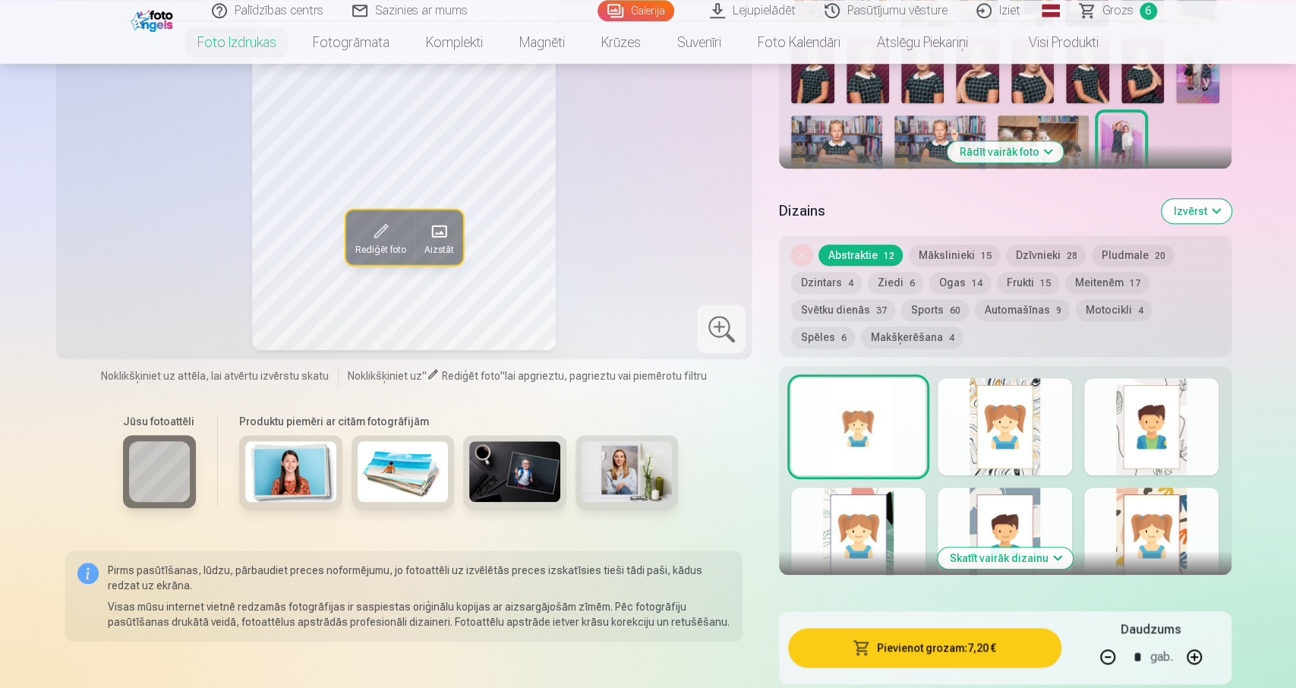
scroll to position [790, 0]
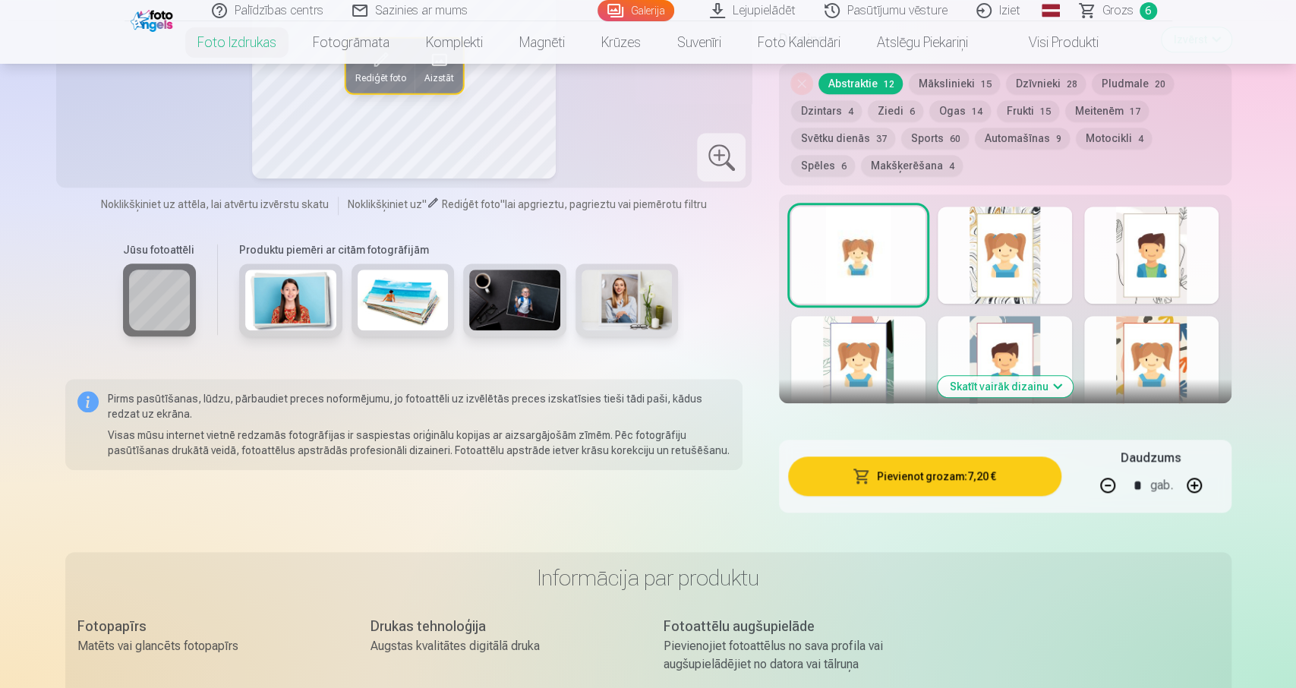
click at [954, 479] on button "Pievienot grozam : 7,20 €" at bounding box center [924, 475] width 273 height 39
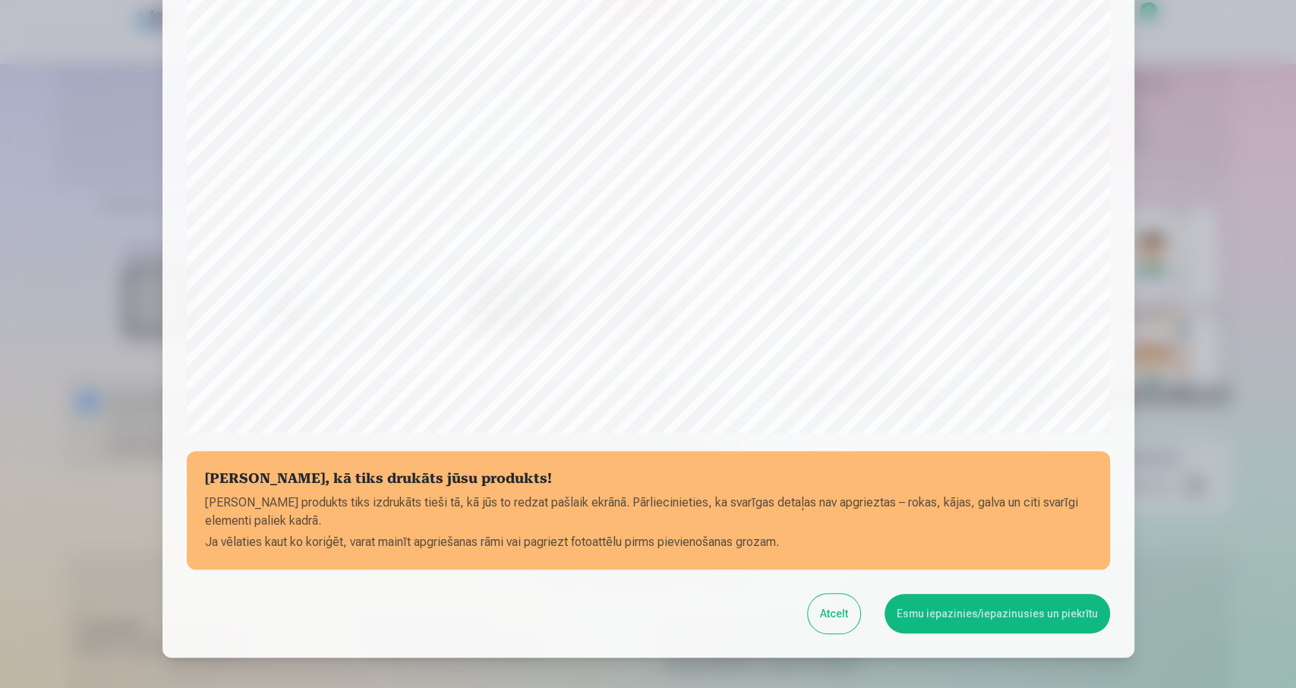
scroll to position [405, 0]
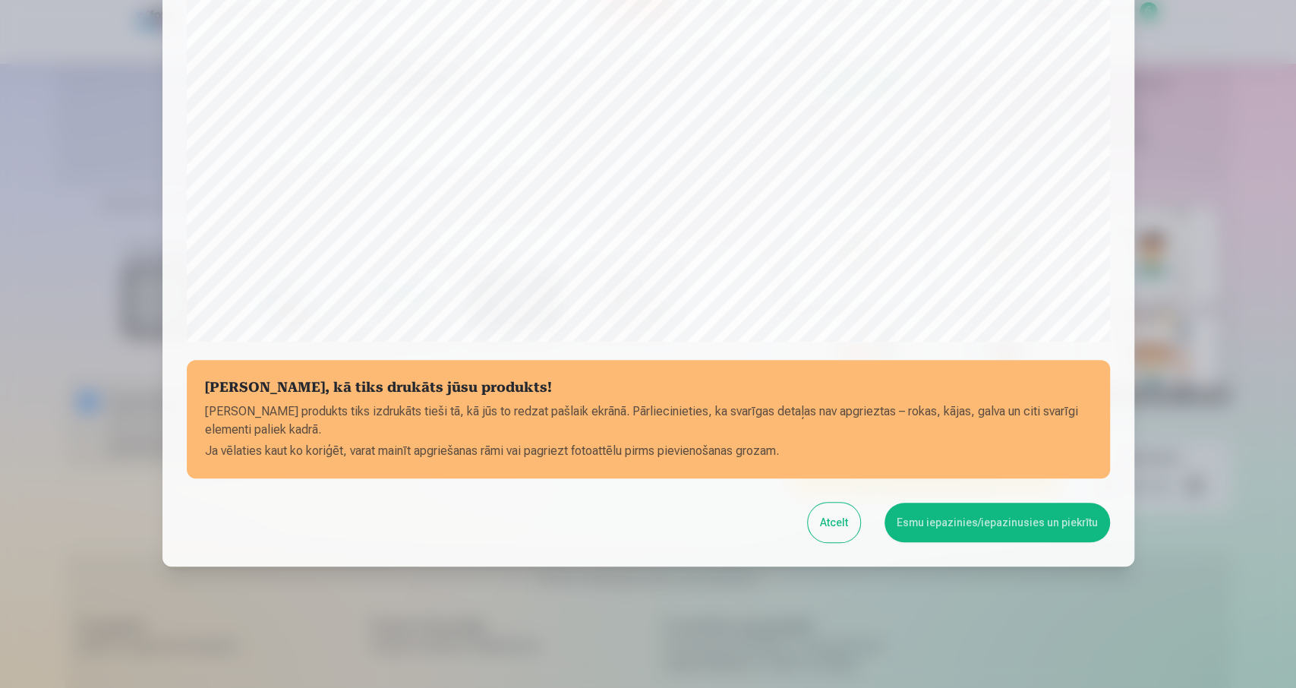
click at [1009, 520] on button "Esmu iepazinies/iepazinusies un piekrītu" at bounding box center [996, 522] width 225 height 39
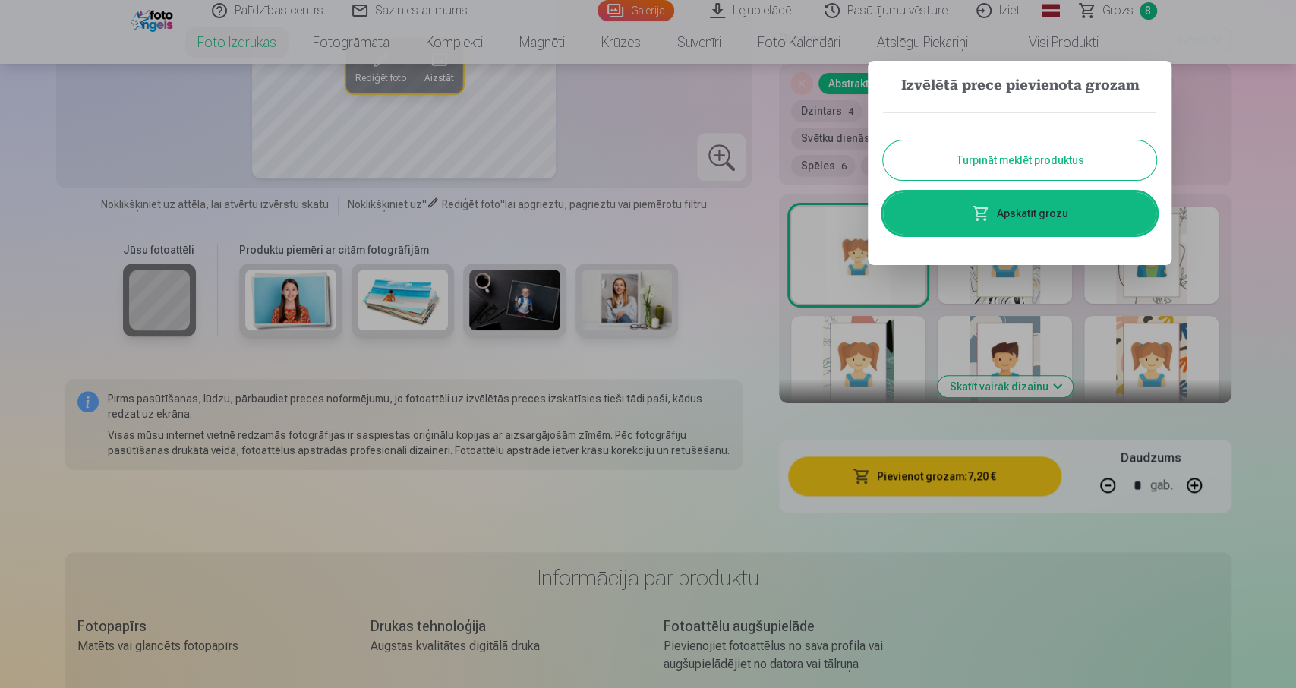
click at [1000, 211] on link "Apskatīt grozu" at bounding box center [1019, 213] width 273 height 43
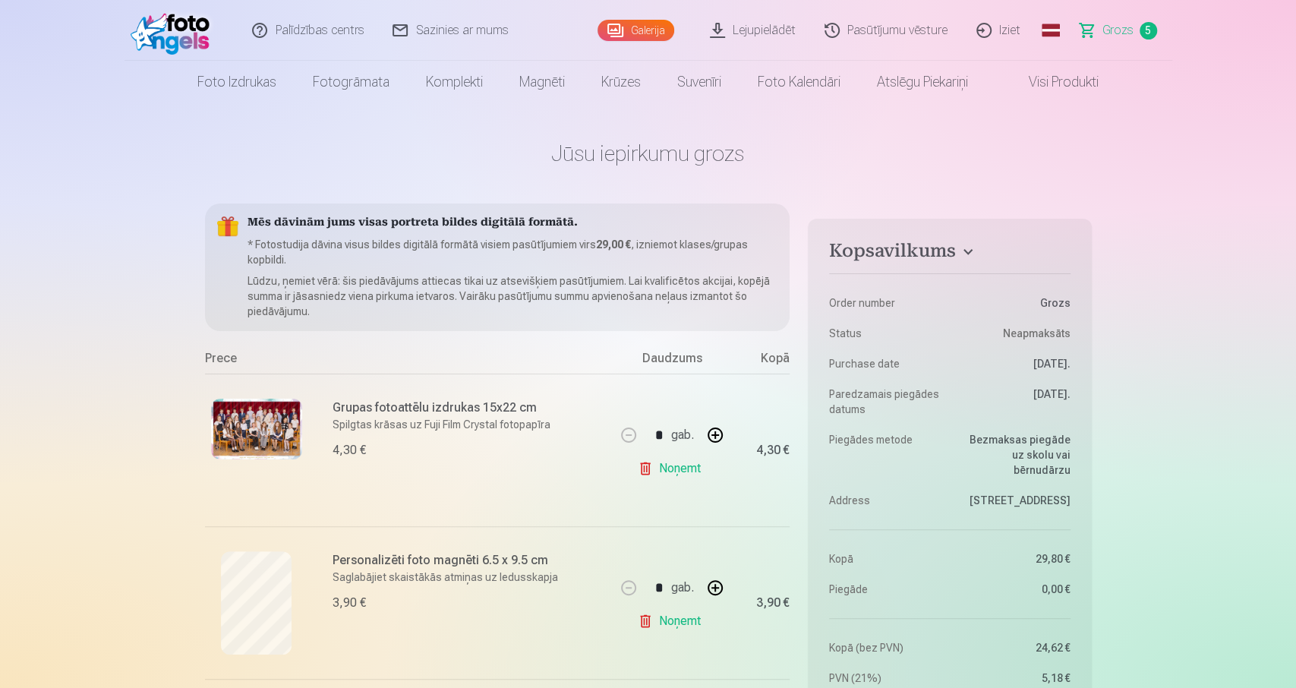
click at [279, 409] on img at bounding box center [256, 429] width 91 height 61
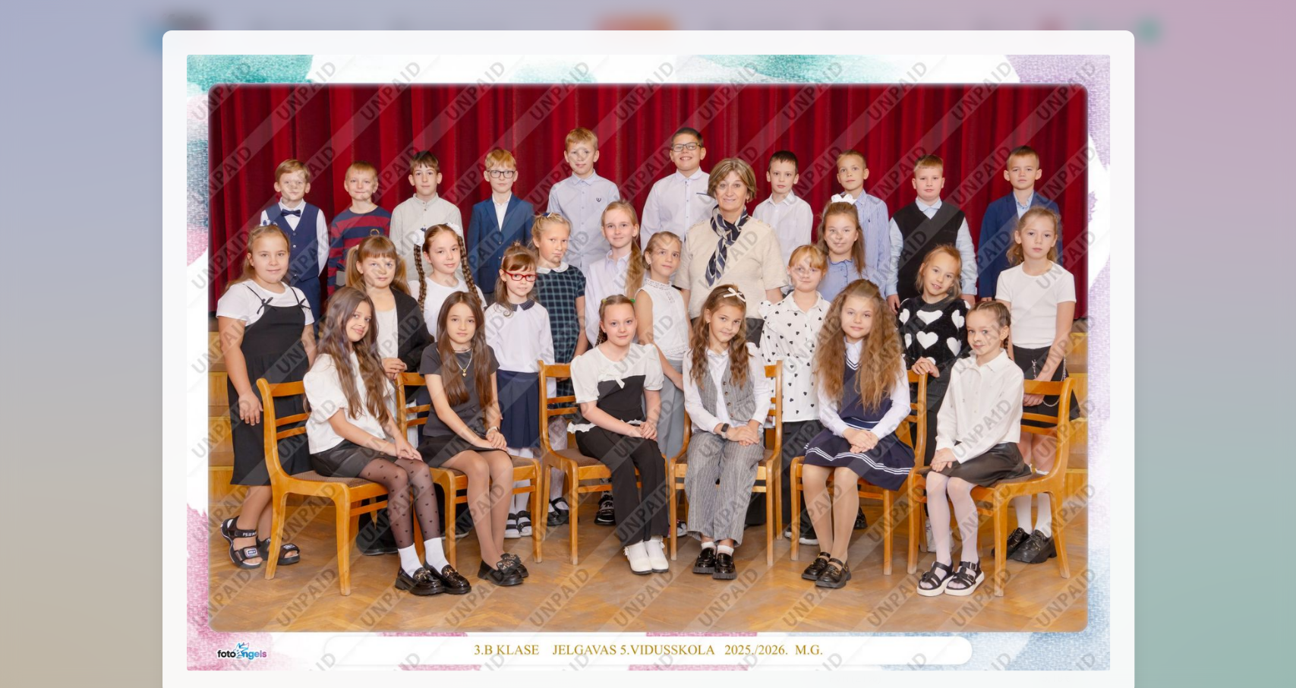
click at [263, 223] on img at bounding box center [648, 363] width 923 height 616
click at [619, 300] on img at bounding box center [648, 363] width 923 height 616
click at [707, 288] on img at bounding box center [648, 363] width 923 height 616
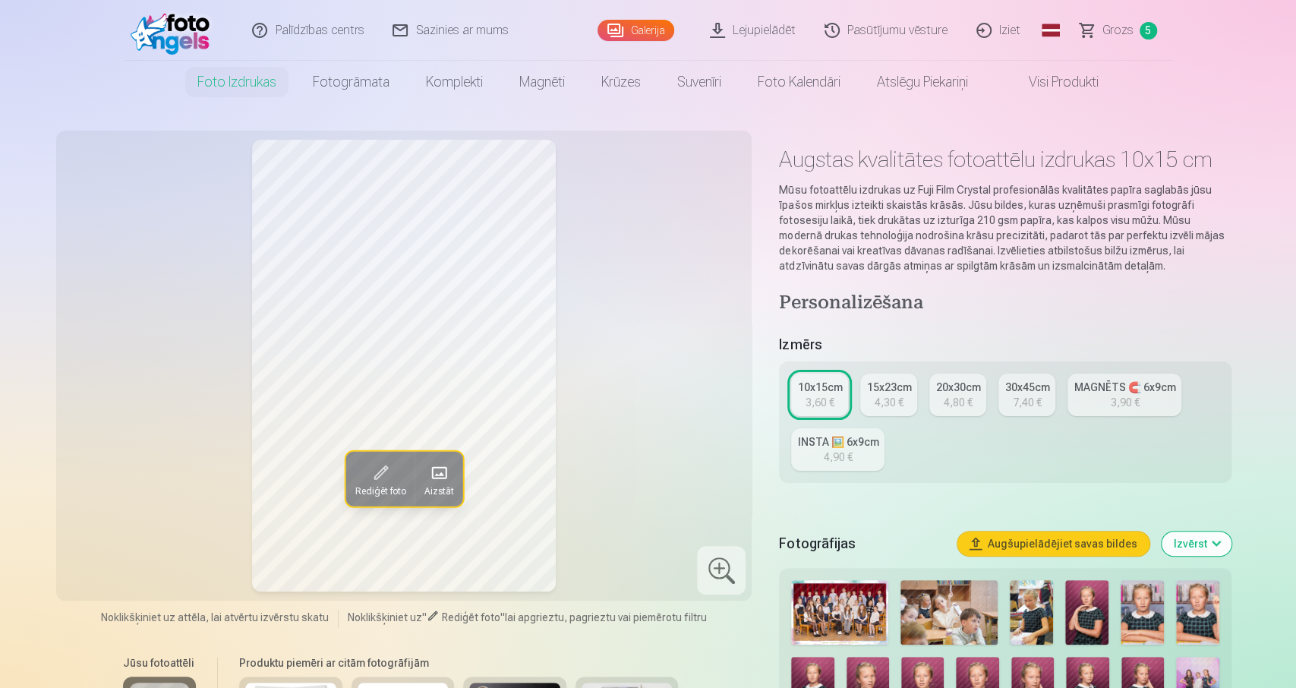
click at [1118, 20] on link "Grozs 5" at bounding box center [1119, 30] width 106 height 61
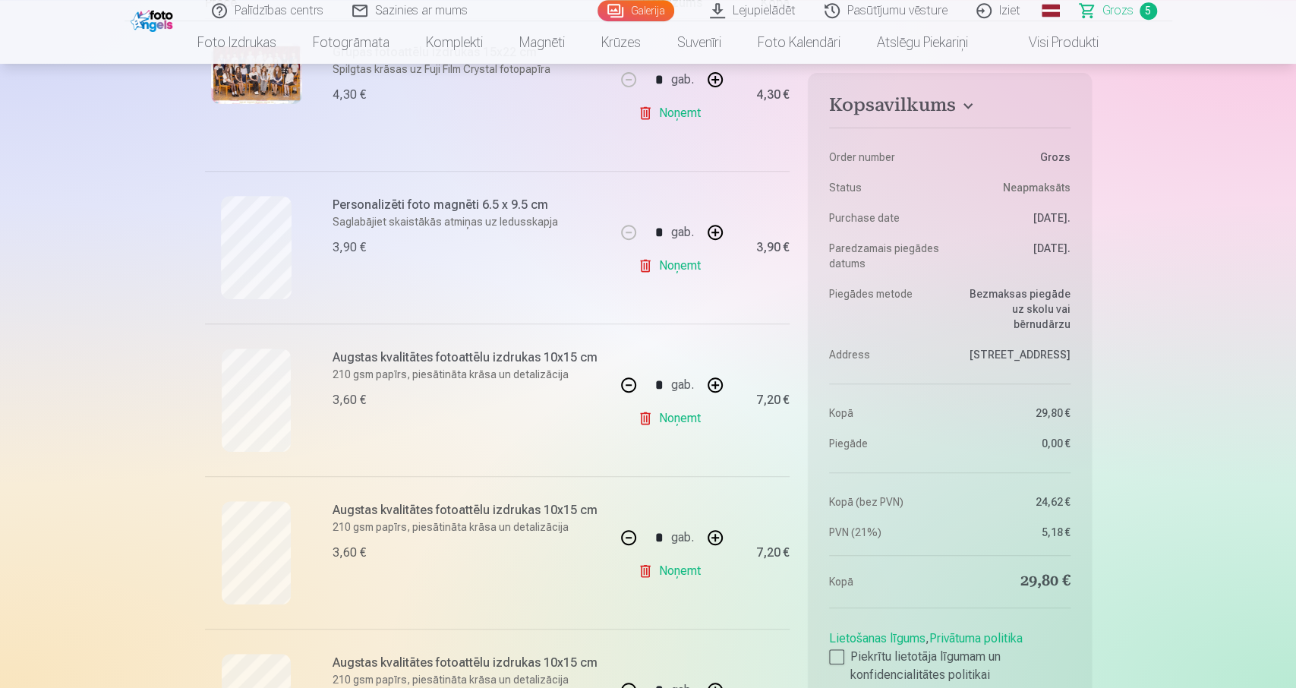
scroll to position [474, 0]
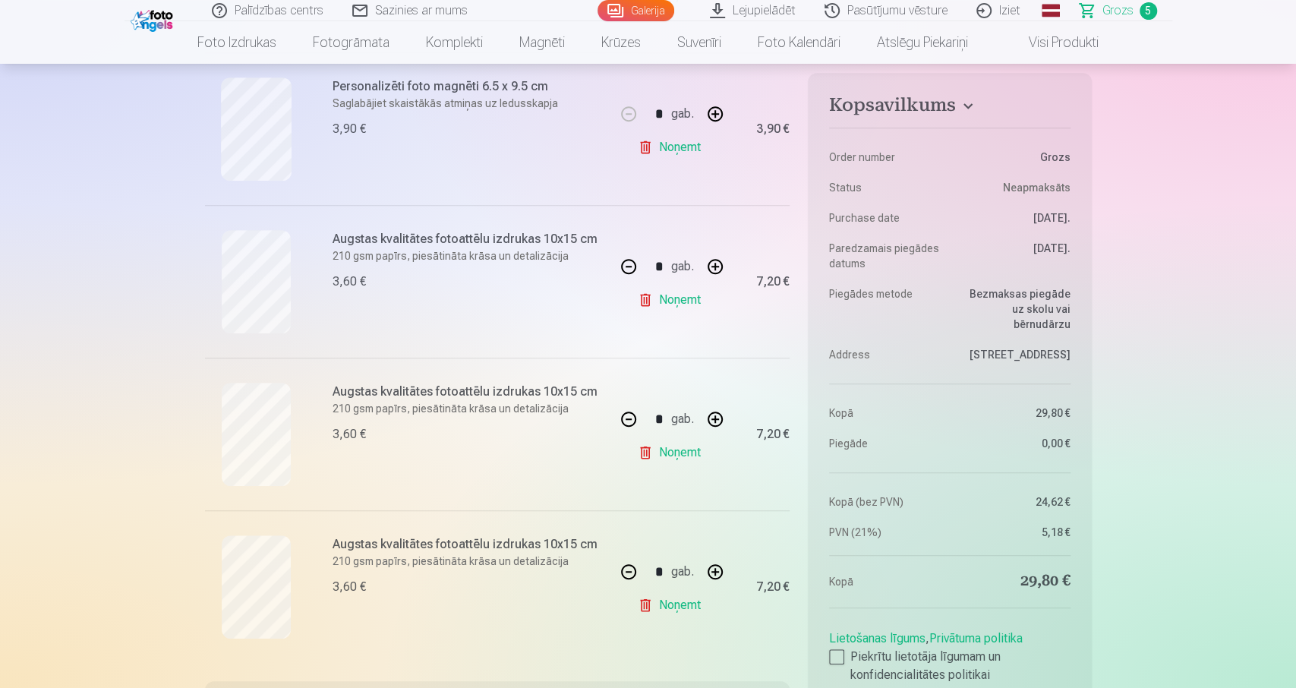
click at [629, 422] on button "button" at bounding box center [628, 419] width 36 height 36
type input "*"
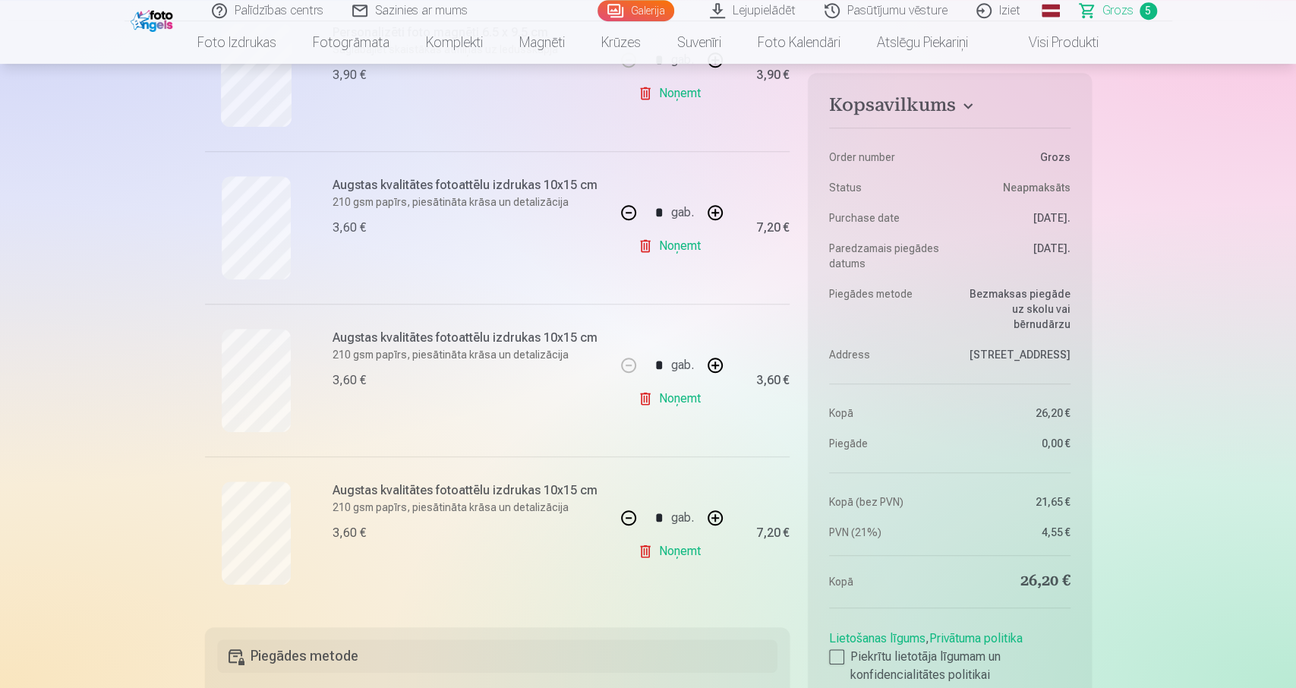
scroll to position [553, 0]
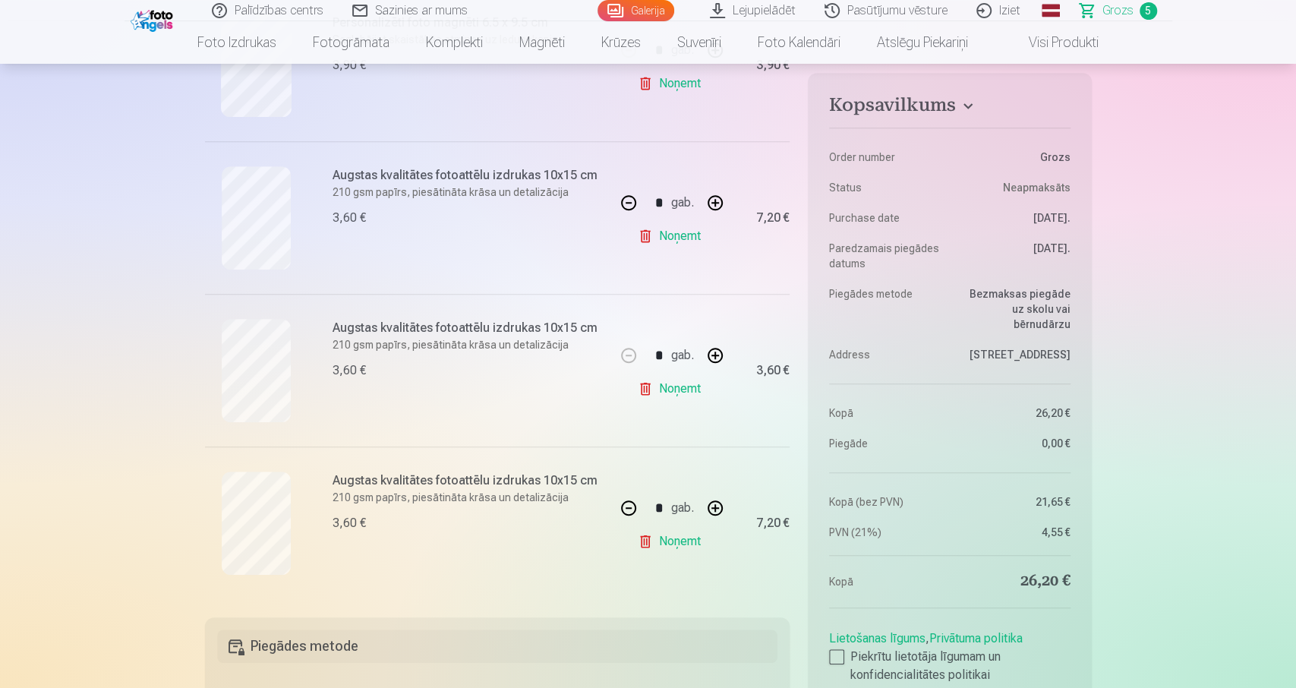
click at [634, 513] on button "button" at bounding box center [628, 508] width 36 height 36
type input "*"
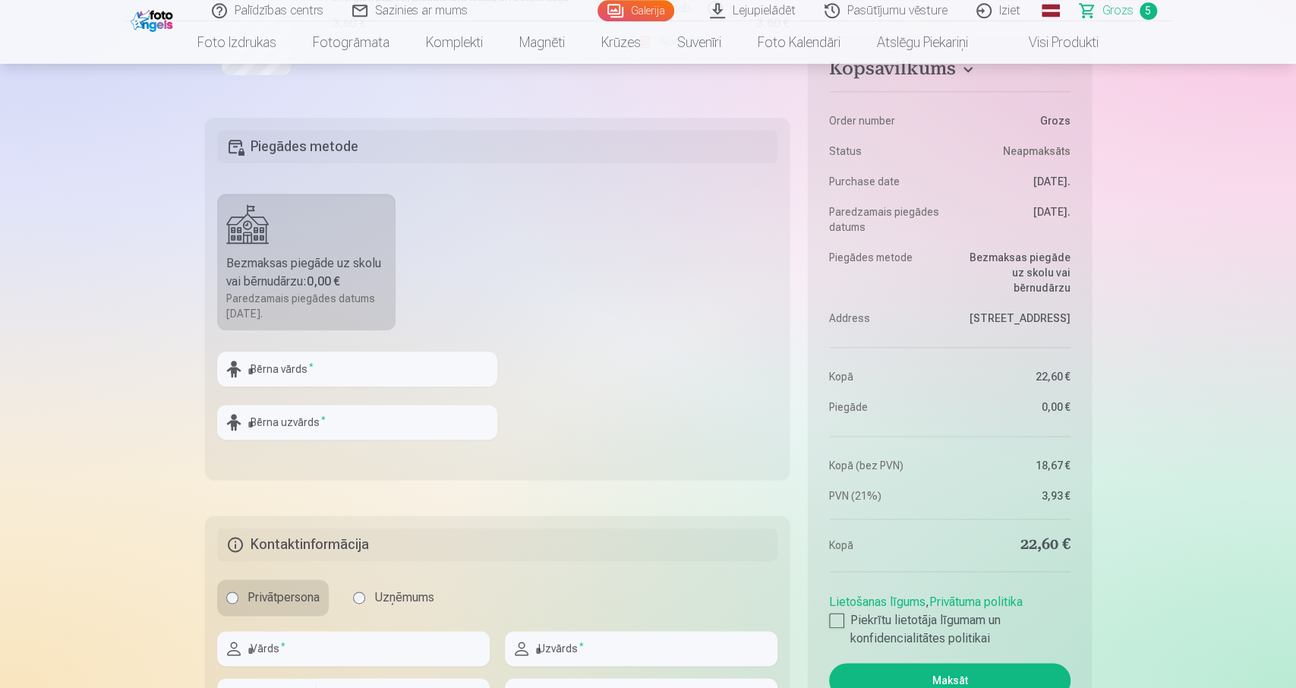
scroll to position [1026, 0]
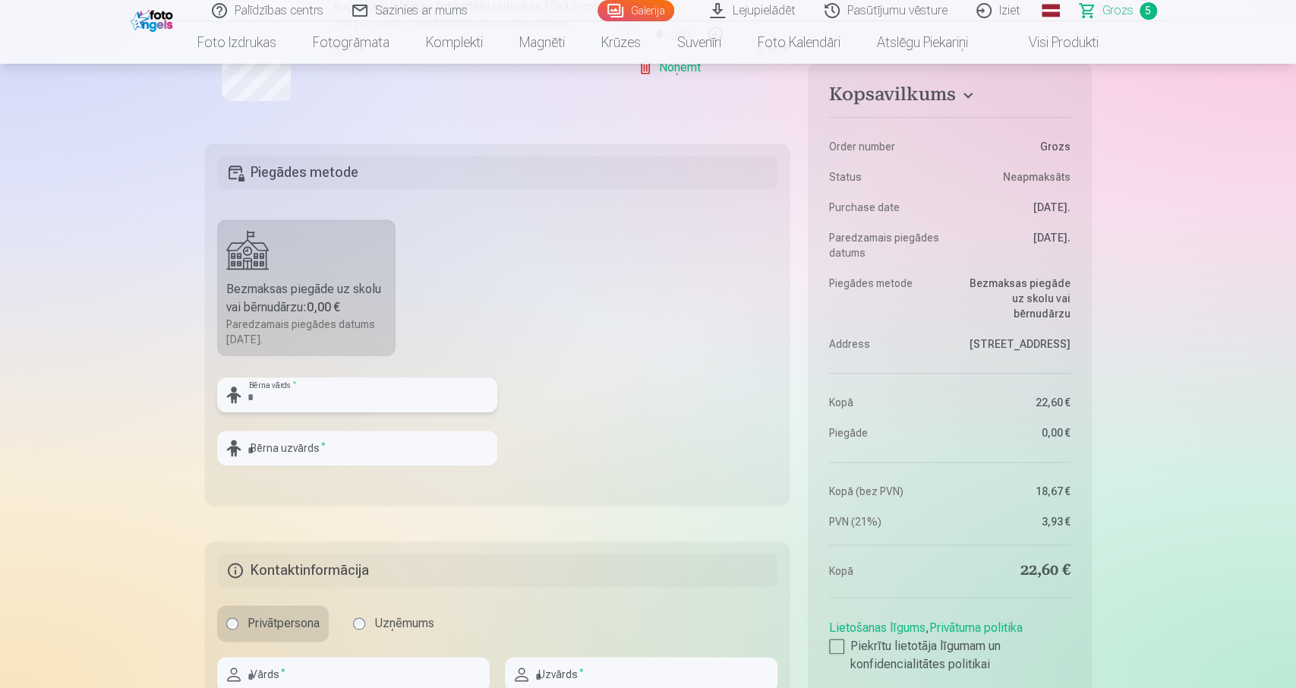
click at [314, 389] on input "text" at bounding box center [357, 394] width 280 height 35
type input "*"
type input "*******"
click at [274, 445] on input "text" at bounding box center [357, 447] width 280 height 35
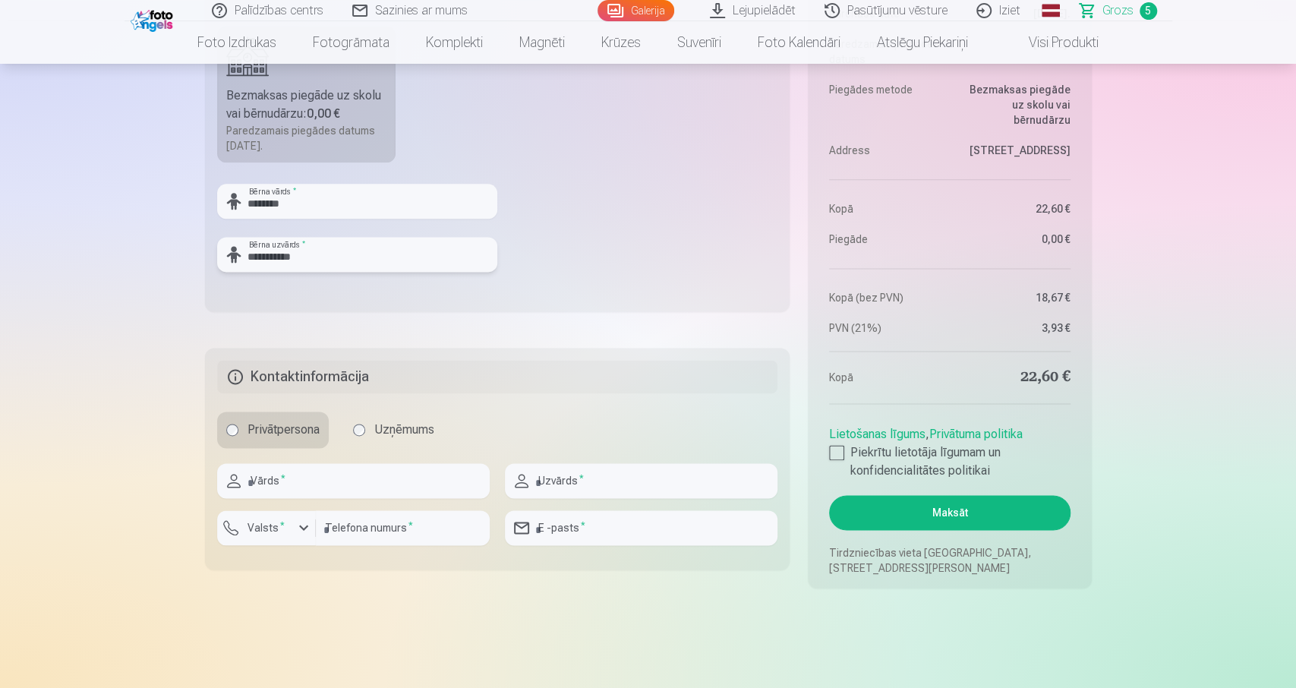
scroll to position [1263, 0]
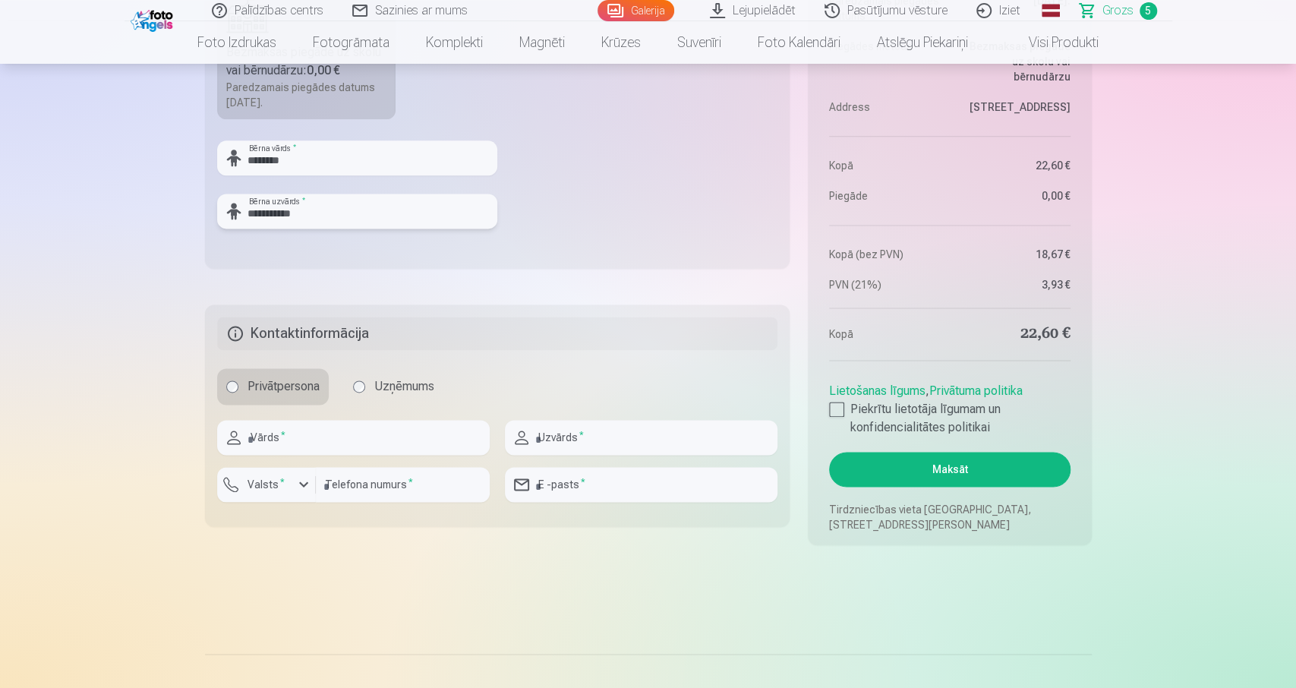
type input "**********"
click at [317, 433] on input "text" at bounding box center [353, 437] width 273 height 35
type input "******"
click at [604, 422] on input "text" at bounding box center [641, 437] width 273 height 35
type input "**********"
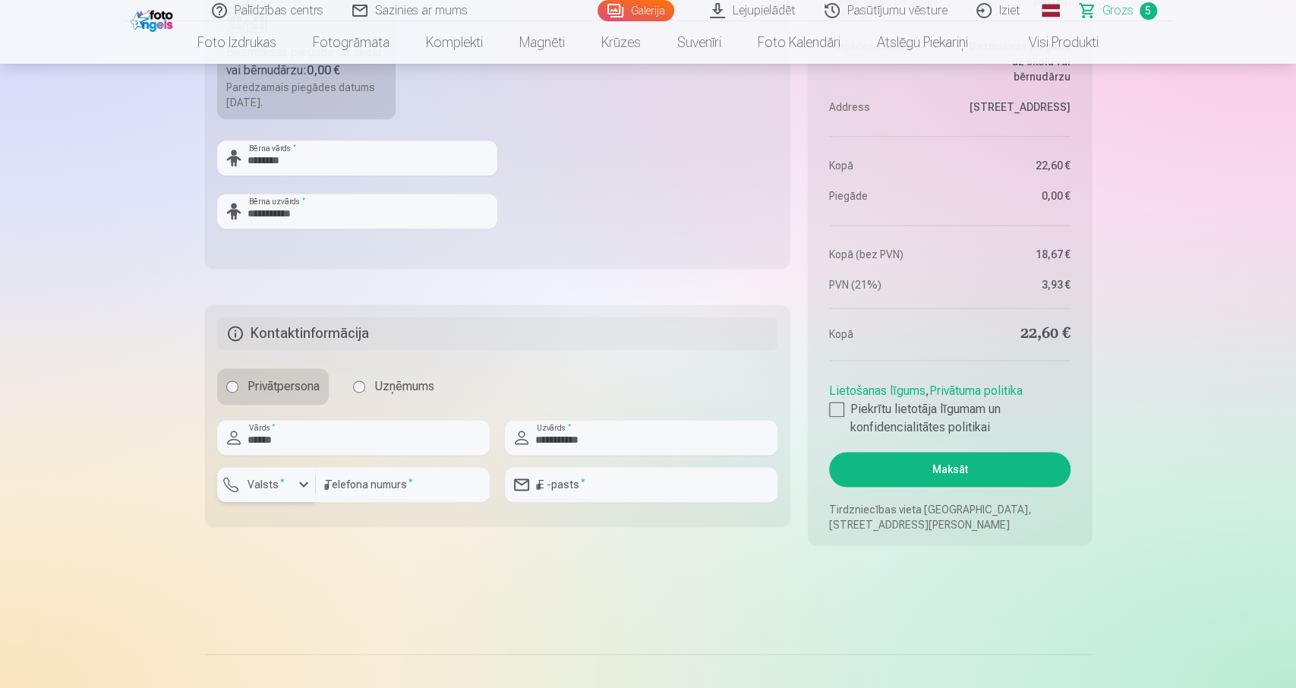
click at [276, 478] on label "Valsts *" at bounding box center [265, 484] width 49 height 15
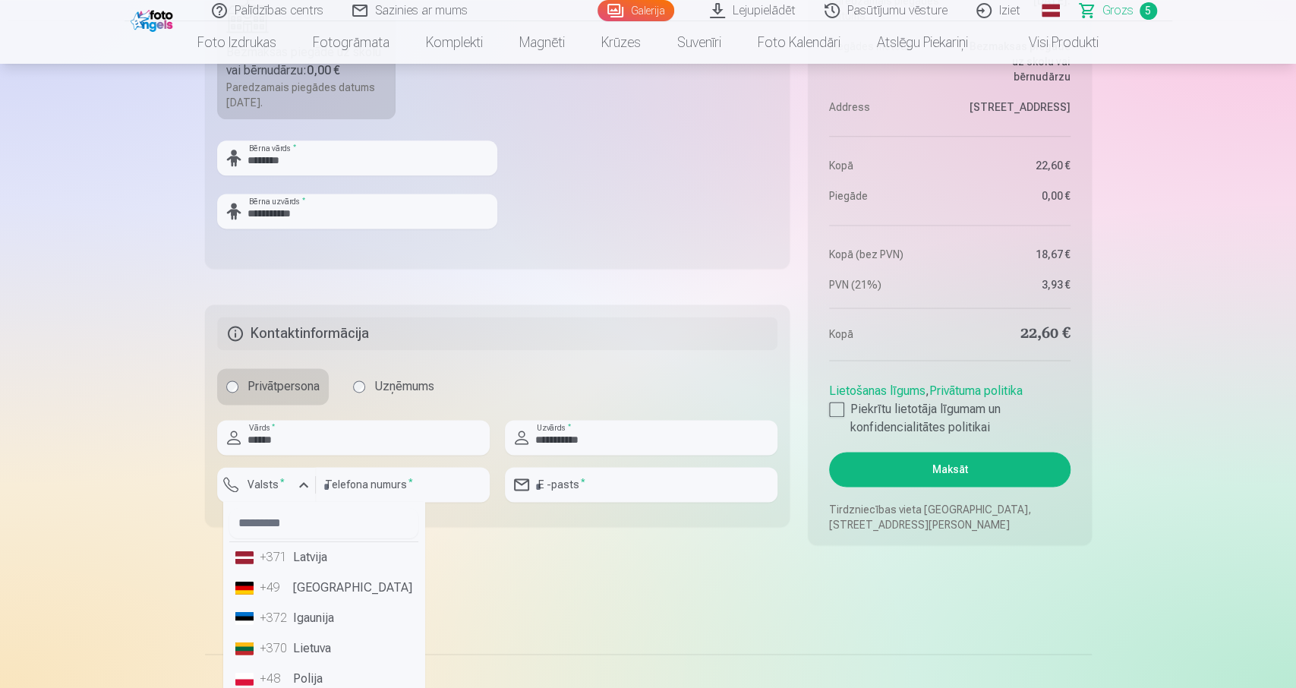
click at [306, 556] on li "+371 Latvija" at bounding box center [323, 557] width 189 height 30
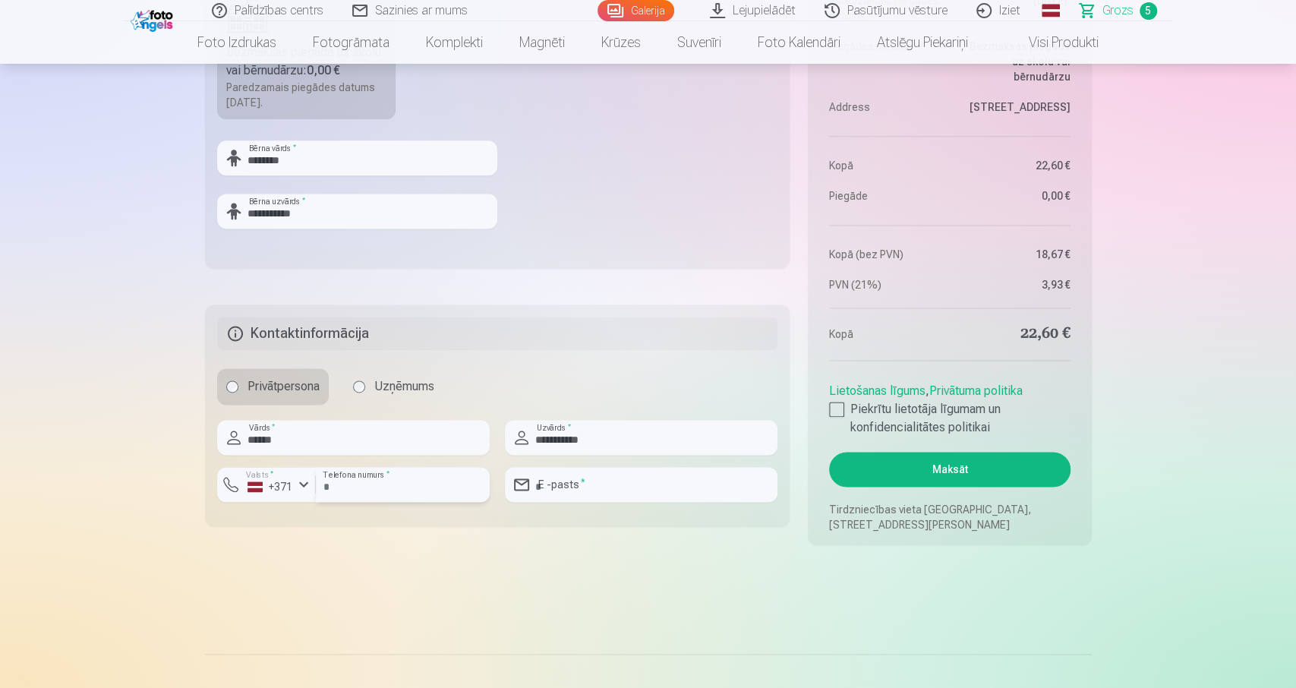
click at [345, 490] on input "number" at bounding box center [403, 484] width 174 height 35
type input "********"
click at [634, 487] on input "email" at bounding box center [641, 484] width 273 height 35
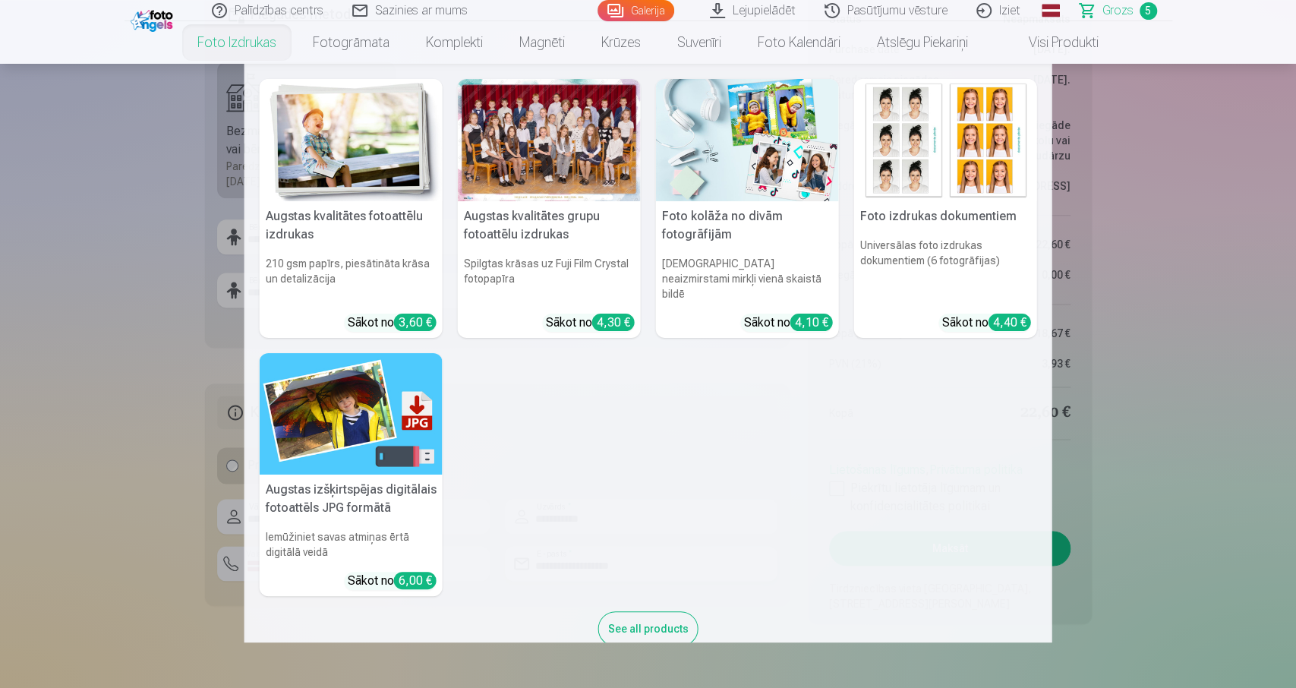
scroll to position [790, 0]
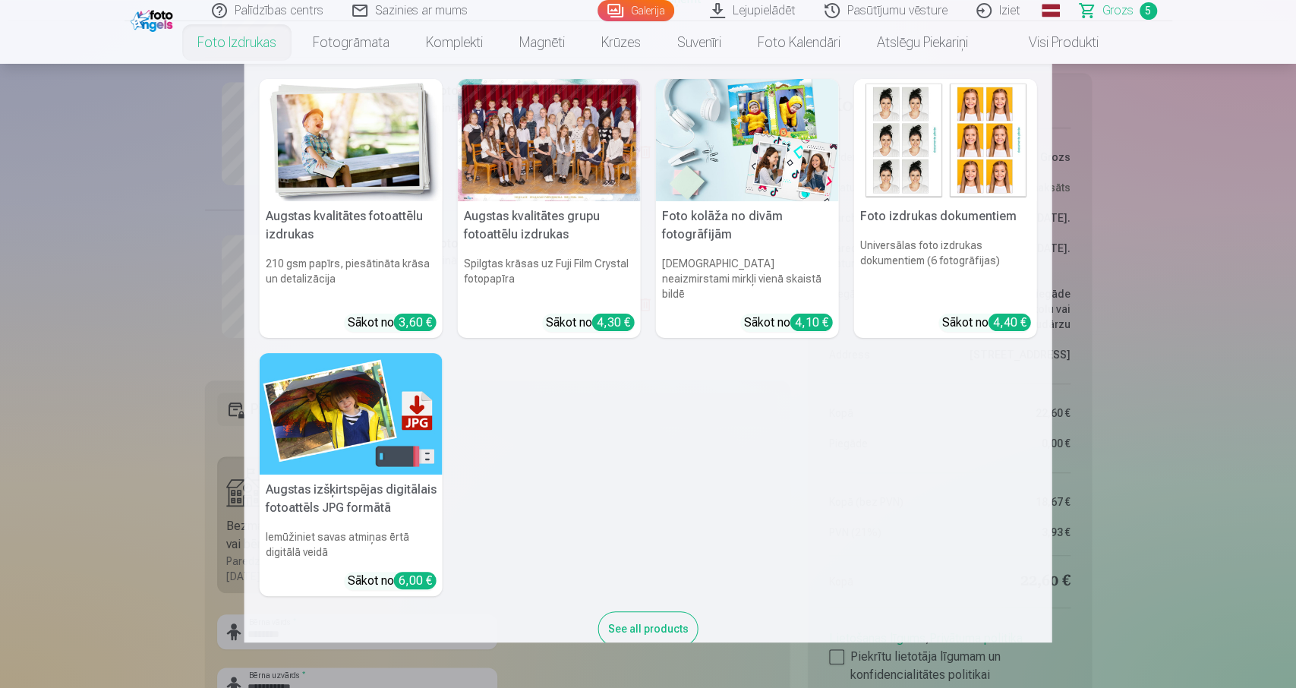
type input "**********"
click at [111, 361] on nav "Augstas kvalitātes fotoattēlu izdrukas 210 gsm papīrs, piesātināta krāsa un det…" at bounding box center [648, 353] width 1296 height 579
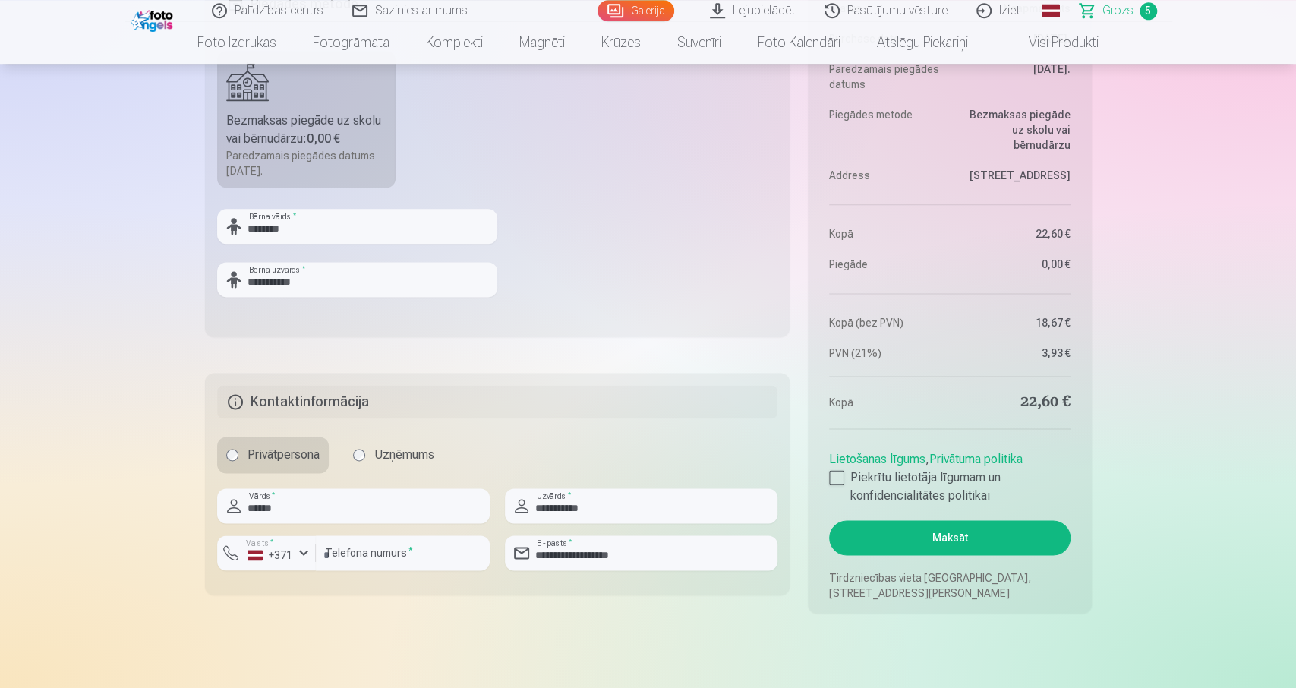
scroll to position [1184, 0]
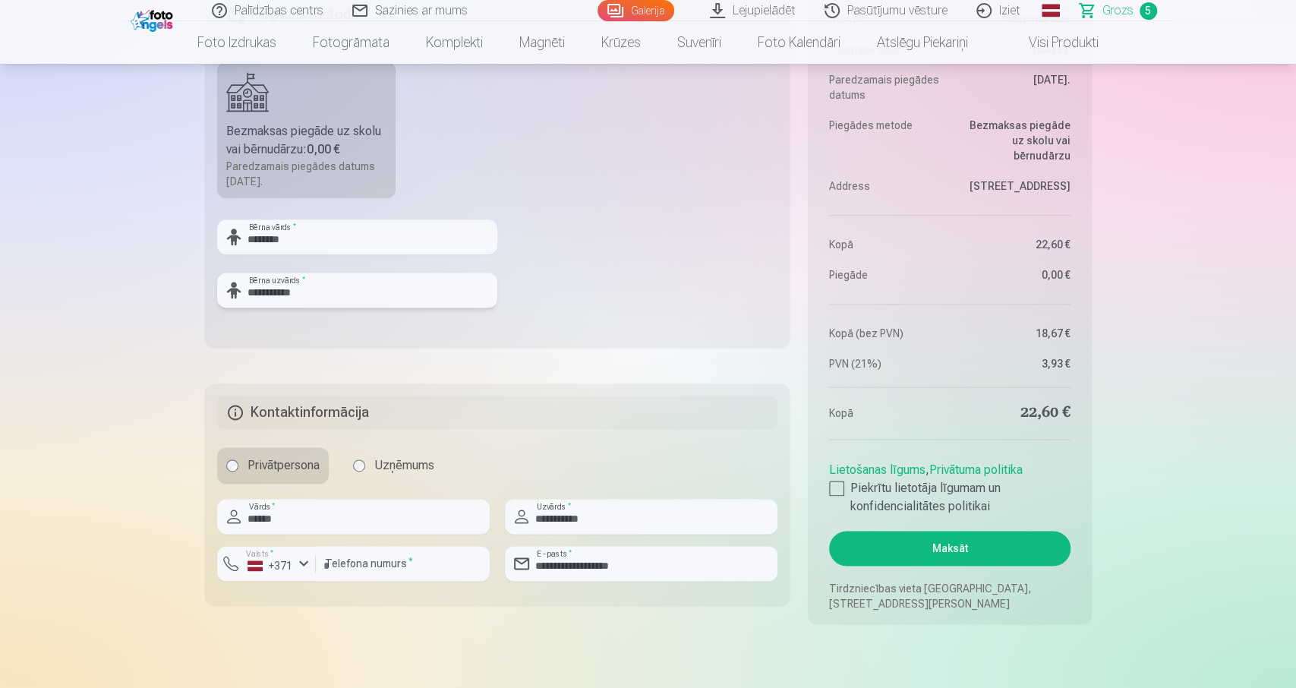
click at [280, 284] on input "**********" at bounding box center [357, 290] width 280 height 35
type input "**********"
click at [624, 207] on fieldset "**********" at bounding box center [497, 166] width 585 height 361
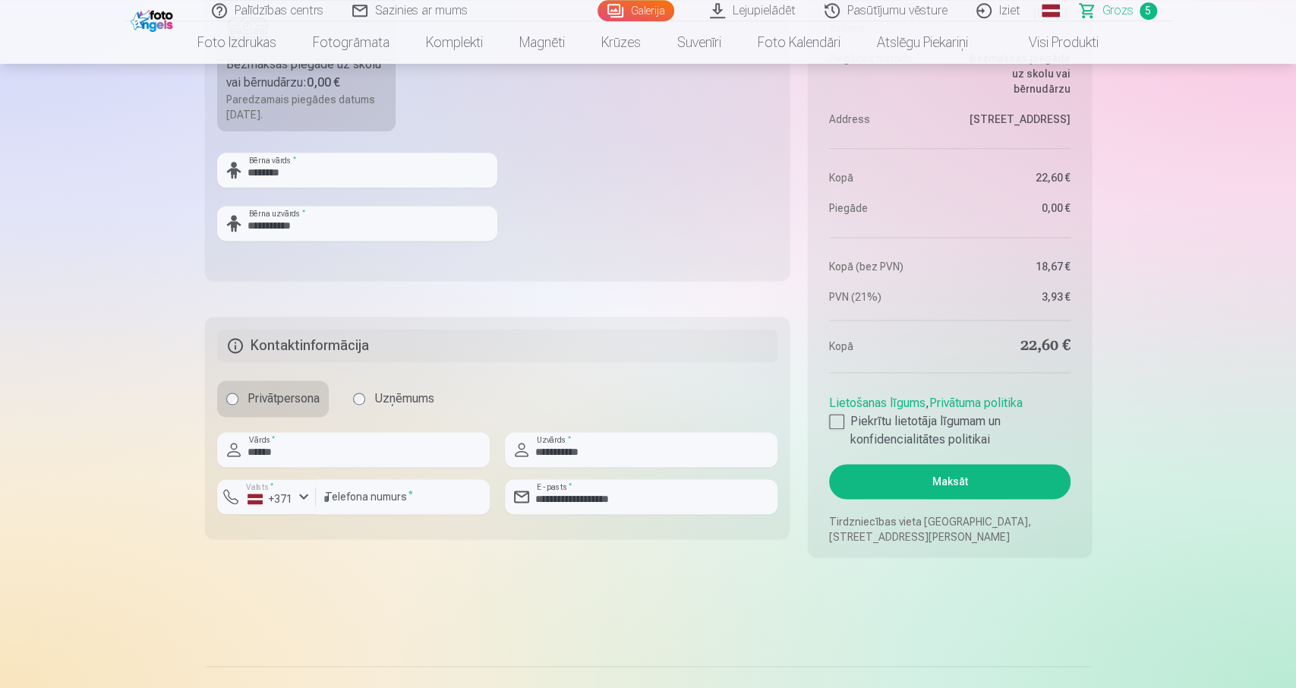
scroll to position [1263, 0]
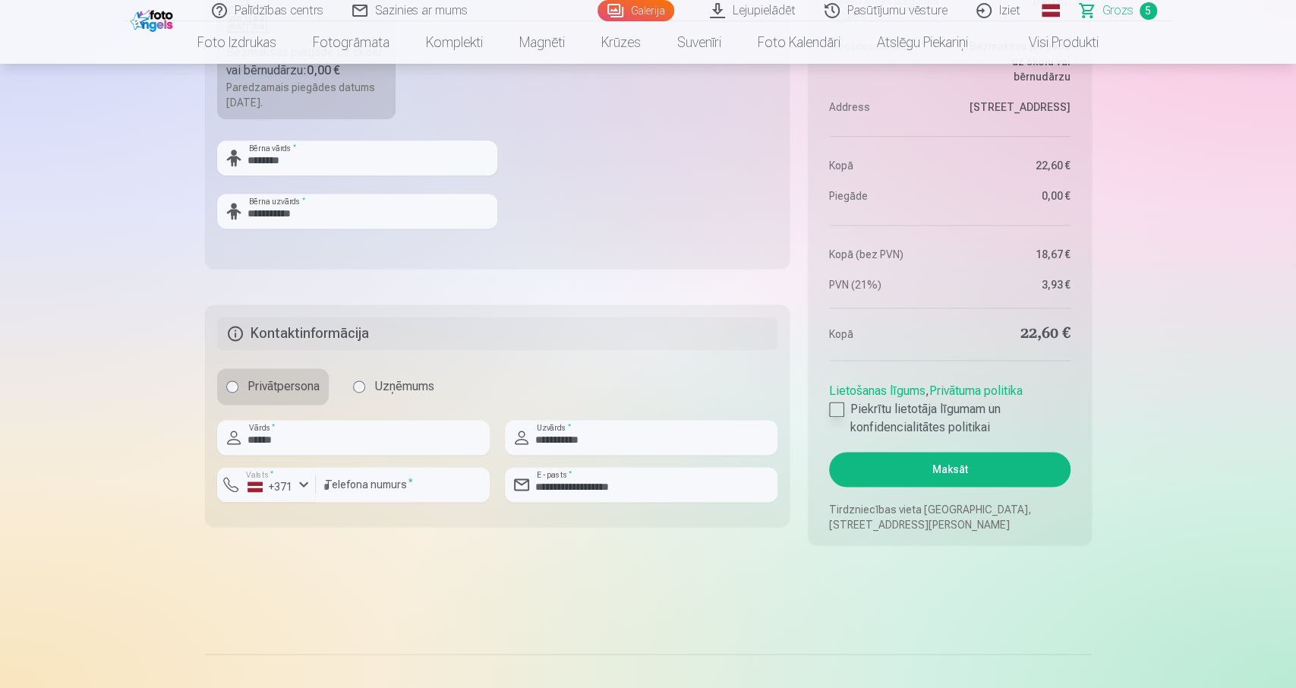
click at [845, 411] on label "Piekrītu lietotāja līgumam un konfidencialitātes politikai" at bounding box center [949, 418] width 241 height 36
click at [928, 470] on button "Maksāt" at bounding box center [949, 469] width 241 height 35
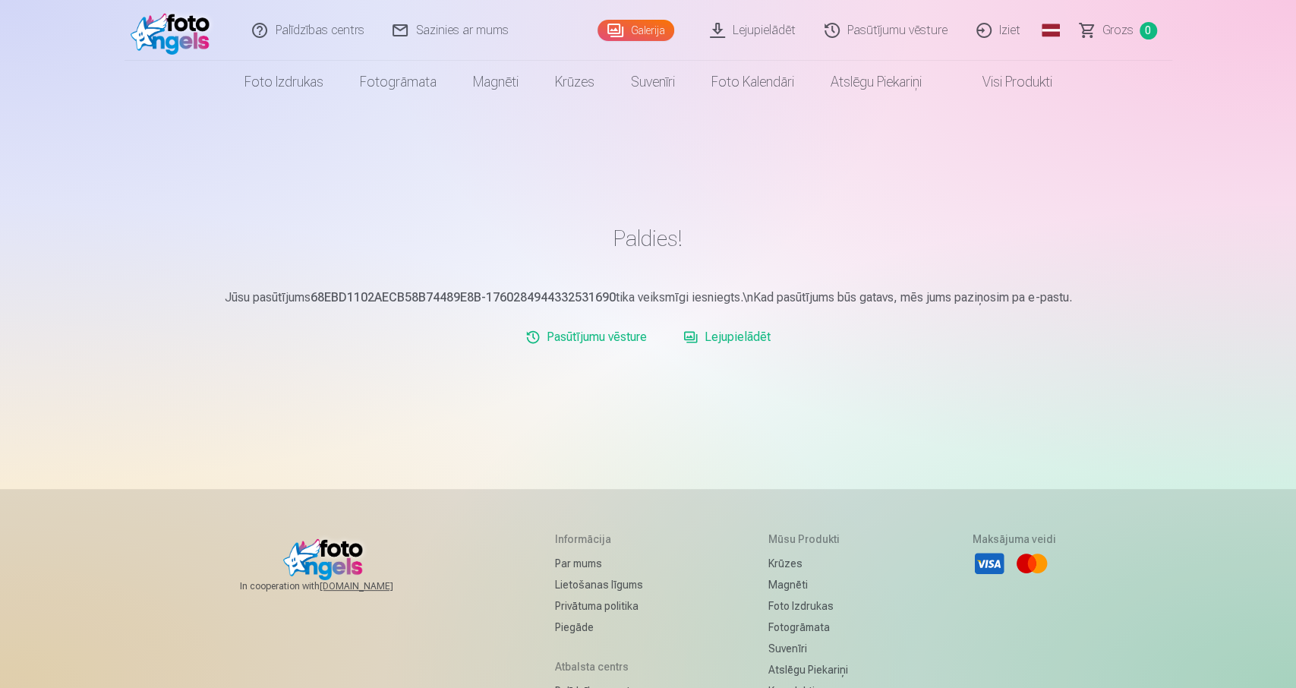
click at [712, 332] on link "Lejupielādēt" at bounding box center [726, 337] width 99 height 30
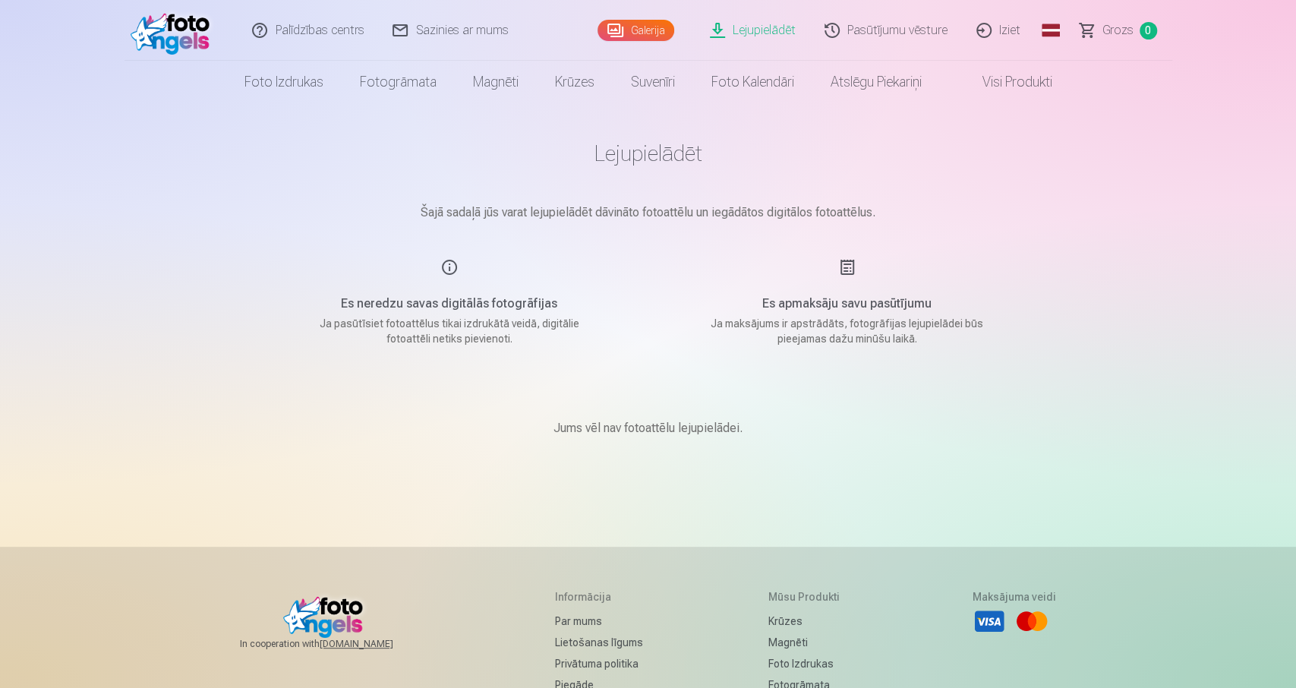
click at [162, 30] on img at bounding box center [174, 30] width 87 height 49
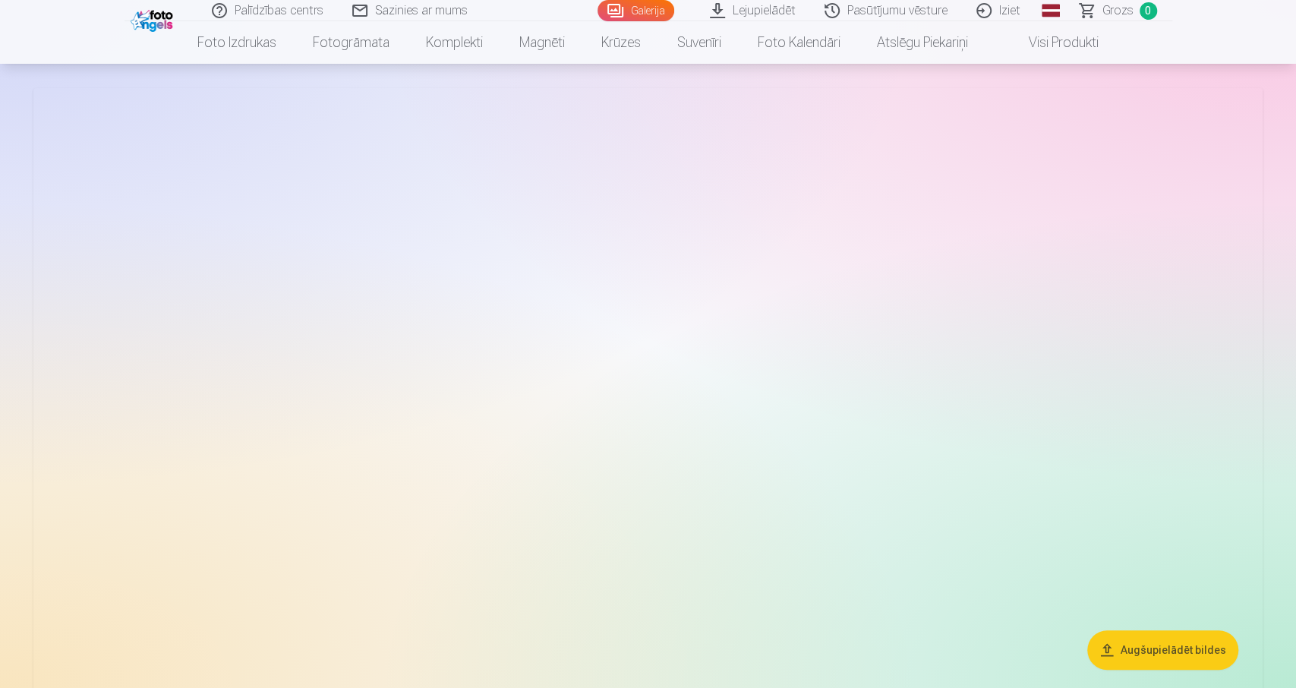
scroll to position [237, 0]
